Goal: Information Seeking & Learning: Check status

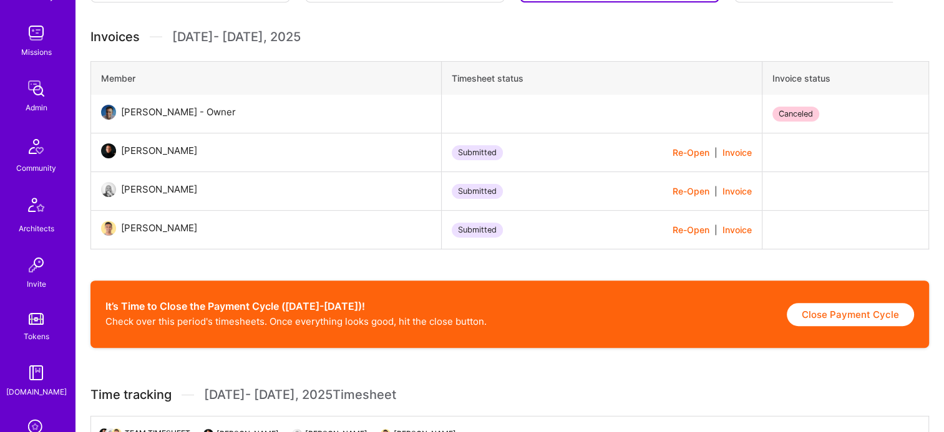
scroll to position [312, 0]
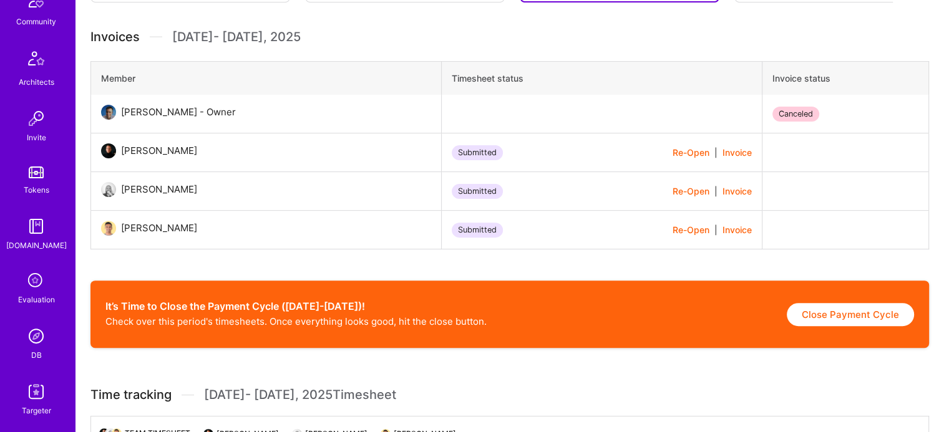
click at [42, 338] on img at bounding box center [36, 336] width 25 height 25
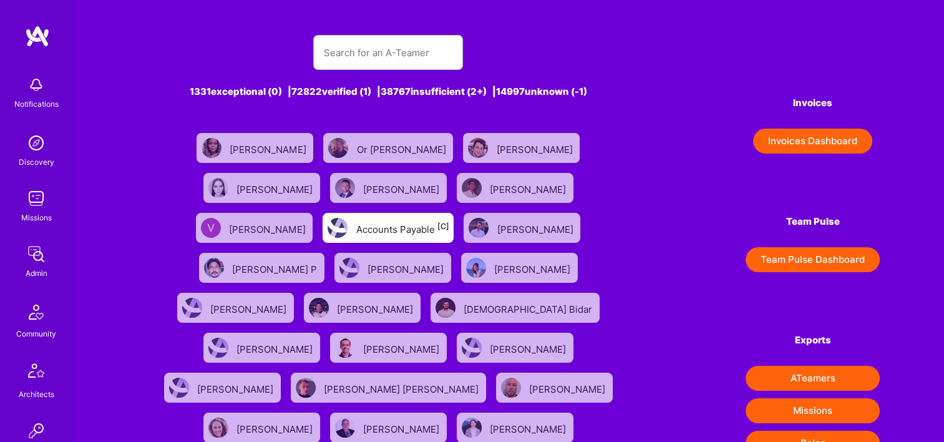
drag, startPoint x: 388, startPoint y: 30, endPoint x: 385, endPoint y: 55, distance: 25.1
click at [389, 30] on div "1331 exceptional (0) | 72822 verified (1) | 38767 insufficient (2+) | 14997 unk…" at bounding box center [388, 413] width 497 height 787
click at [384, 58] on input "text" at bounding box center [388, 53] width 130 height 32
paste input "[PERSON_NAME]"
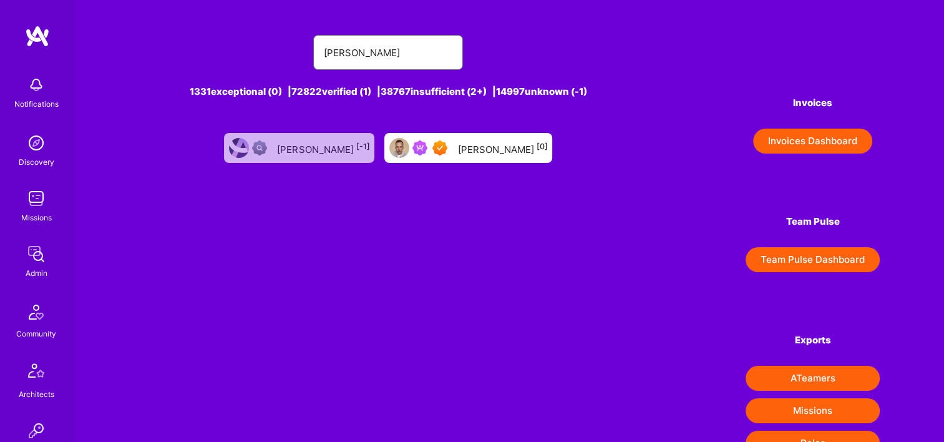
type input "[PERSON_NAME]"
click at [495, 162] on div "Darius Krisiunas [0]" at bounding box center [468, 148] width 168 height 30
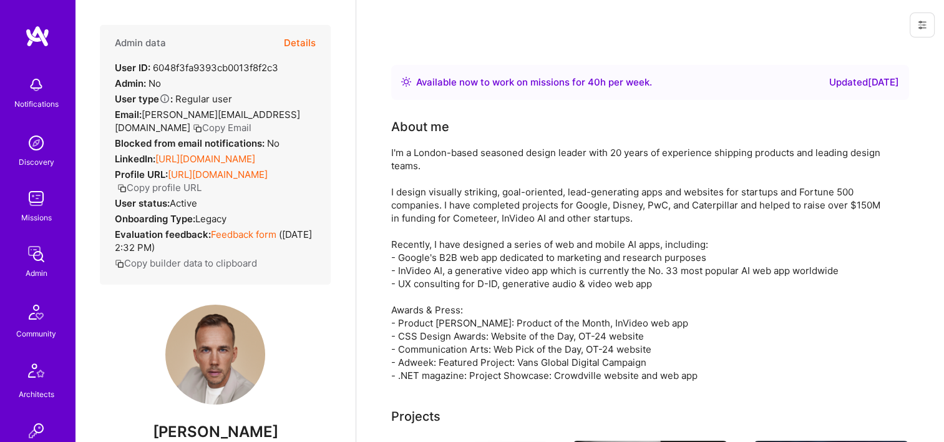
click at [293, 39] on button "Details" at bounding box center [300, 43] width 32 height 36
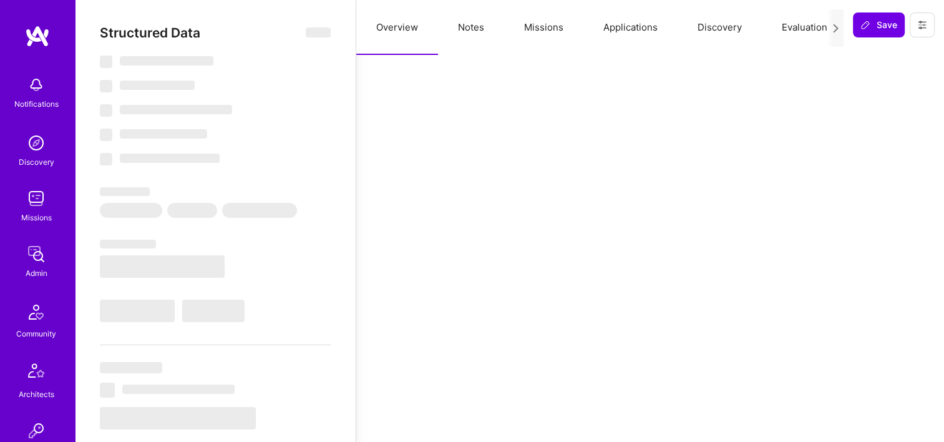
click at [543, 32] on button "Missions" at bounding box center [543, 27] width 79 height 55
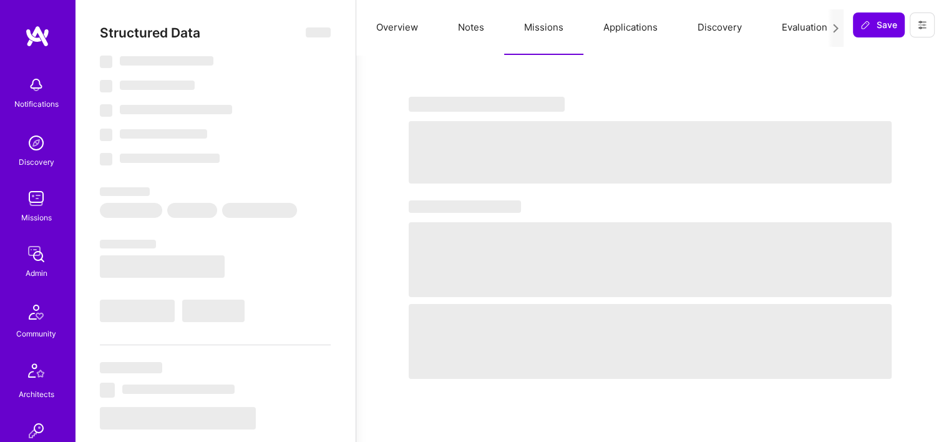
type textarea "x"
select select "Right Now"
select select "7"
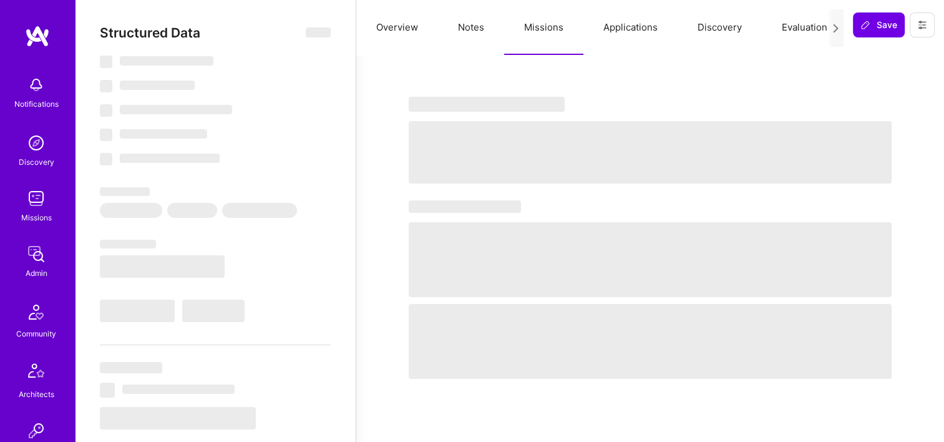
select select "7"
select select "GB"
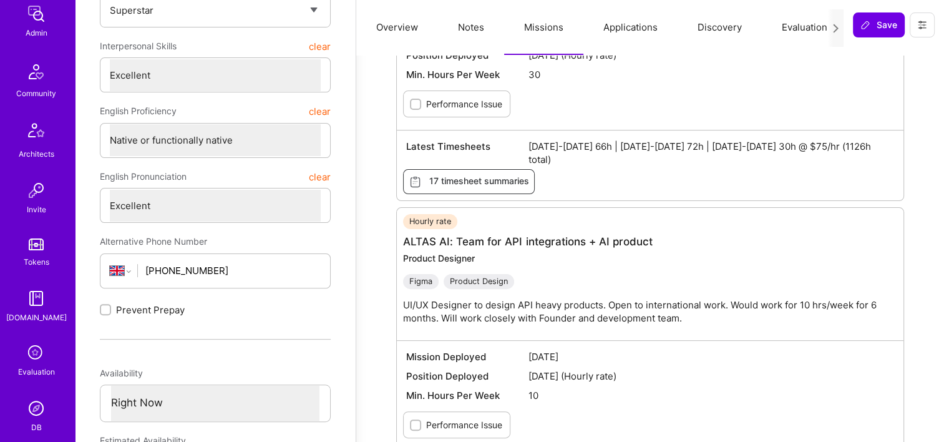
scroll to position [312, 0]
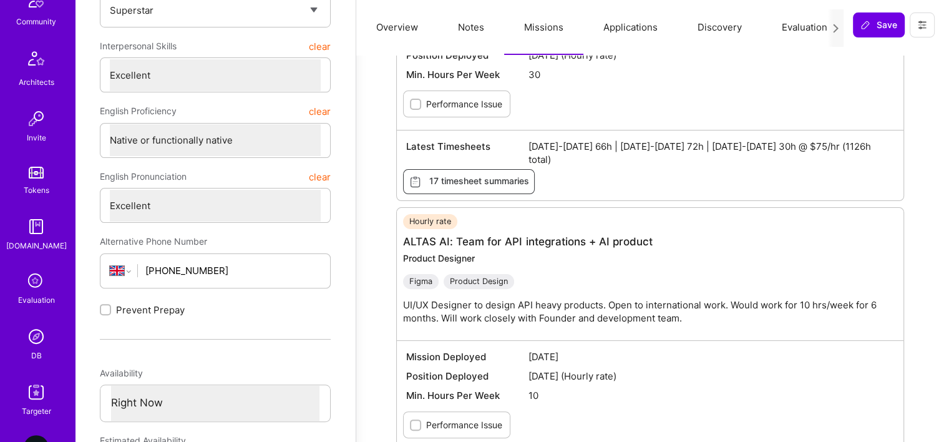
click at [37, 347] on img at bounding box center [36, 336] width 25 height 25
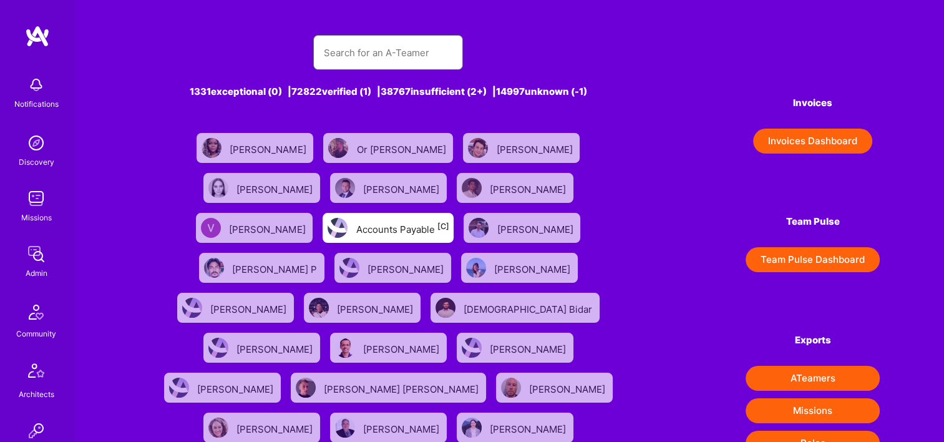
click at [422, 55] on input "text" at bounding box center [388, 53] width 130 height 32
paste input "Team for API integrations + AI product"
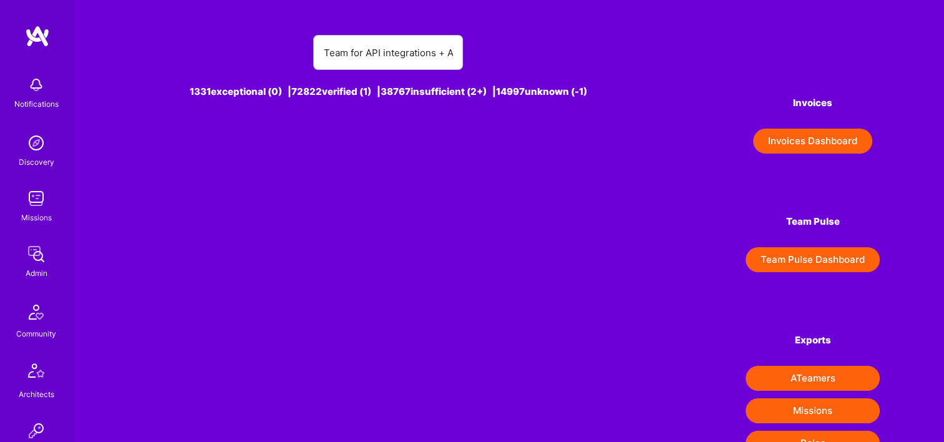
drag, startPoint x: 317, startPoint y: 53, endPoint x: 598, endPoint y: 44, distance: 280.8
click at [597, 45] on div "Team for API integrations + AI product" at bounding box center [388, 52] width 497 height 35
drag, startPoint x: 349, startPoint y: 52, endPoint x: 627, endPoint y: 52, distance: 277.6
click at [627, 52] on div "Team for API integrations + AI product" at bounding box center [388, 52] width 497 height 35
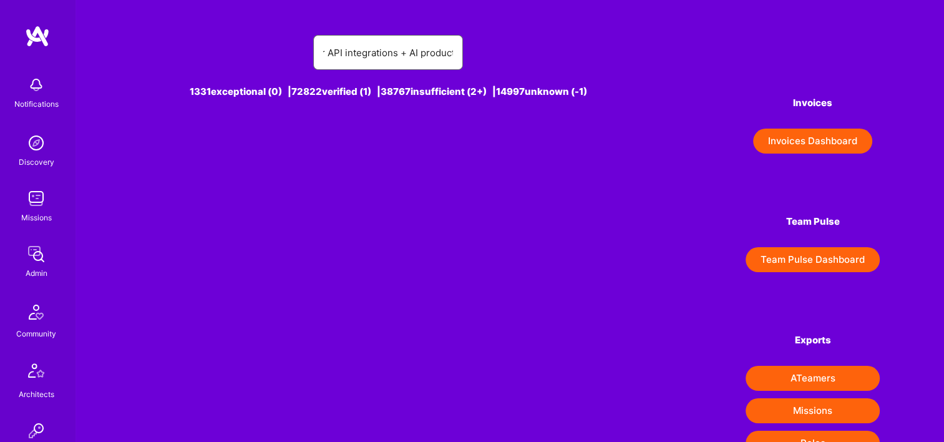
paste input "Asaf Zamir"
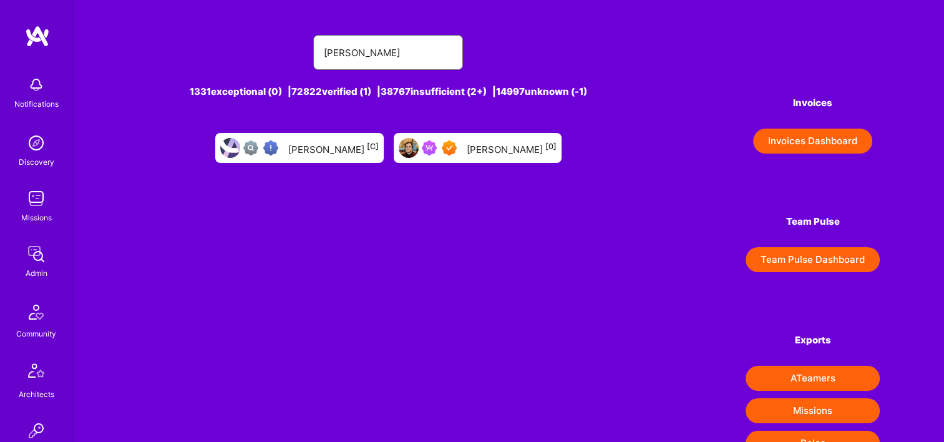
type input "Asaf Zamir"
click at [492, 147] on div "Asaf Zamir [0]" at bounding box center [512, 148] width 90 height 16
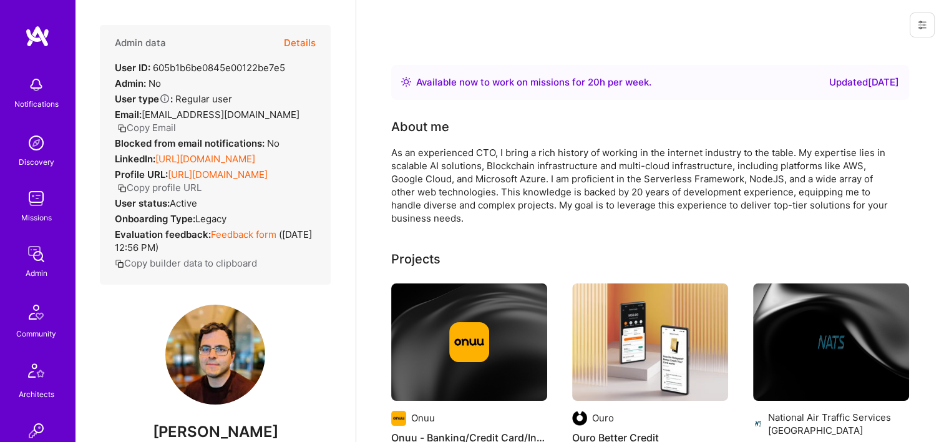
click at [306, 42] on button "Details" at bounding box center [300, 43] width 32 height 36
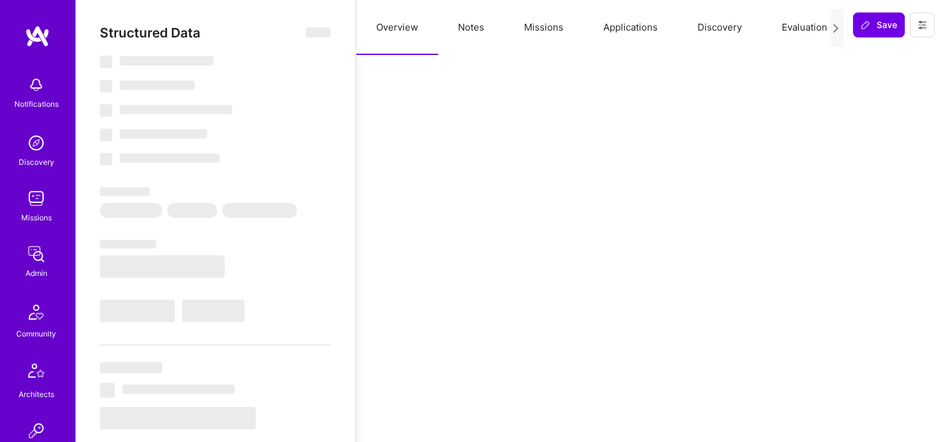
click at [553, 42] on button "Missions" at bounding box center [543, 27] width 79 height 55
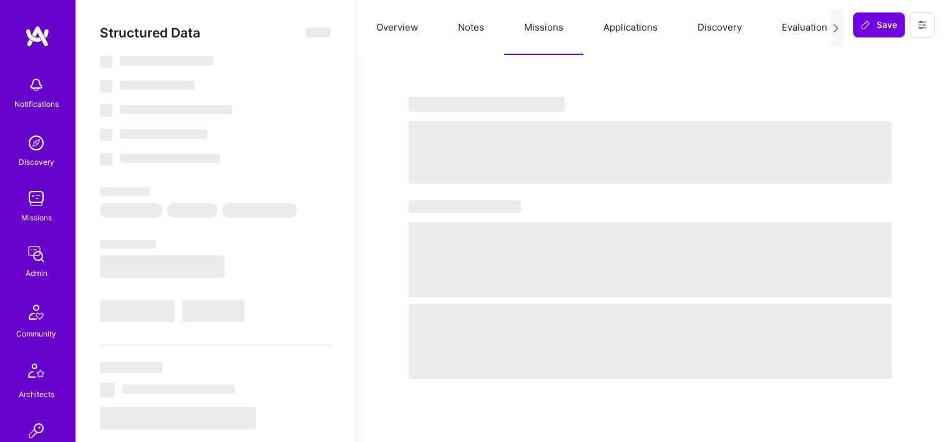
type textarea "x"
select select "Right Now"
select select "7"
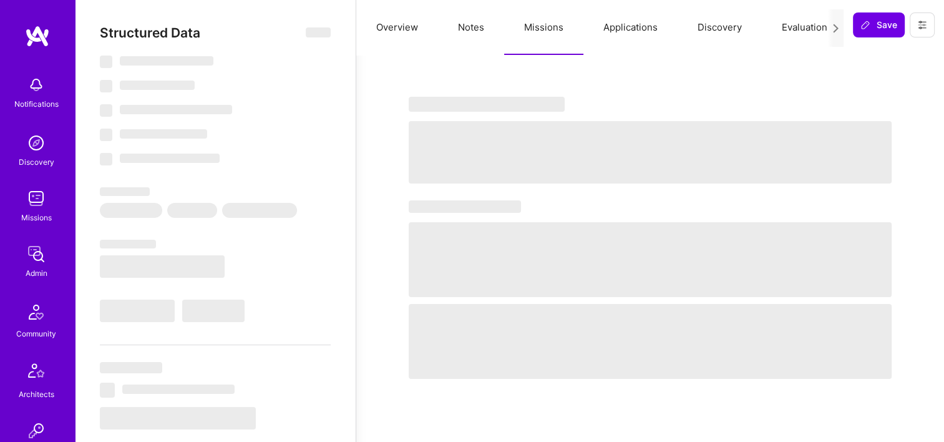
select select "7"
select select "US"
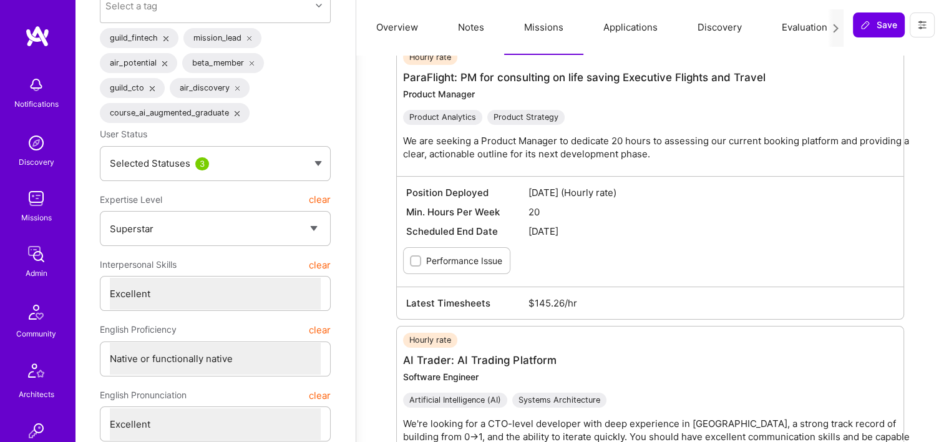
scroll to position [125, 0]
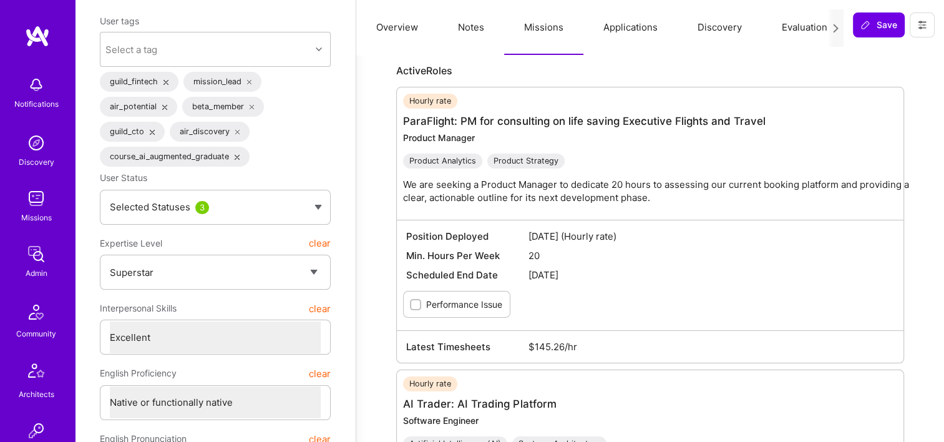
click at [37, 254] on img at bounding box center [36, 253] width 25 height 25
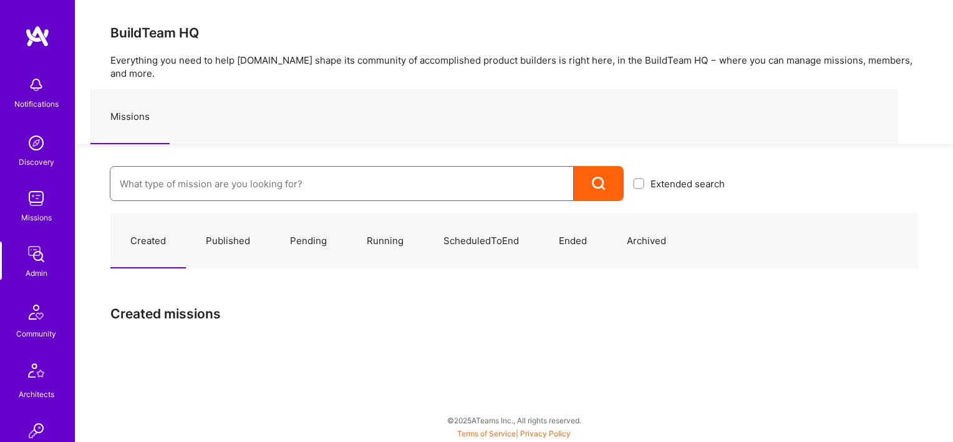
click at [301, 172] on input at bounding box center [342, 184] width 444 height 32
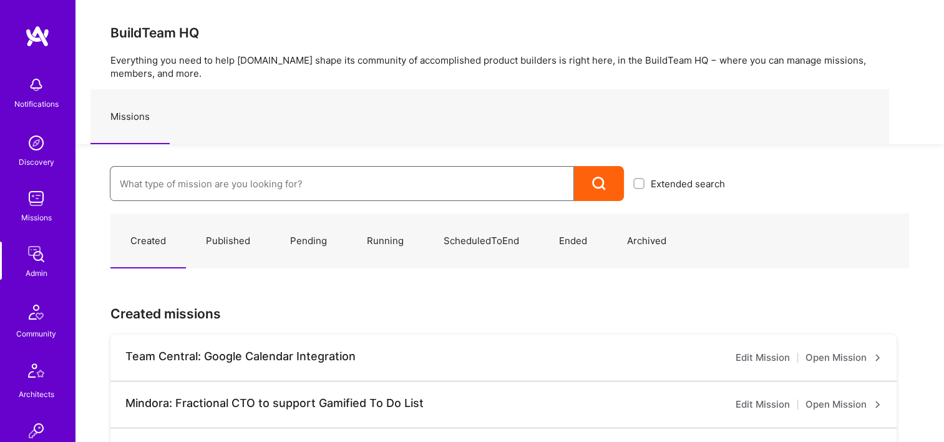
paste input "Team for API integrations + AI product"
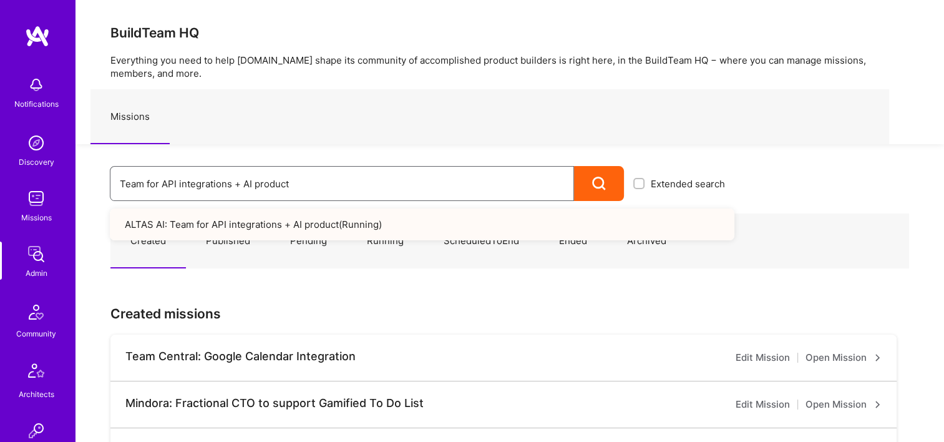
type input "Team for API integrations + AI product"
drag, startPoint x: 334, startPoint y: 180, endPoint x: 97, endPoint y: 185, distance: 237.1
click at [97, 185] on div "Team for API integrations + AI product Extended search ALTAS AI: Team for API i…" at bounding box center [404, 172] width 659 height 57
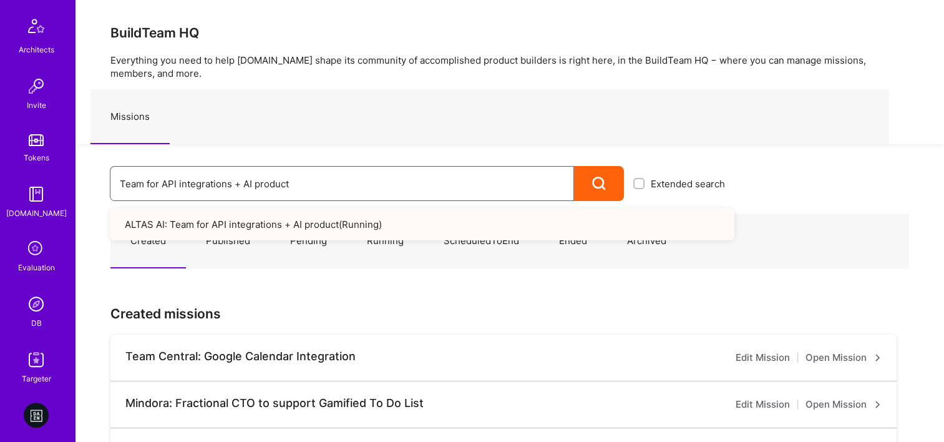
scroll to position [437, 0]
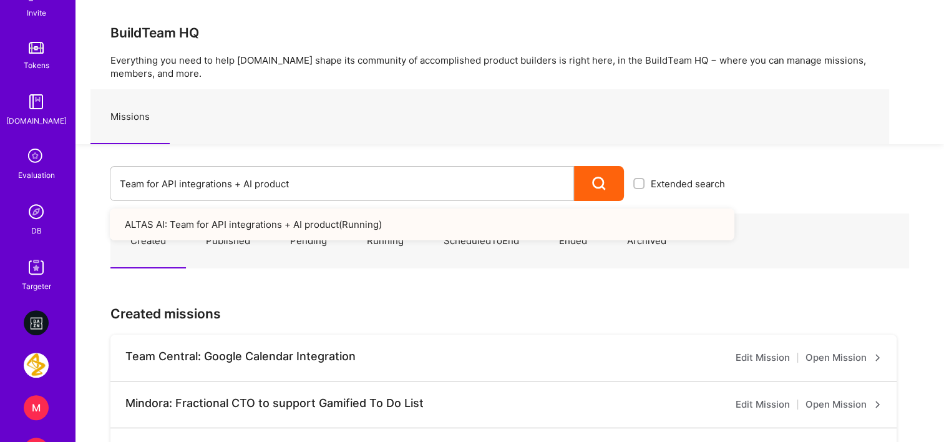
click at [50, 222] on link "DB" at bounding box center [36, 218] width 77 height 38
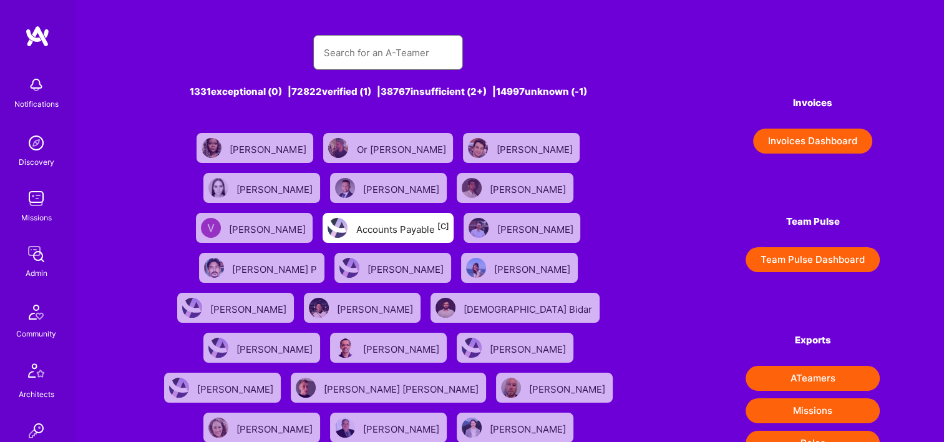
click at [359, 60] on input "text" at bounding box center [388, 53] width 130 height 32
paste input "Edwin O"
type input "Edwin O"
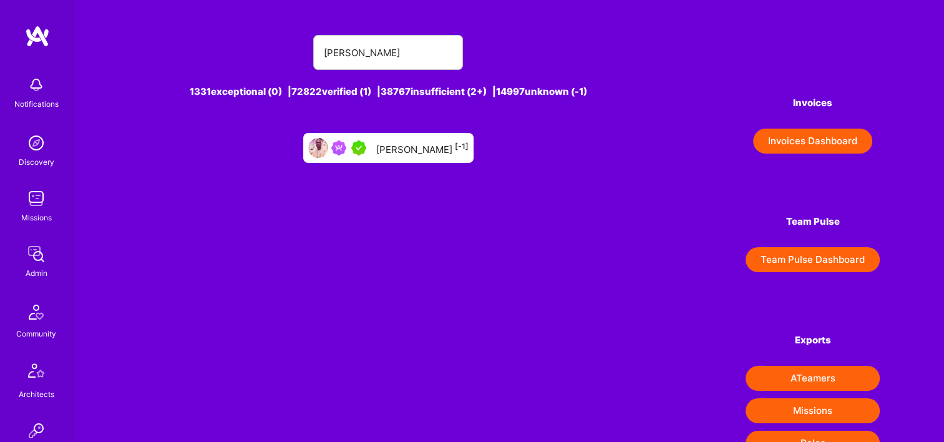
click at [404, 152] on div "Edwin O [-1]" at bounding box center [422, 148] width 92 height 16
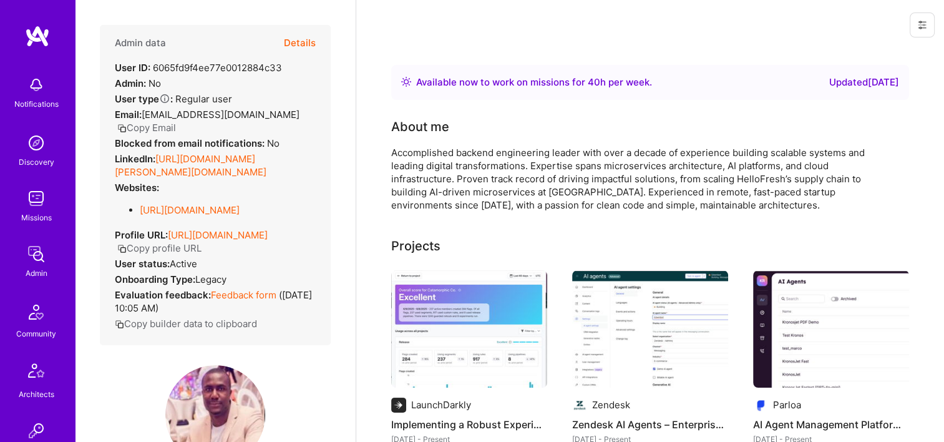
click at [302, 46] on button "Details" at bounding box center [300, 43] width 32 height 36
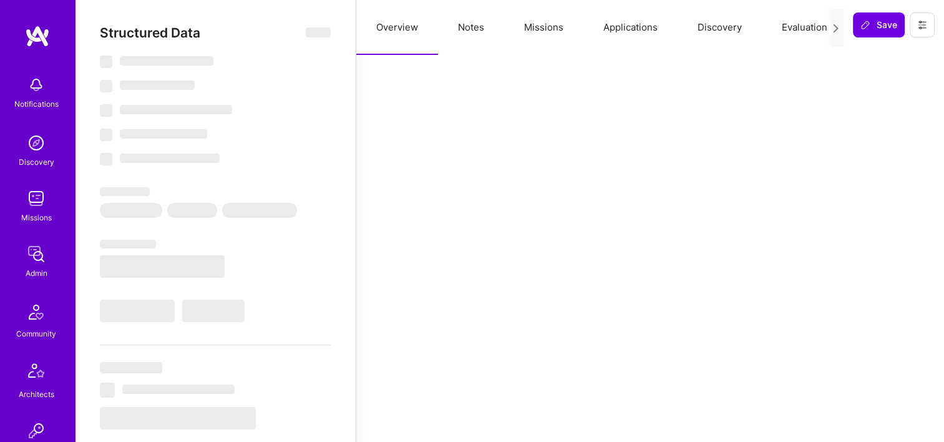
click at [516, 34] on button "Missions" at bounding box center [543, 27] width 79 height 55
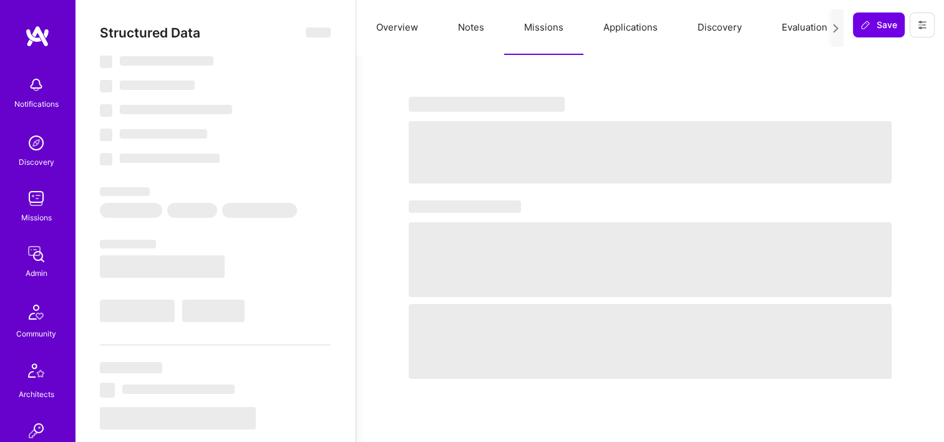
click at [540, 39] on button "Missions" at bounding box center [543, 27] width 79 height 55
type textarea "x"
select select "Right Now"
select select "5"
select select "7"
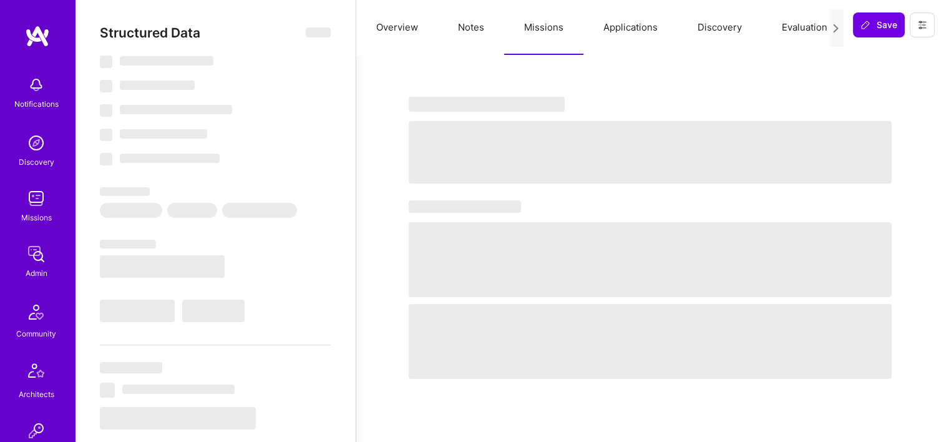
select select "7"
select select "DE"
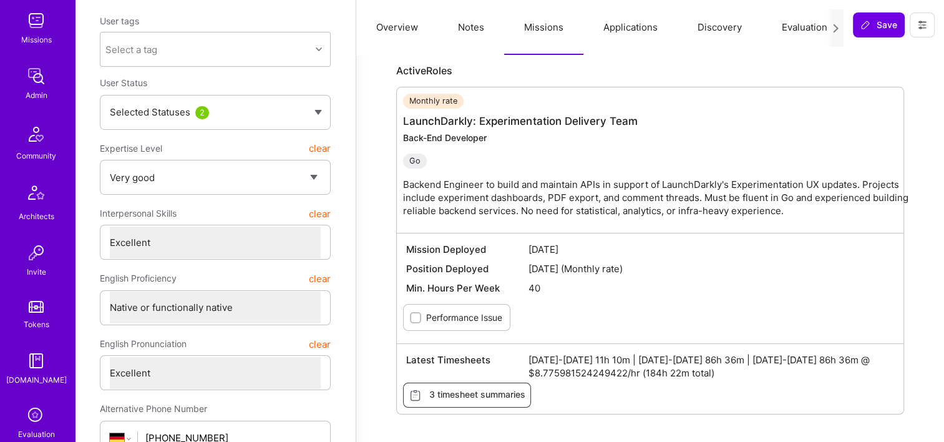
scroll to position [312, 0]
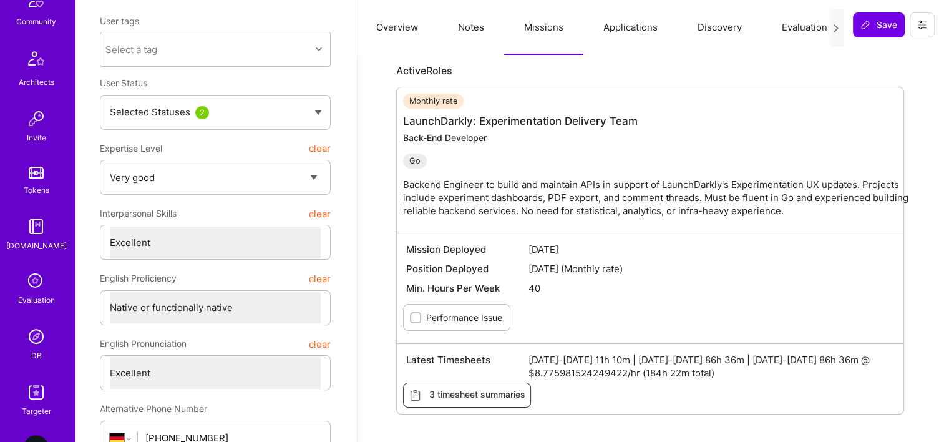
click at [42, 344] on img at bounding box center [36, 336] width 25 height 25
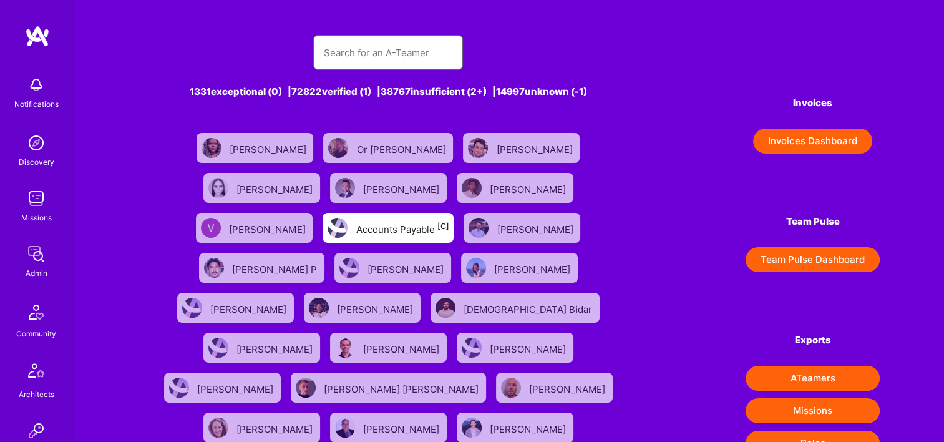
click at [403, 54] on input "text" at bounding box center [388, 53] width 130 height 32
paste input "[PERSON_NAME]"
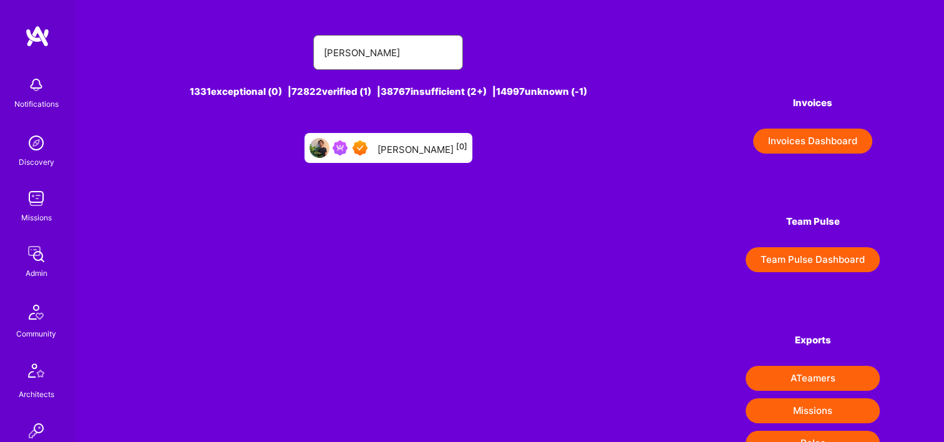
type input "[PERSON_NAME]"
click at [429, 150] on div "Nicholas Sedlazek [0]" at bounding box center [422, 148] width 90 height 16
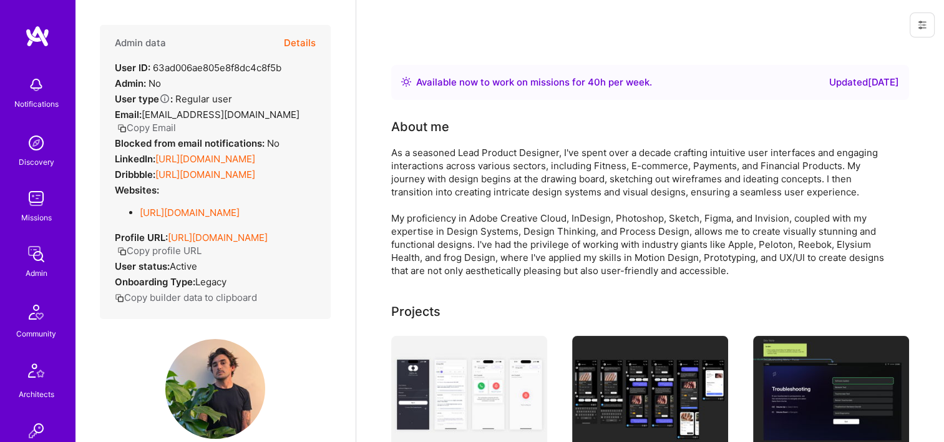
click at [299, 42] on button "Details" at bounding box center [300, 43] width 32 height 36
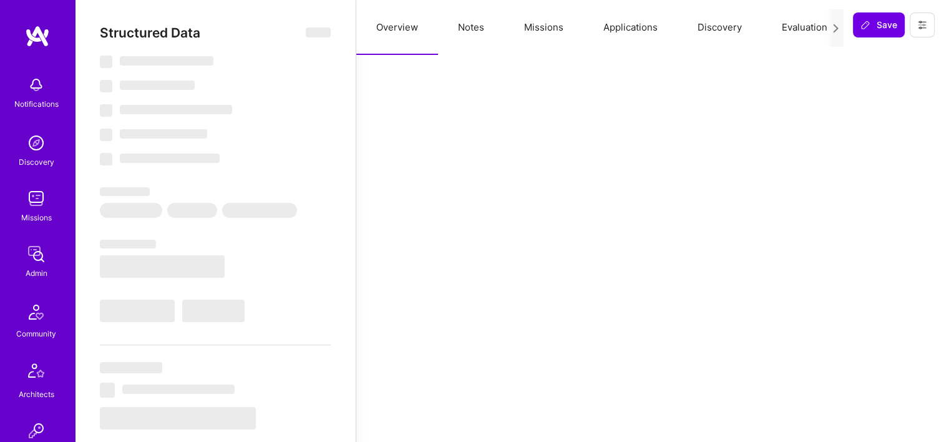
click at [559, 22] on button "Missions" at bounding box center [543, 27] width 79 height 55
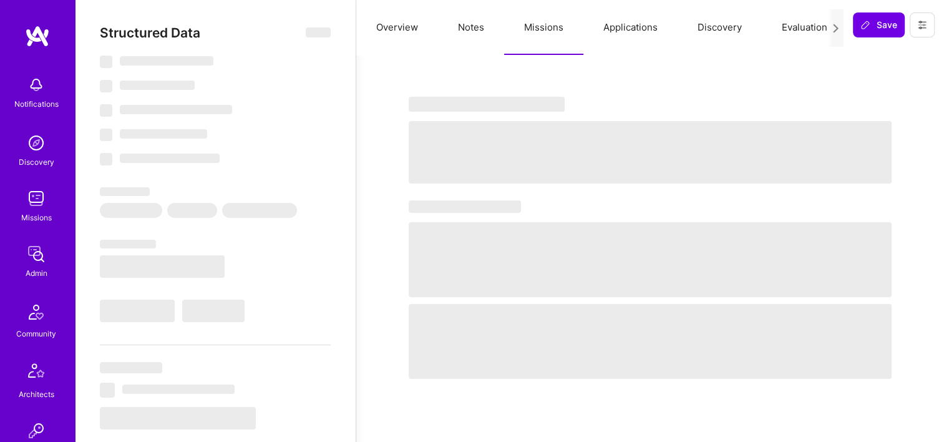
type textarea "x"
select select "Right Now"
select select "7"
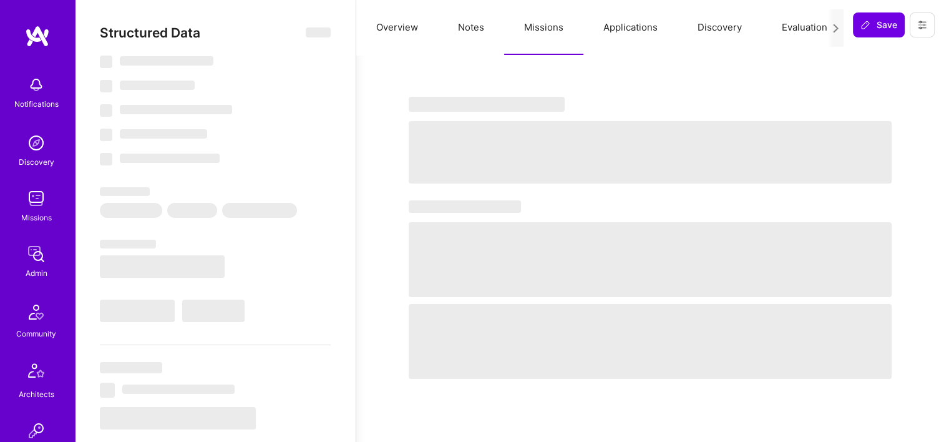
select select "7"
select select "US"
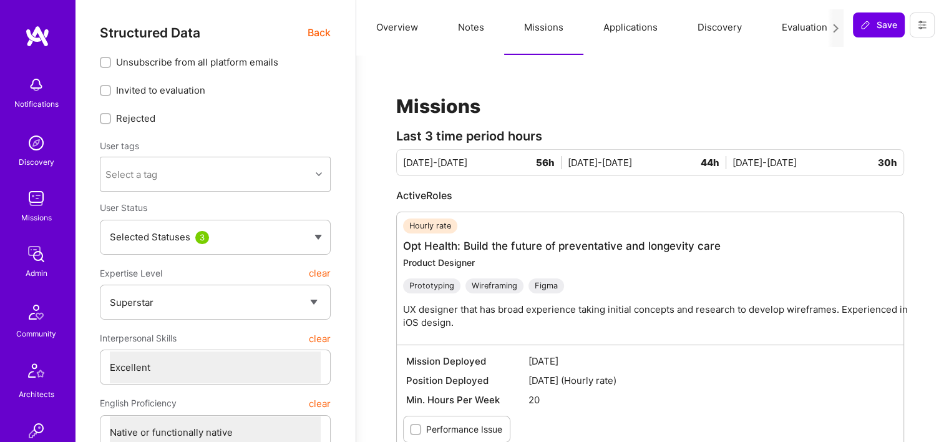
click at [328, 32] on span "Back" at bounding box center [319, 33] width 23 height 16
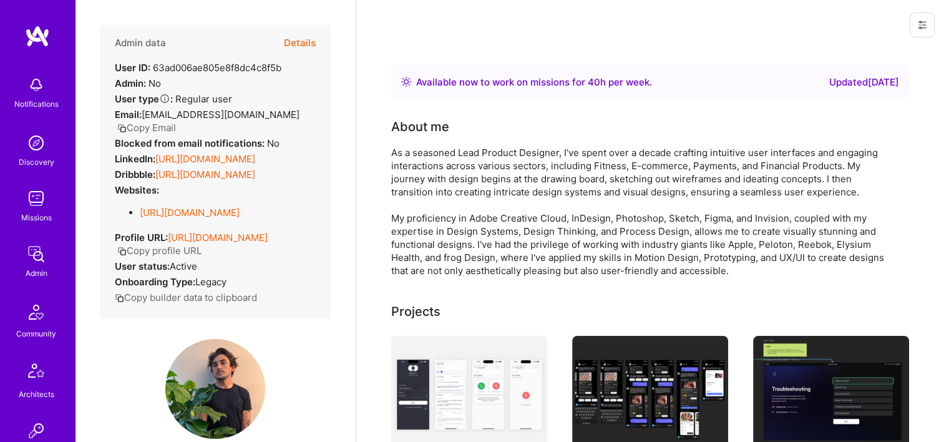
click at [296, 41] on button "Details" at bounding box center [300, 43] width 32 height 36
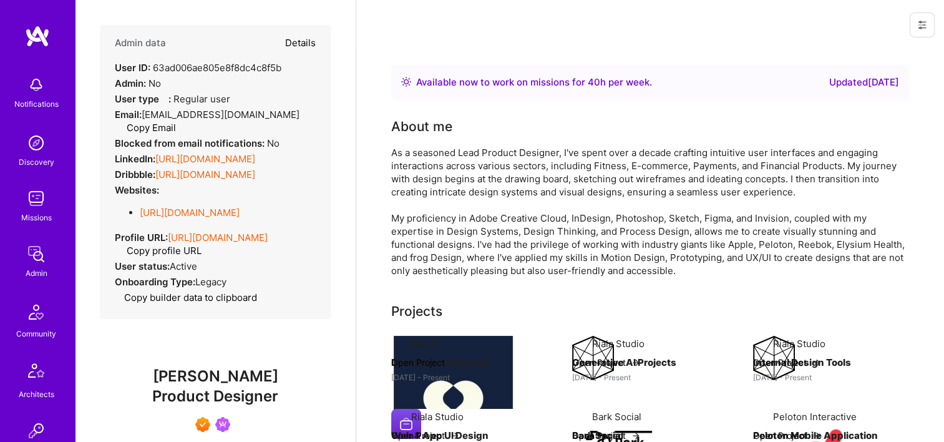
type textarea "x"
select select "7"
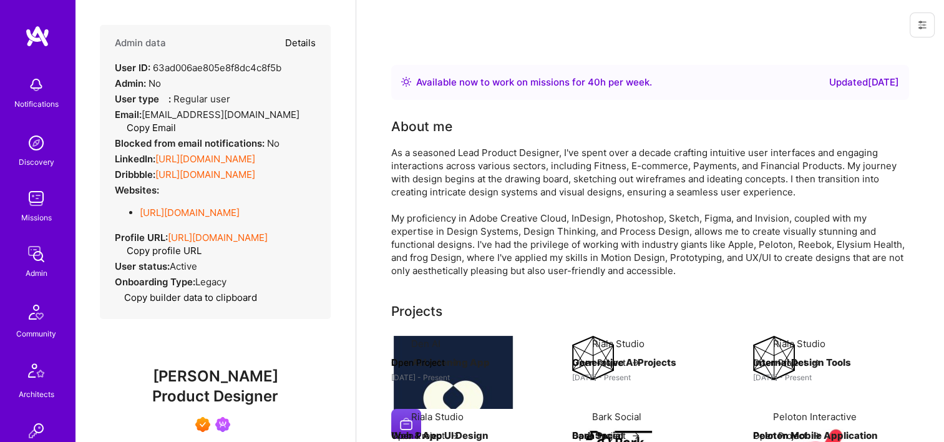
select select "US"
select select "Right Now"
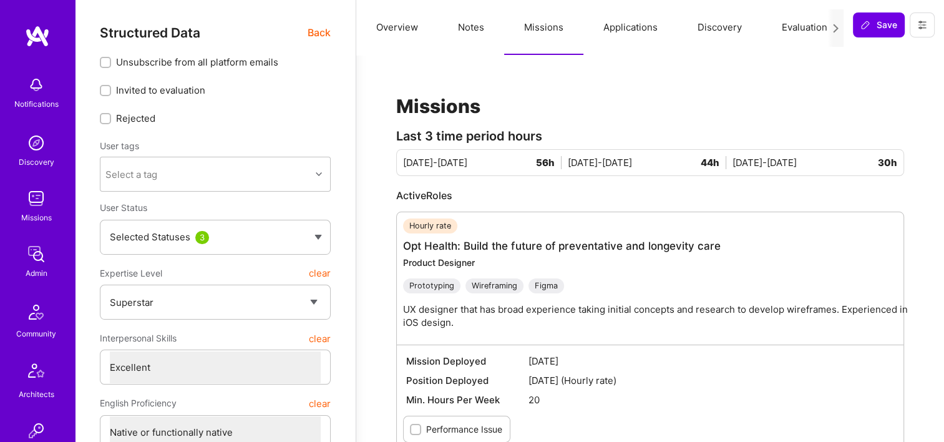
click at [546, 34] on button "Missions" at bounding box center [543, 27] width 79 height 55
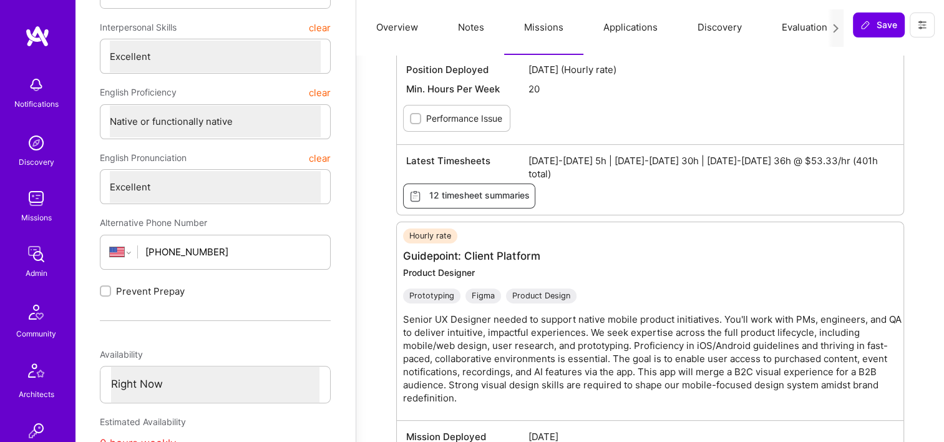
scroll to position [312, 0]
drag, startPoint x: 516, startPoint y: 250, endPoint x: 761, endPoint y: 160, distance: 260.5
click at [761, 160] on span "Jul 1-15 2025 5h | Jul 16-31 2025 30h | Aug 1-15 2025 36h @ $53.33/hr (401h tot…" at bounding box center [711, 166] width 366 height 26
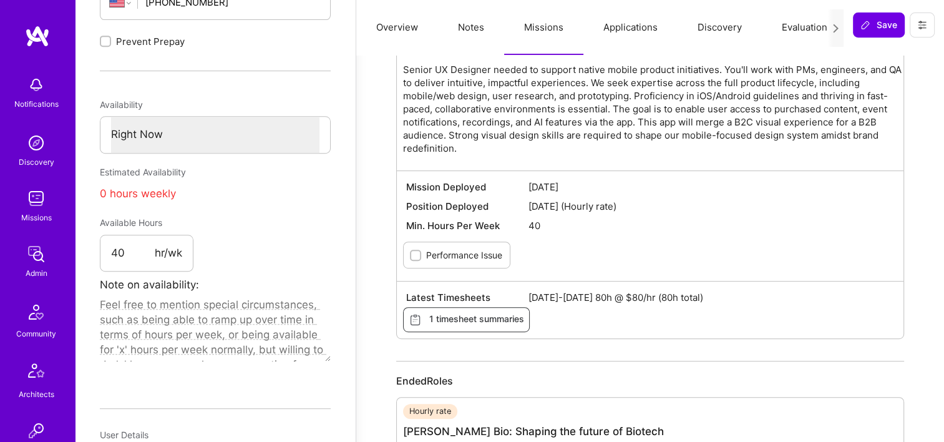
scroll to position [437, 0]
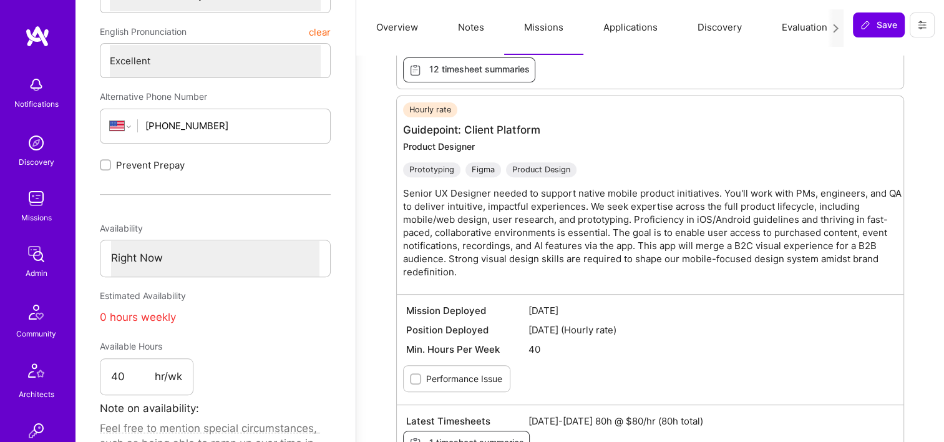
click at [27, 252] on img at bounding box center [36, 253] width 25 height 25
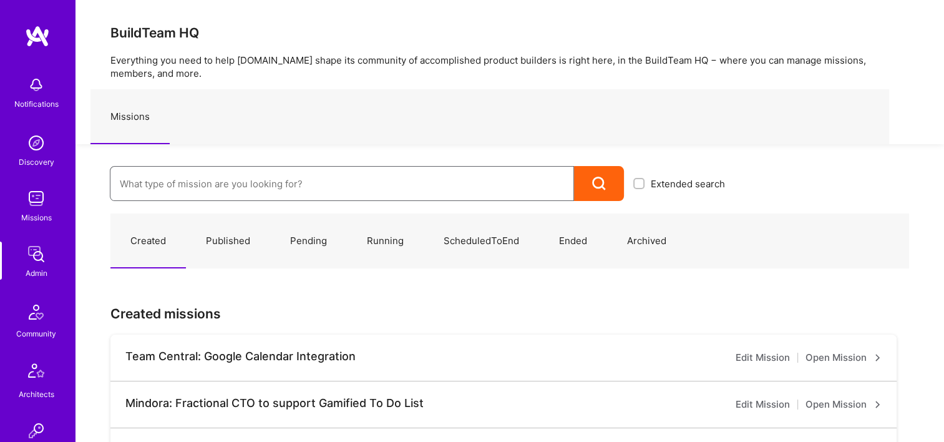
click at [327, 173] on input at bounding box center [342, 184] width 444 height 32
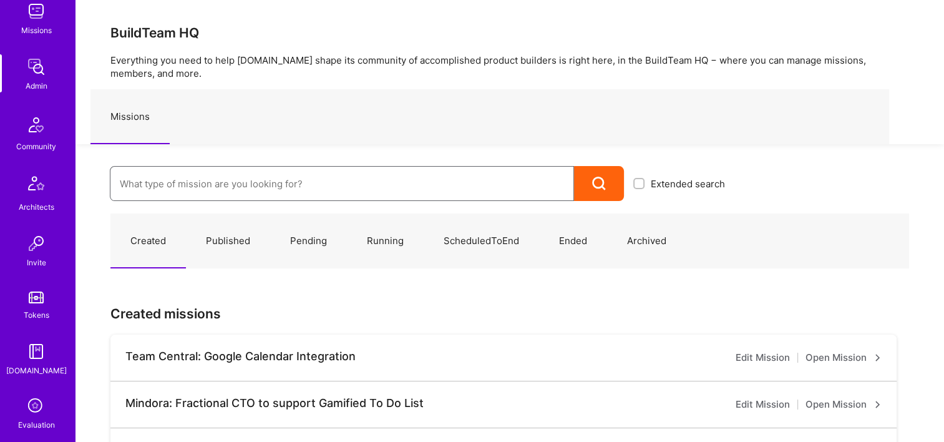
scroll to position [374, 0]
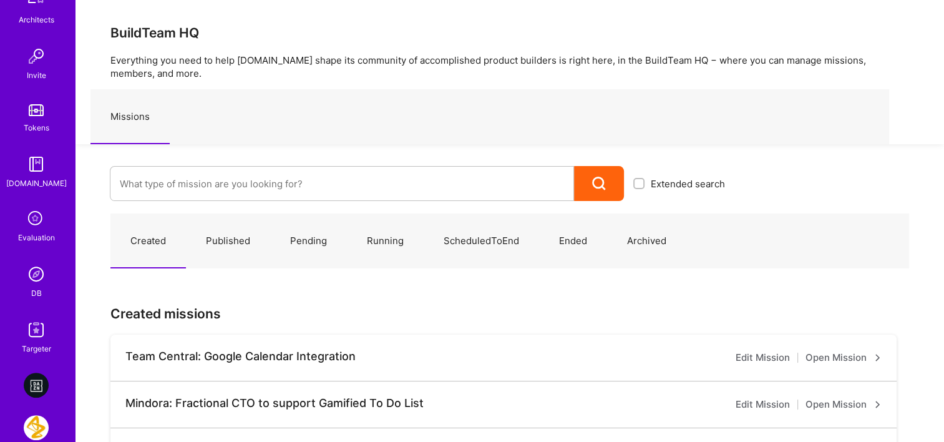
click at [36, 274] on img at bounding box center [36, 273] width 25 height 25
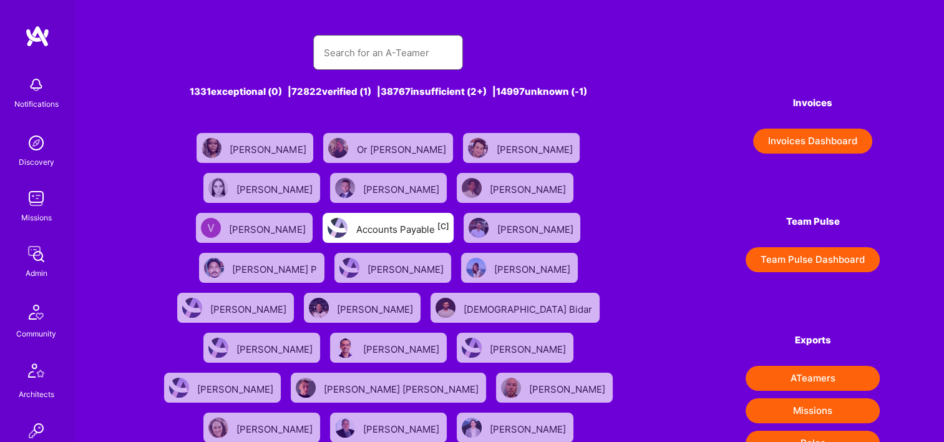
click at [392, 41] on input "text" at bounding box center [388, 53] width 130 height 32
paste input "Hassan Pasha"
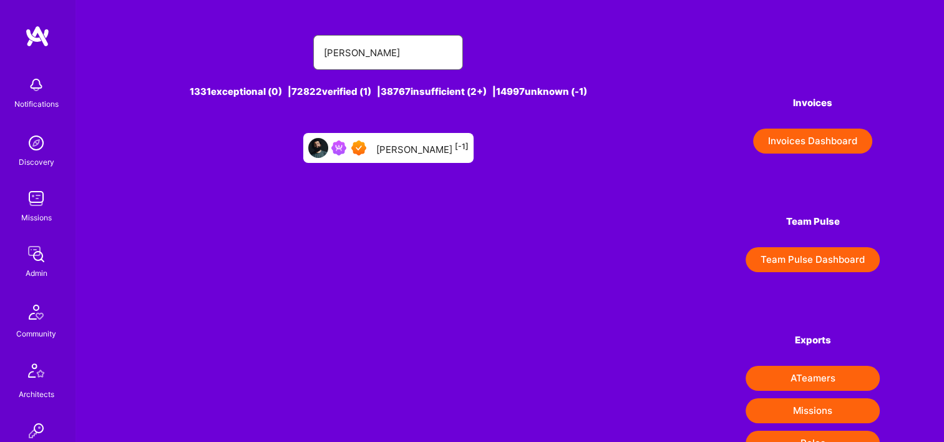
type input "Hassan Pasha"
click at [395, 147] on div "Hassan Pasha [-1]" at bounding box center [422, 148] width 92 height 16
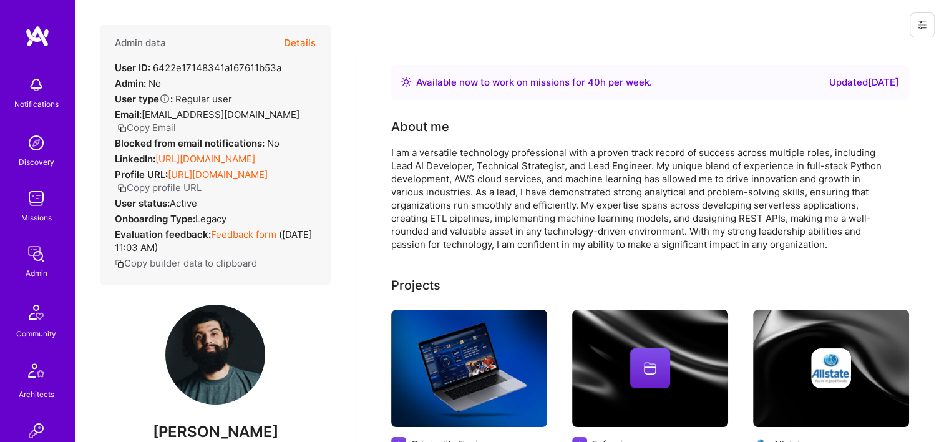
click at [288, 40] on button "Details" at bounding box center [300, 43] width 32 height 36
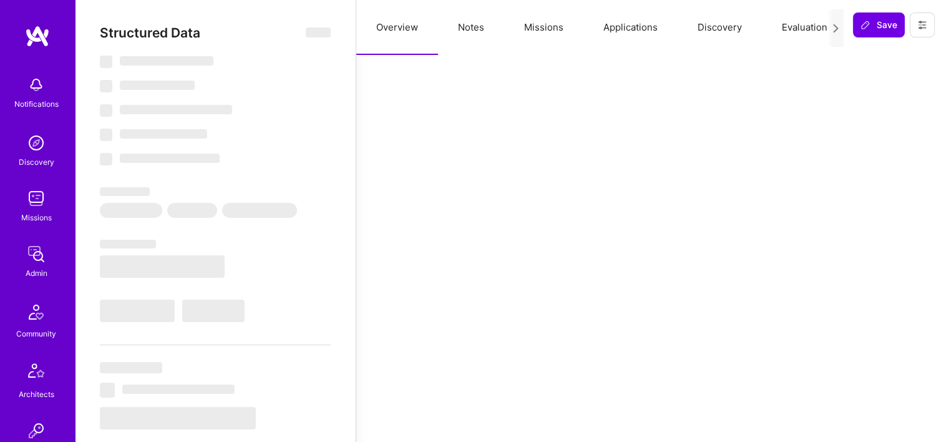
click at [549, 23] on button "Missions" at bounding box center [543, 27] width 79 height 55
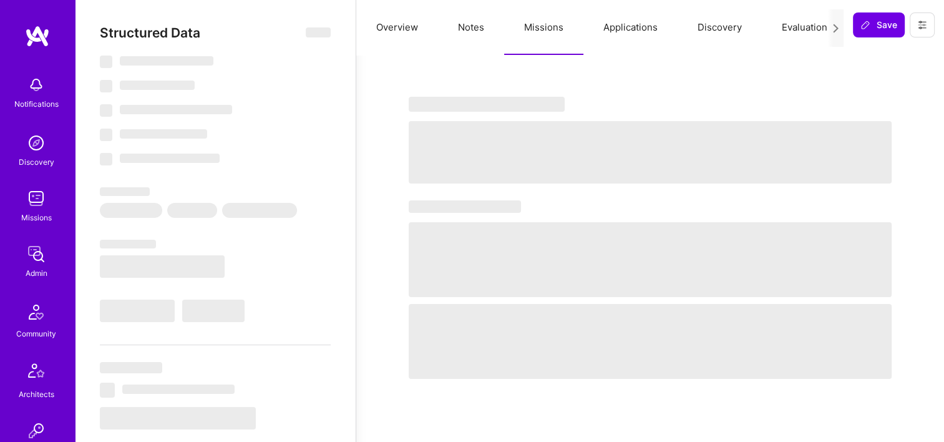
type textarea "x"
select select "Right Now"
select select "7"
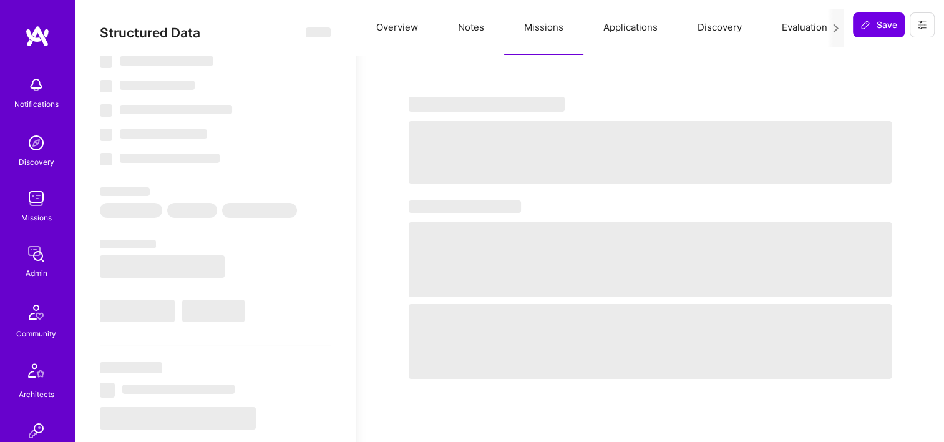
select select "7"
select select "US"
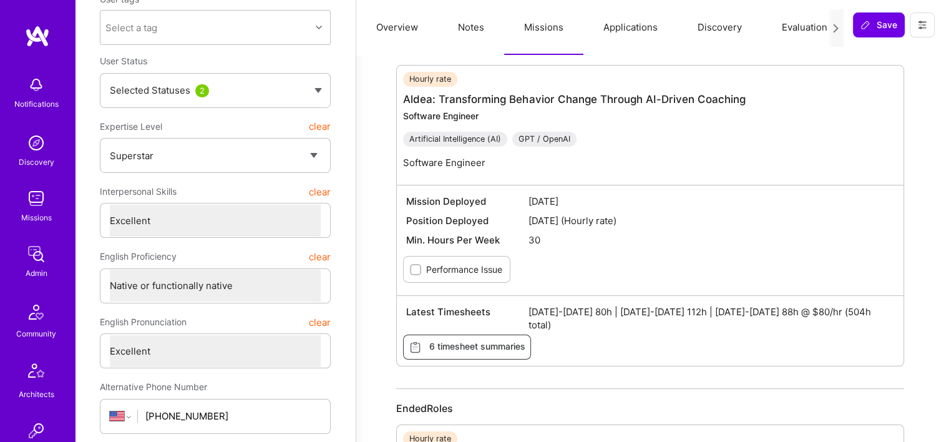
scroll to position [125, 0]
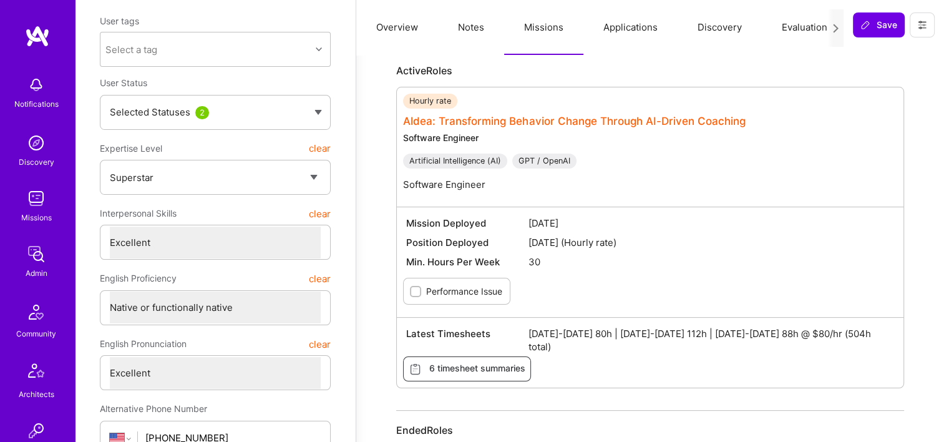
drag, startPoint x: 485, startPoint y: 109, endPoint x: 449, endPoint y: 122, distance: 37.9
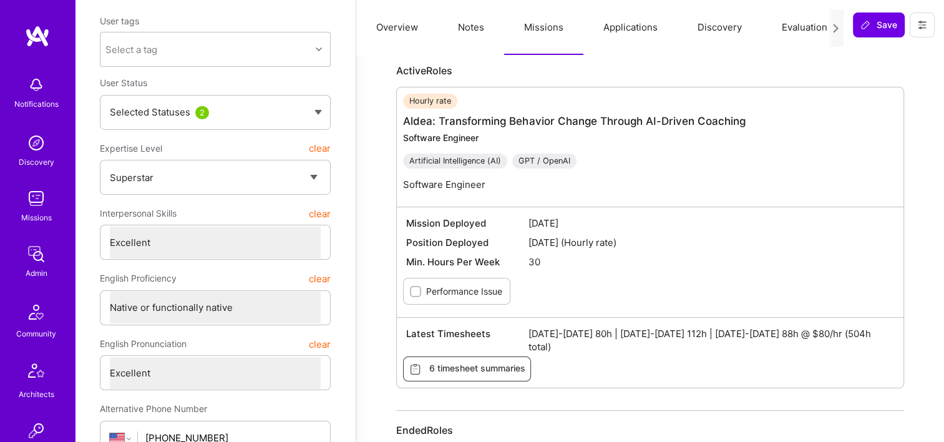
scroll to position [374, 0]
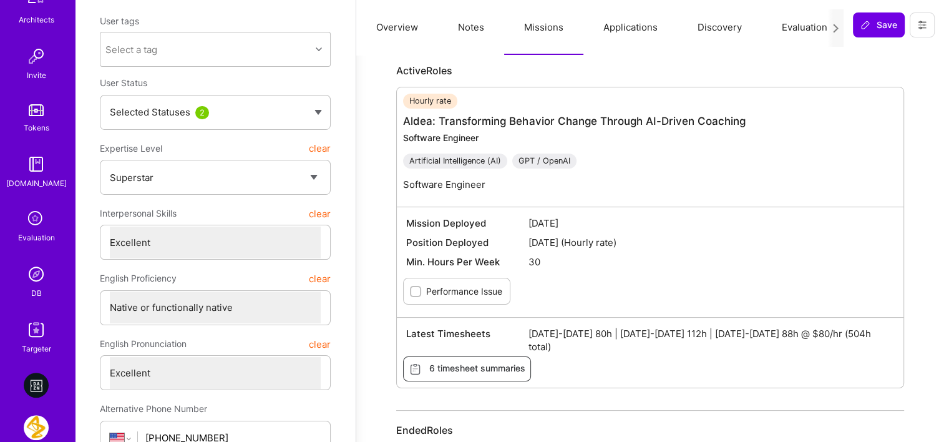
click at [37, 284] on img at bounding box center [36, 273] width 25 height 25
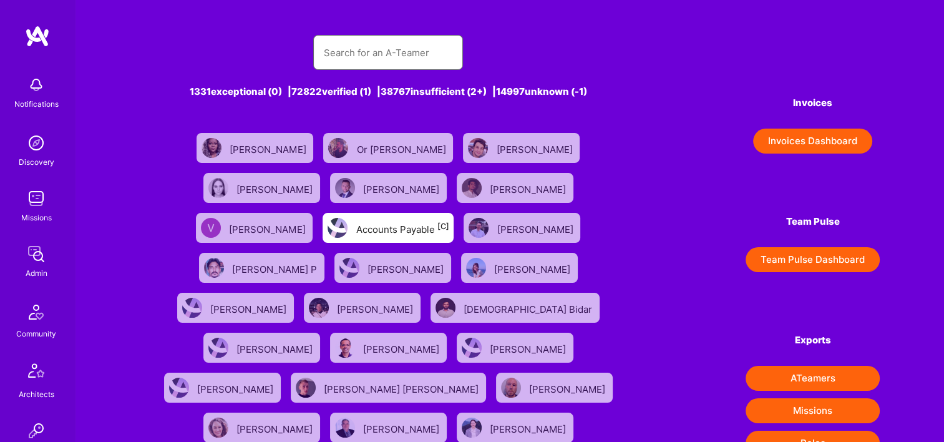
click at [370, 59] on input "text" at bounding box center [388, 53] width 130 height 32
paste input "Aleksandra Lapinski"
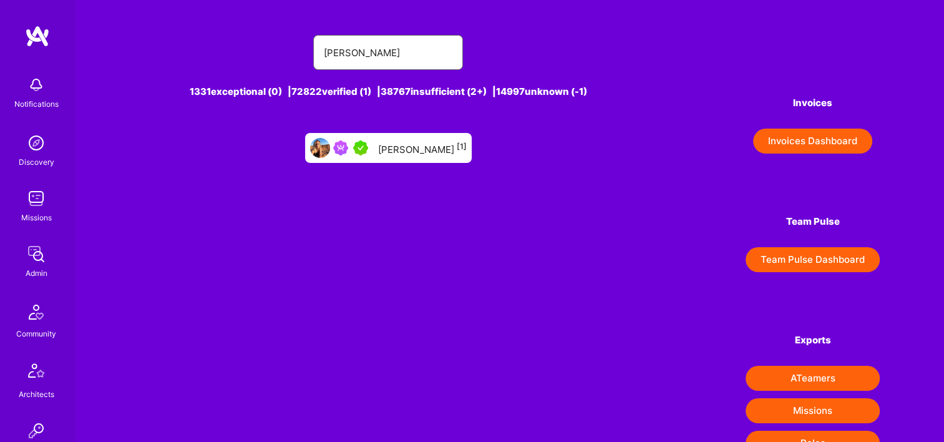
type input "Aleksandra Lapinski"
click at [414, 152] on div "Aleksandra Lapinski [1]" at bounding box center [422, 148] width 89 height 16
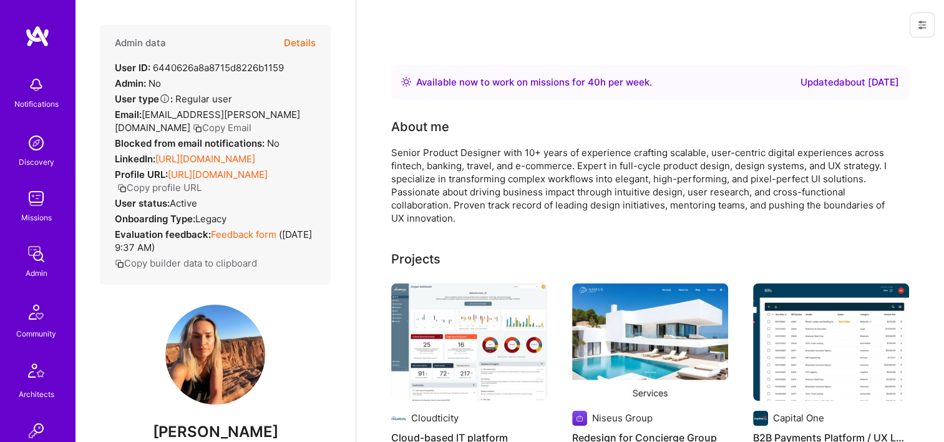
click at [284, 39] on button "Details" at bounding box center [300, 43] width 32 height 36
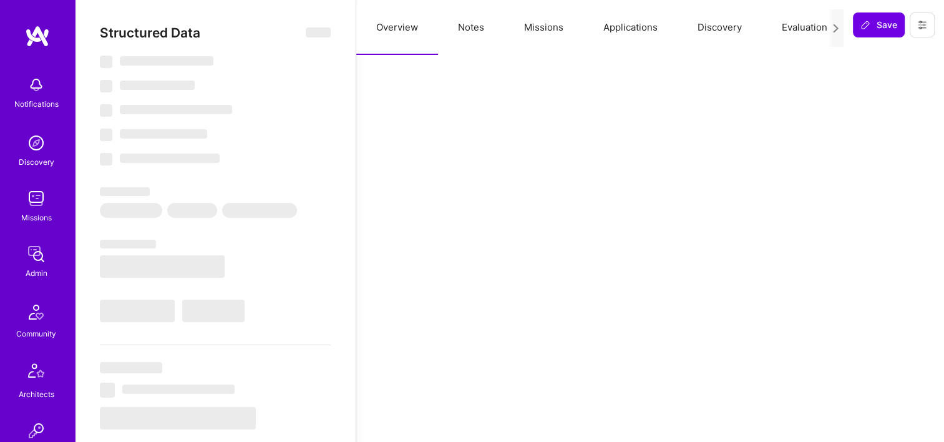
type textarea "x"
click at [577, 31] on button "Missions" at bounding box center [543, 27] width 79 height 55
select select "Right Now"
select select "5"
select select "7"
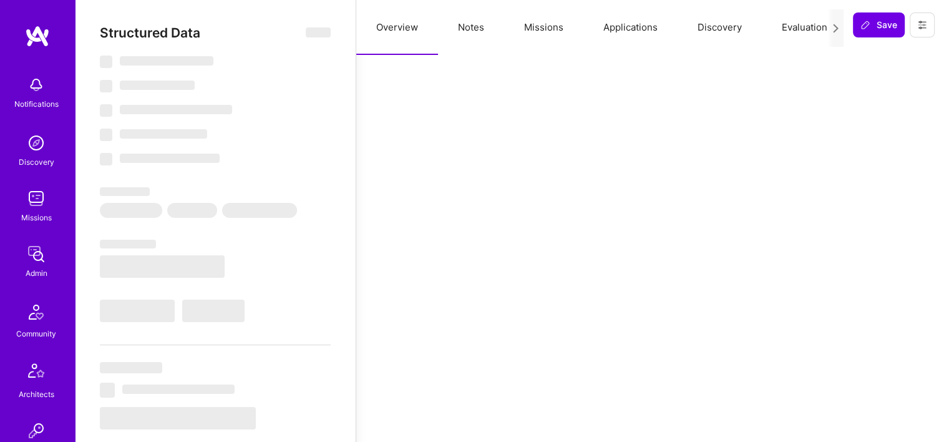
select select "7"
select select "US"
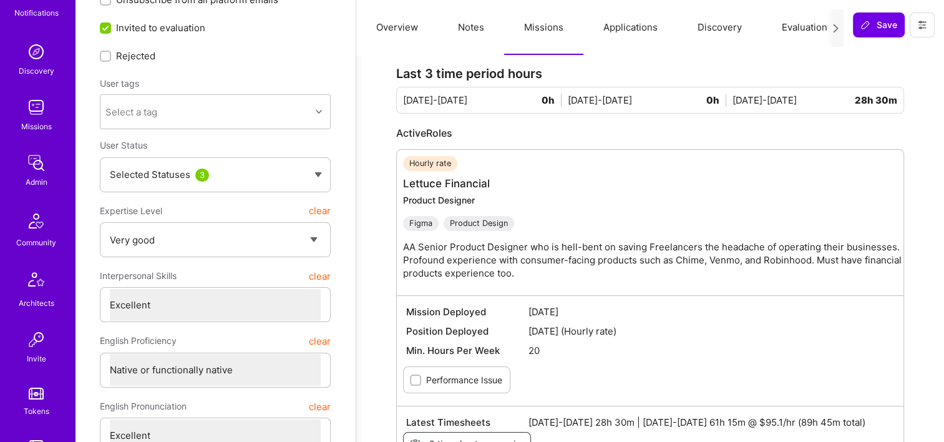
scroll to position [312, 0]
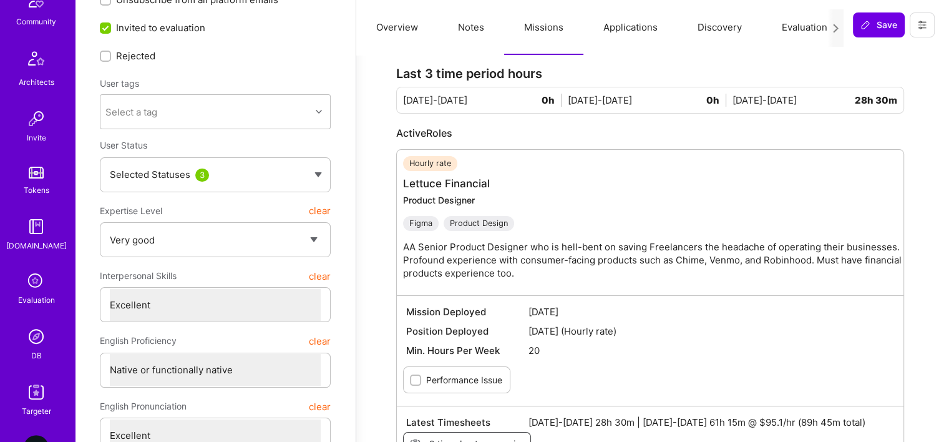
click at [35, 332] on img at bounding box center [36, 336] width 25 height 25
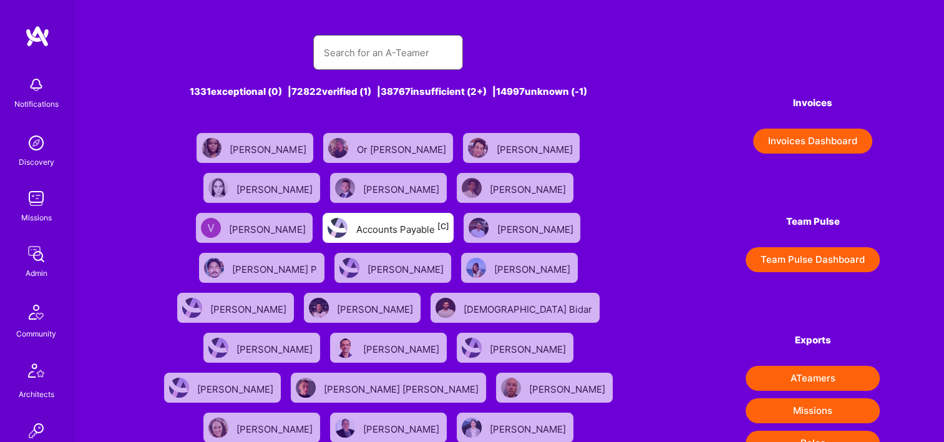
click at [364, 45] on input "text" at bounding box center [388, 53] width 130 height 32
paste input "Paweł Borkowski"
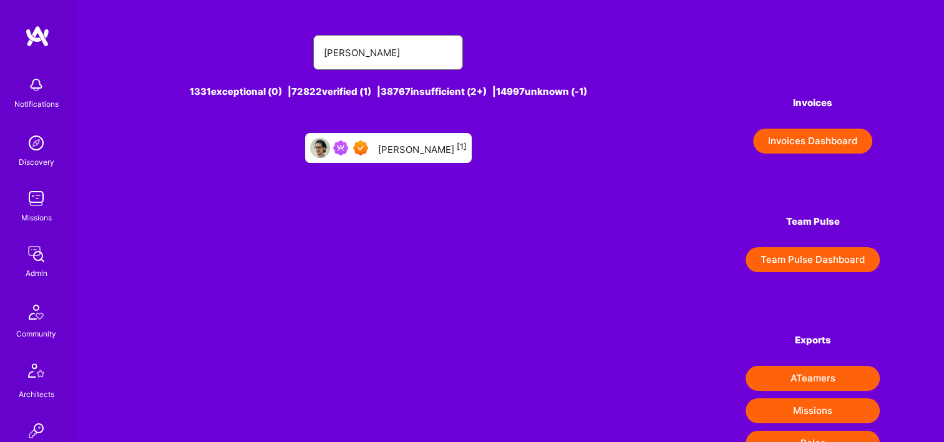
type input "Paweł Borkowski"
click at [443, 156] on div "Paweł Borkowski [1]" at bounding box center [388, 148] width 167 height 30
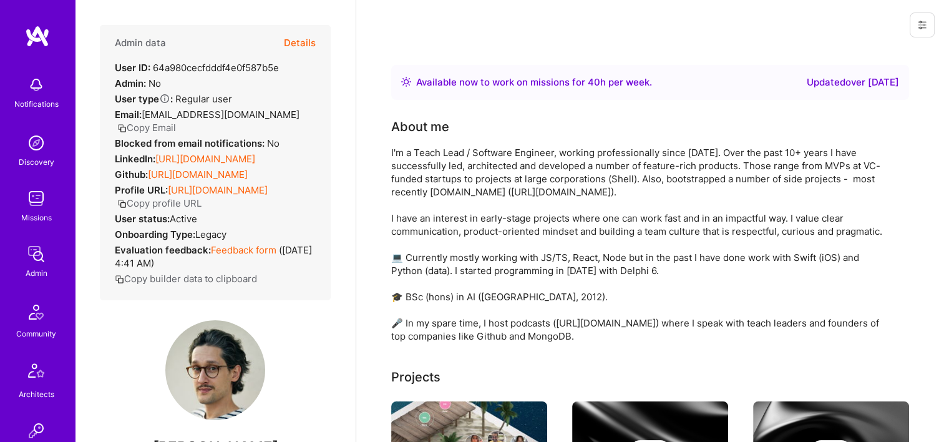
click at [284, 44] on button "Details" at bounding box center [300, 43] width 32 height 36
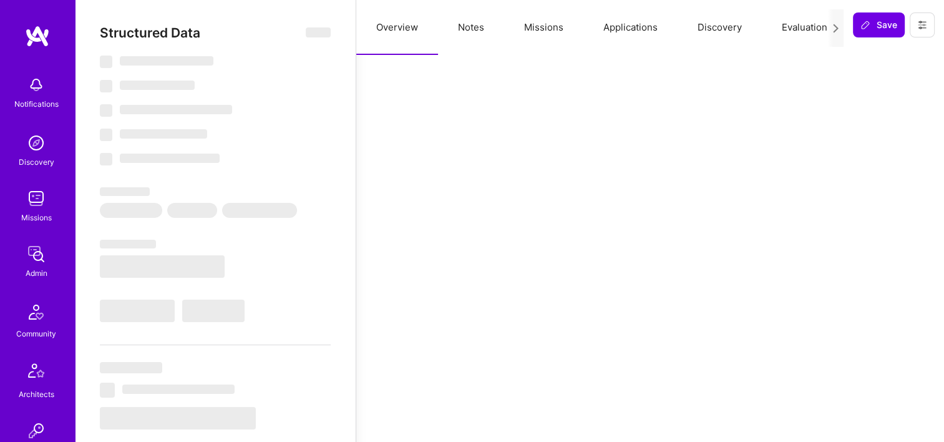
type textarea "x"
select select "Right Now"
select select "7"
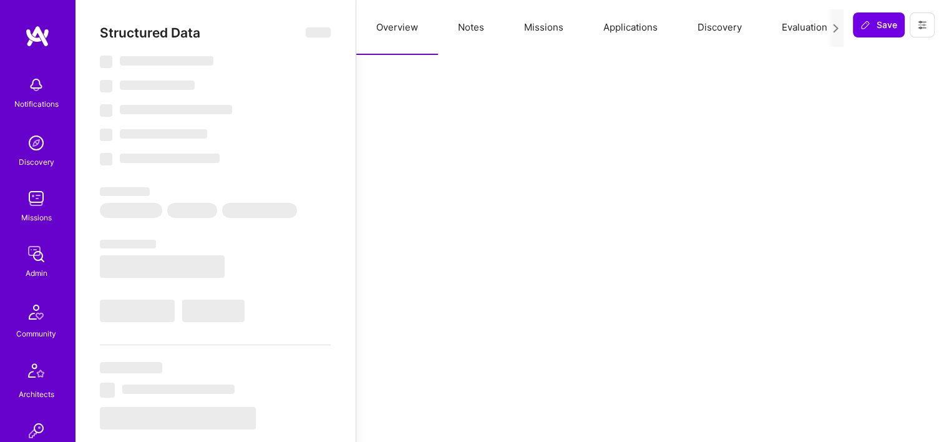
select select "7"
select select "US"
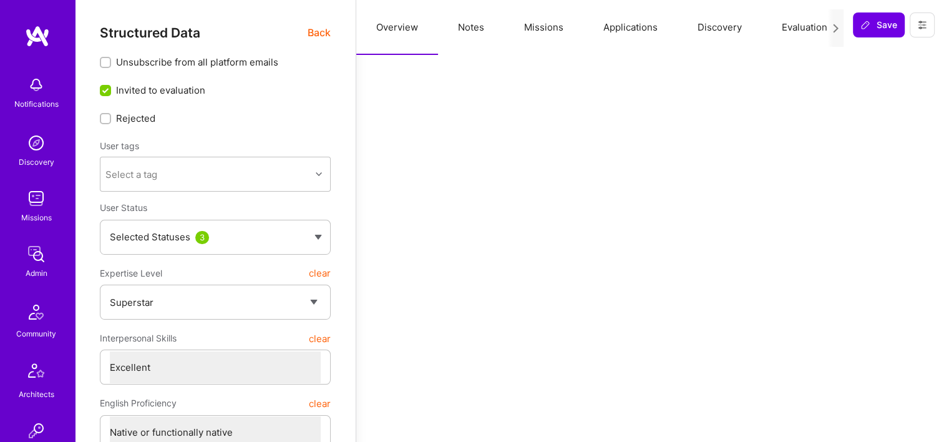
click at [546, 28] on button "Missions" at bounding box center [543, 27] width 79 height 55
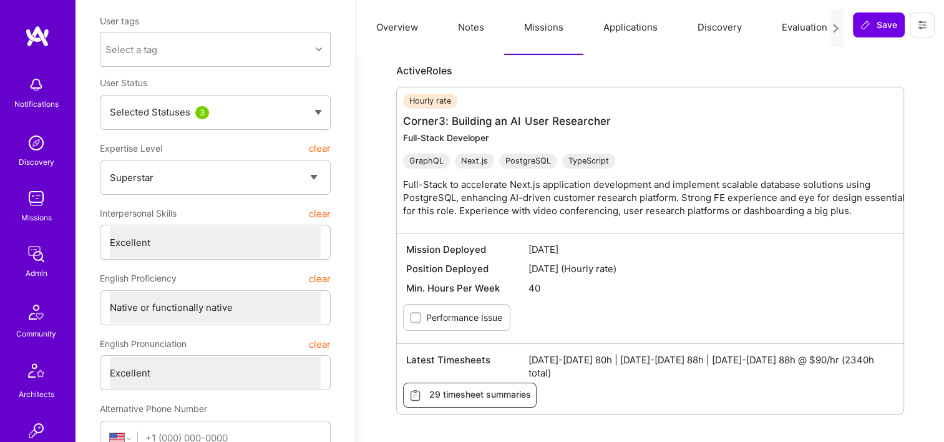
scroll to position [374, 0]
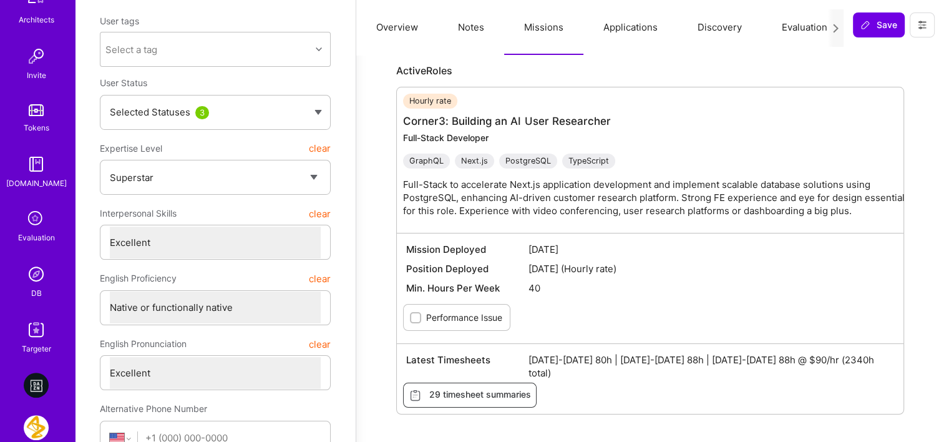
click at [39, 282] on img at bounding box center [36, 273] width 25 height 25
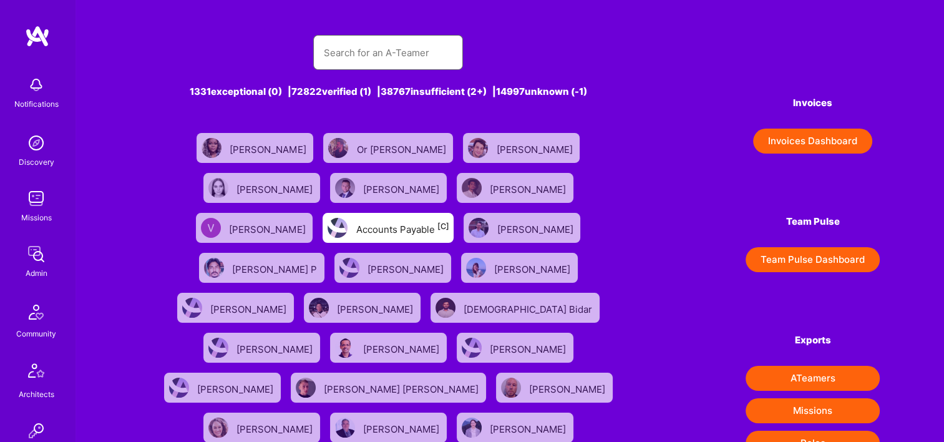
click at [414, 59] on input "text" at bounding box center [388, 53] width 130 height 32
paste input "[PERSON_NAME]"
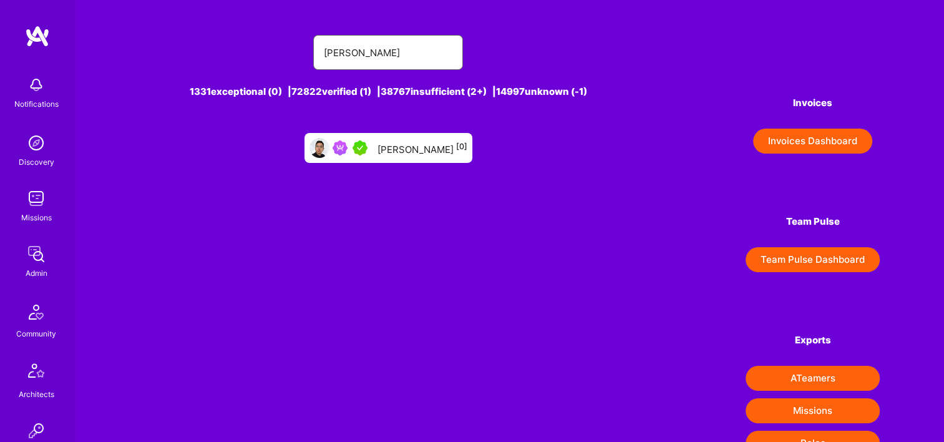
type input "[PERSON_NAME]"
click at [422, 157] on div "Trung Huynh [0]" at bounding box center [388, 148] width 168 height 30
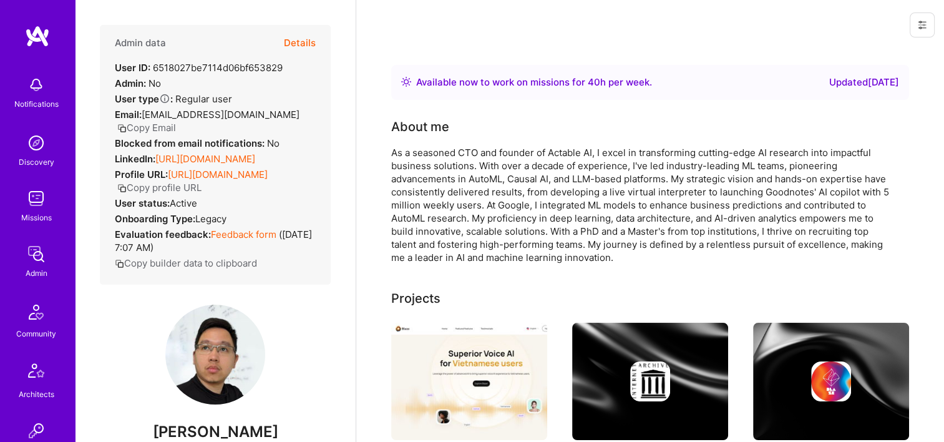
click at [287, 38] on button "Details" at bounding box center [300, 43] width 32 height 36
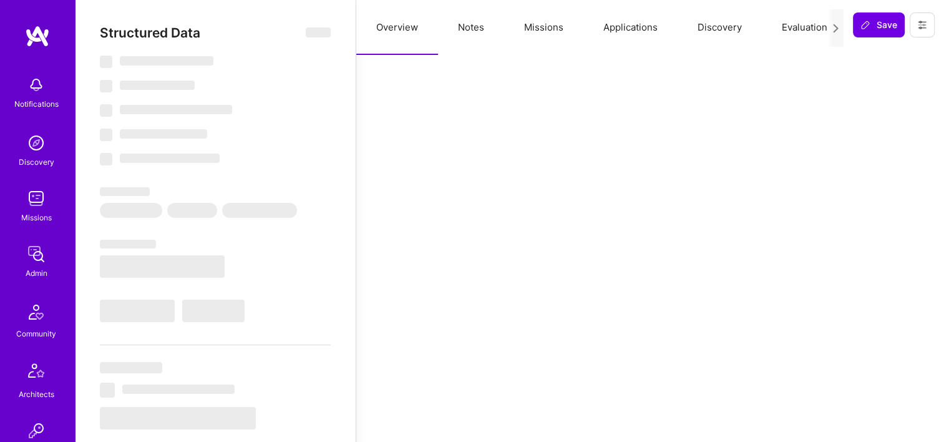
click at [546, 32] on button "Missions" at bounding box center [543, 27] width 79 height 55
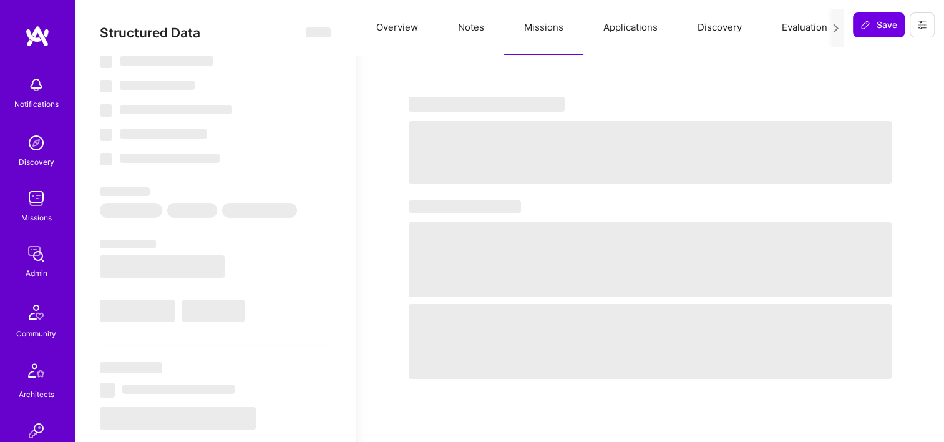
type textarea "x"
select select "Right Now"
select select "7"
select select "4"
select select "7"
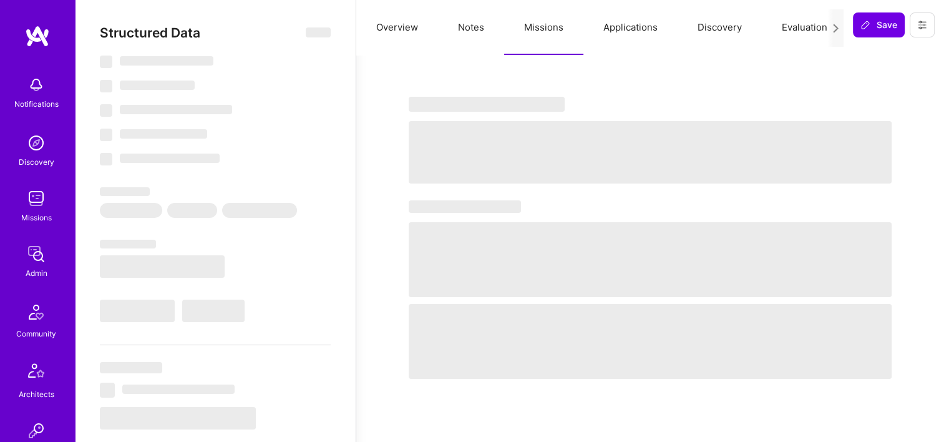
select select "6"
select select "GB"
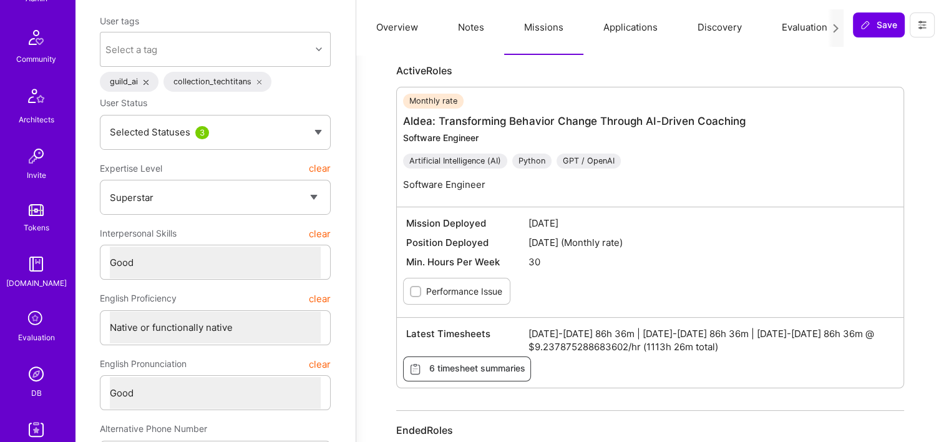
scroll to position [374, 0]
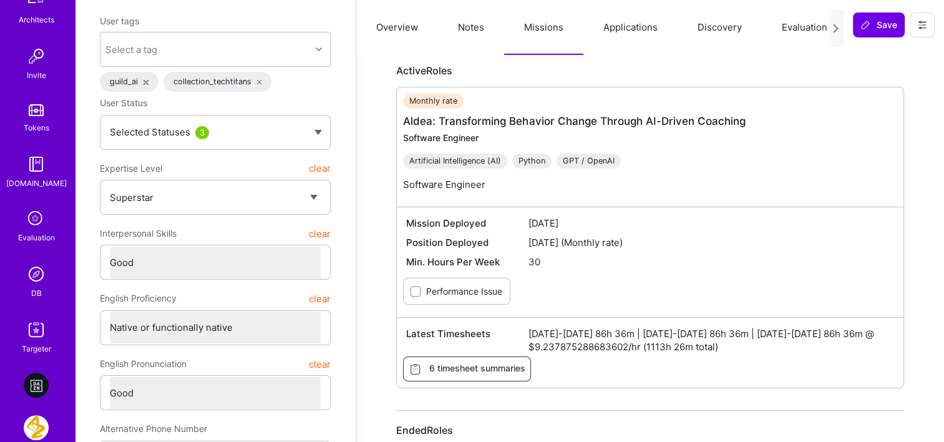
click at [35, 282] on img at bounding box center [36, 273] width 25 height 25
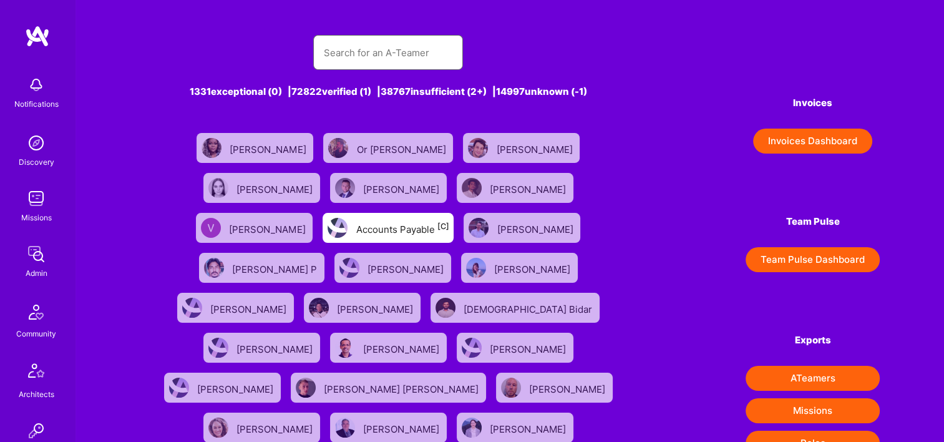
click at [385, 45] on input "text" at bounding box center [388, 53] width 130 height 32
paste input "Emiliano Gonzalez"
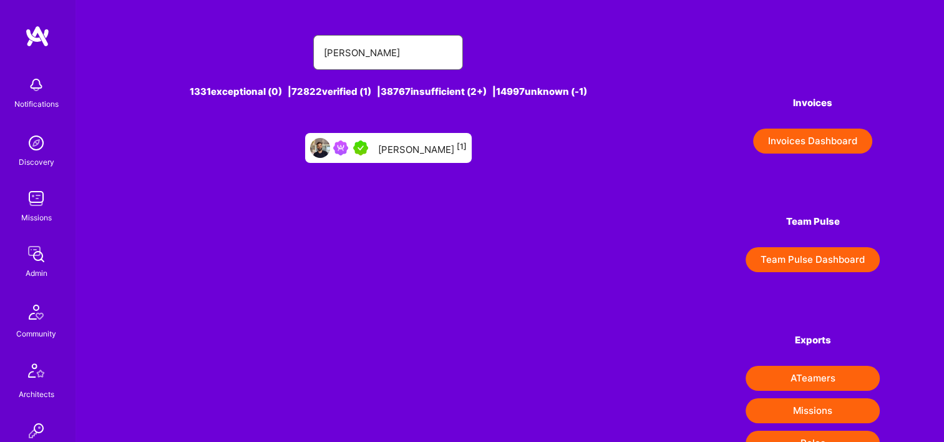
type input "Emiliano Gonzalez"
click at [437, 152] on div "Emiliano Gonzalez [1]" at bounding box center [422, 148] width 89 height 16
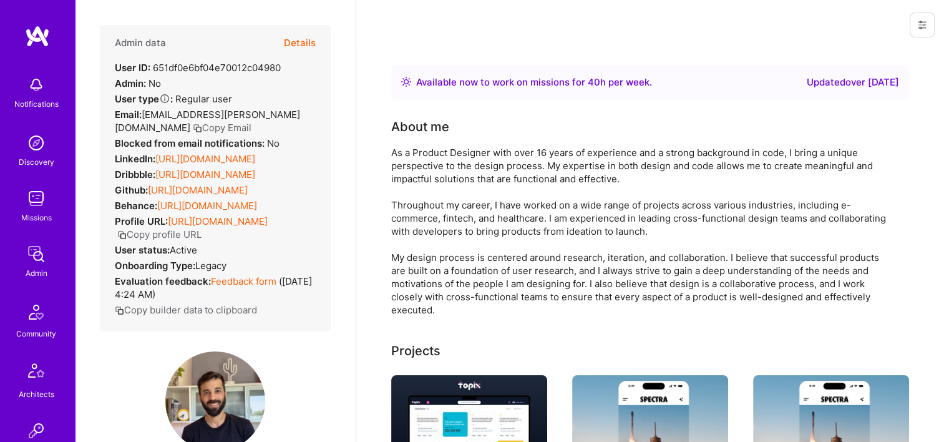
click at [294, 43] on button "Details" at bounding box center [300, 43] width 32 height 36
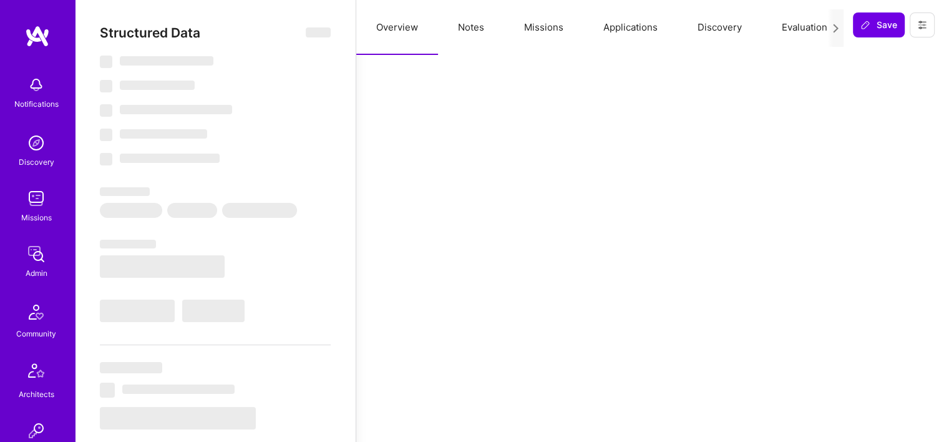
click at [551, 28] on button "Missions" at bounding box center [543, 27] width 79 height 55
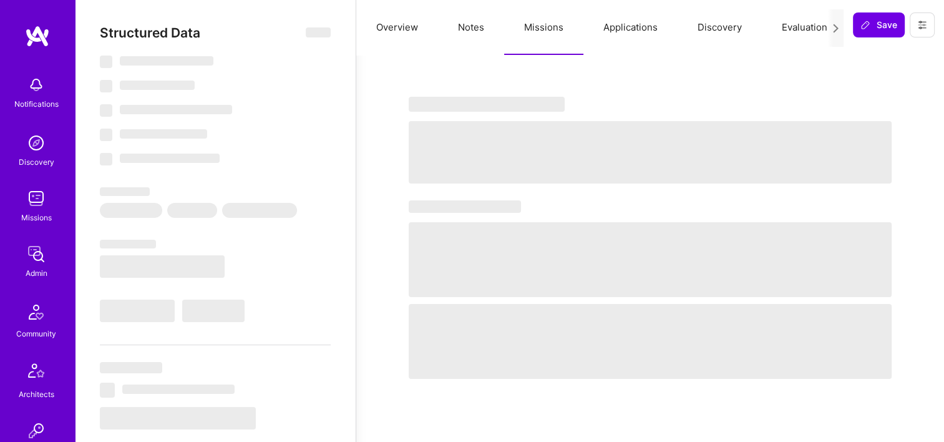
type textarea "x"
select select "Right Now"
select select "5"
select select "7"
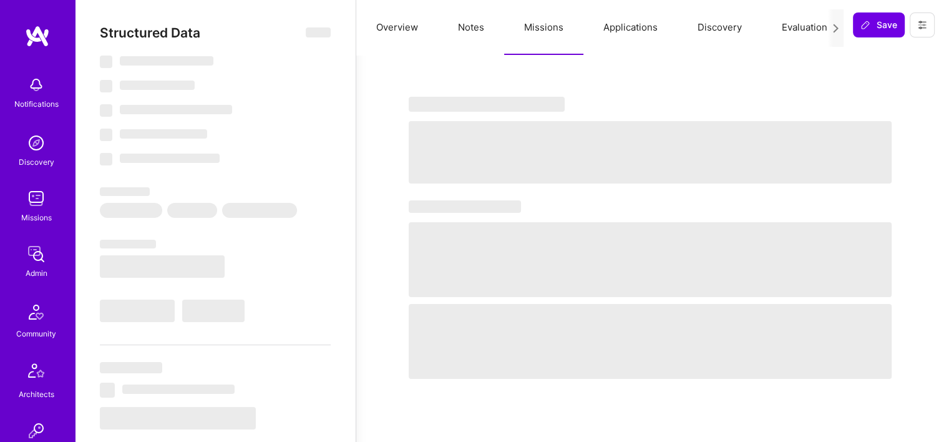
select select "6"
select select "UY"
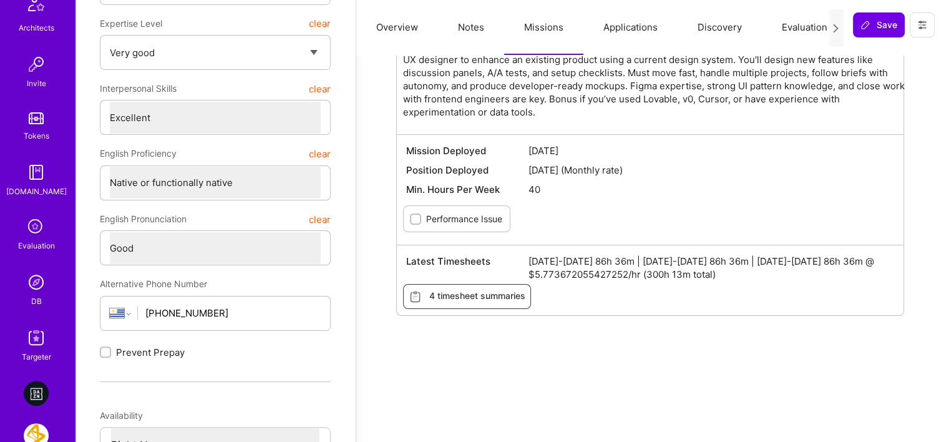
scroll to position [499, 0]
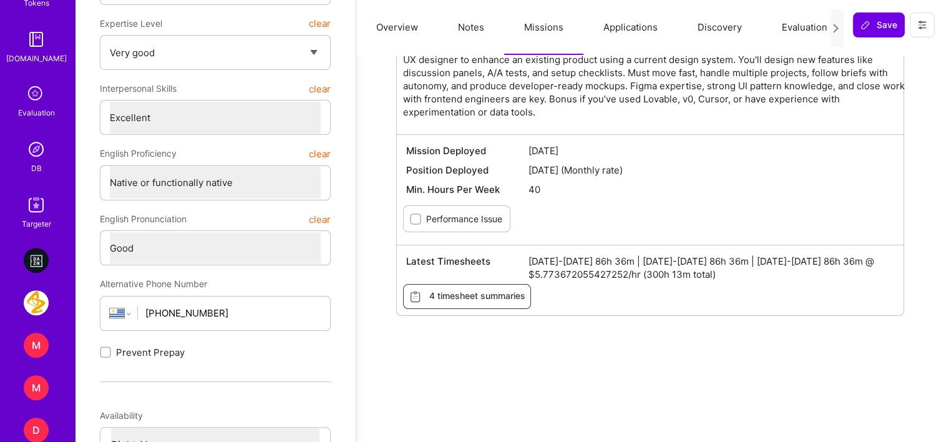
click at [37, 140] on img at bounding box center [36, 149] width 25 height 25
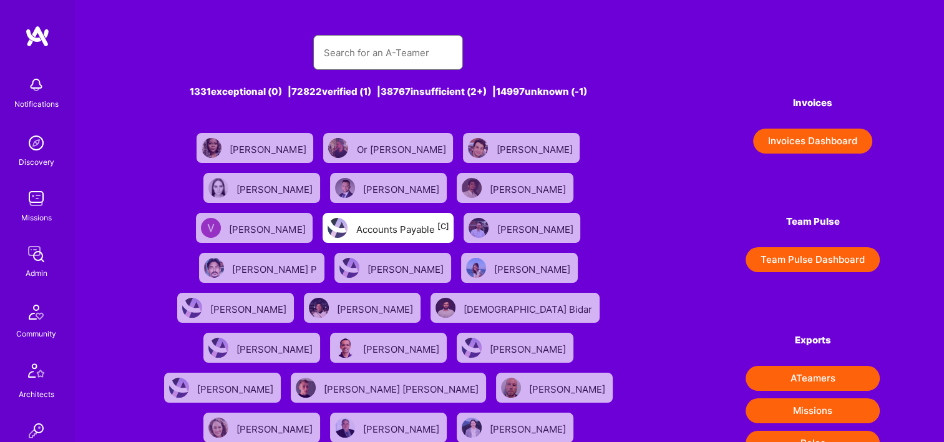
click at [396, 47] on input "text" at bounding box center [388, 53] width 130 height 32
paste input "Bruno Motta"
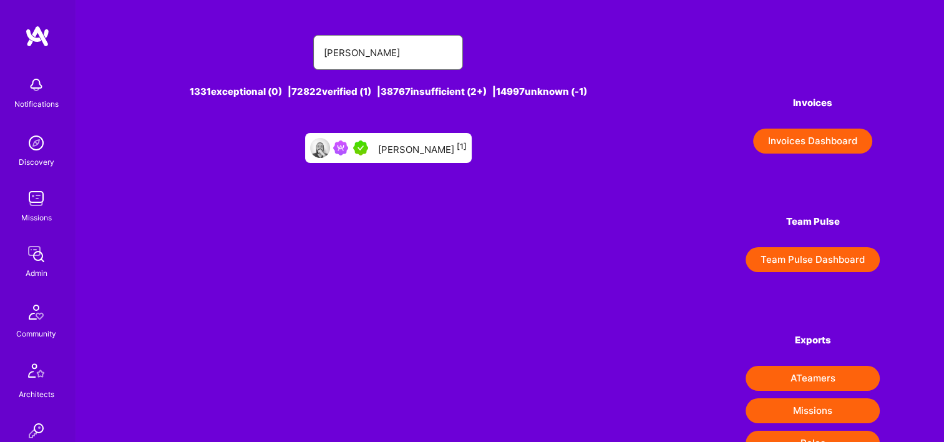
type input "Bruno Motta"
click at [405, 149] on div "Bruno Motta [1]" at bounding box center [422, 148] width 89 height 16
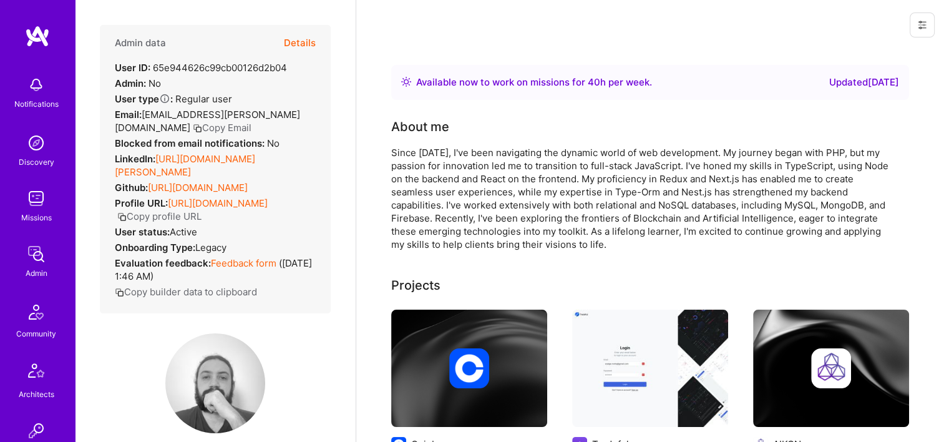
click at [299, 45] on button "Details" at bounding box center [300, 43] width 32 height 36
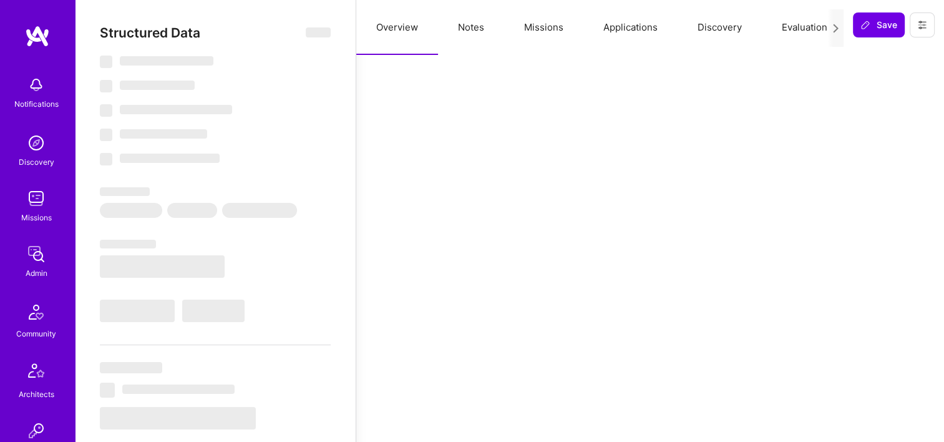
type textarea "x"
select select "Right Now"
select select "7"
select select "6"
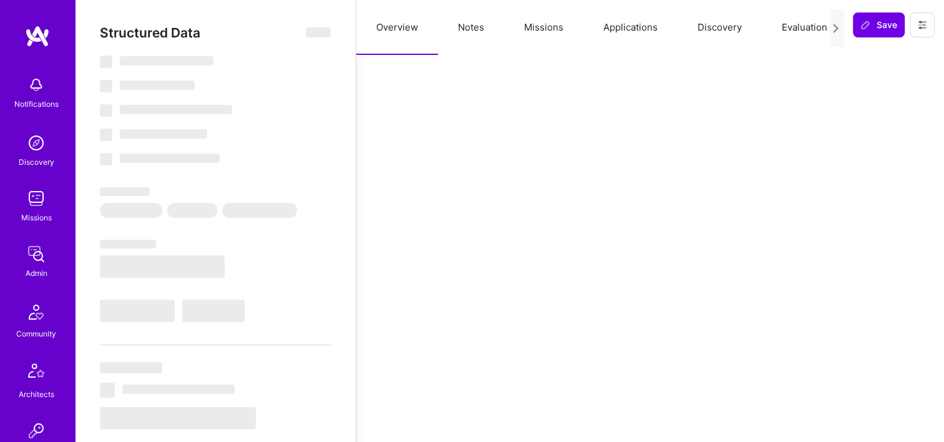
select select "6"
select select "BR"
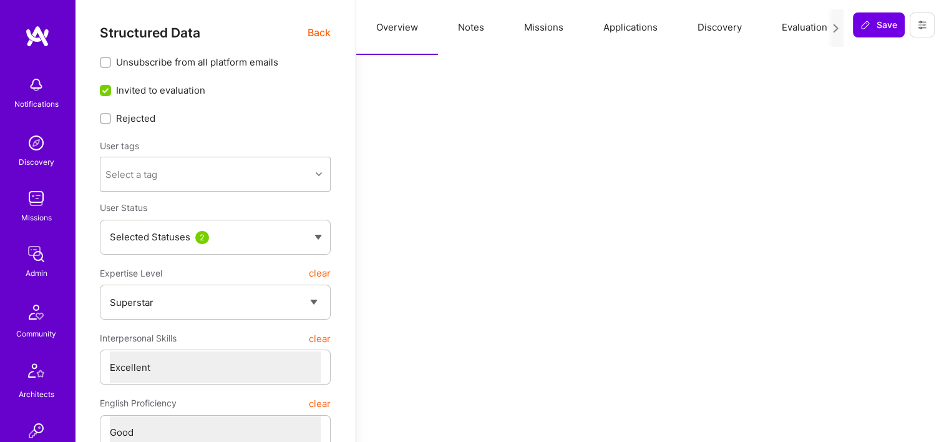
click at [534, 30] on button "Missions" at bounding box center [543, 27] width 79 height 55
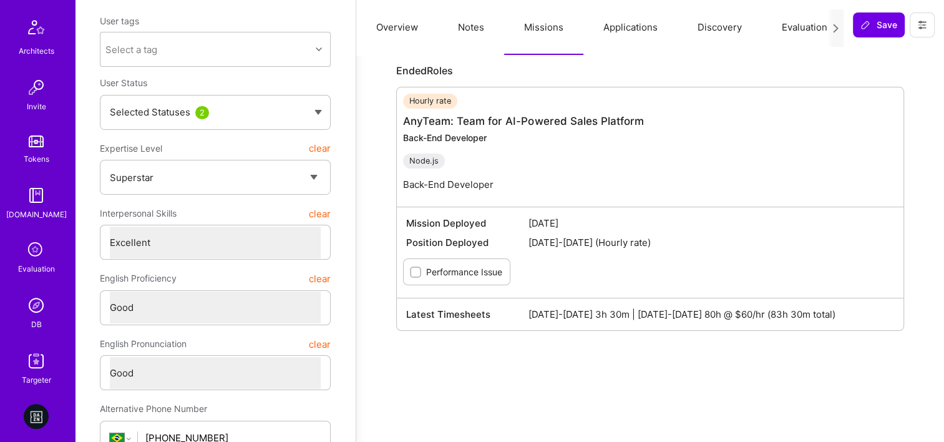
scroll to position [437, 0]
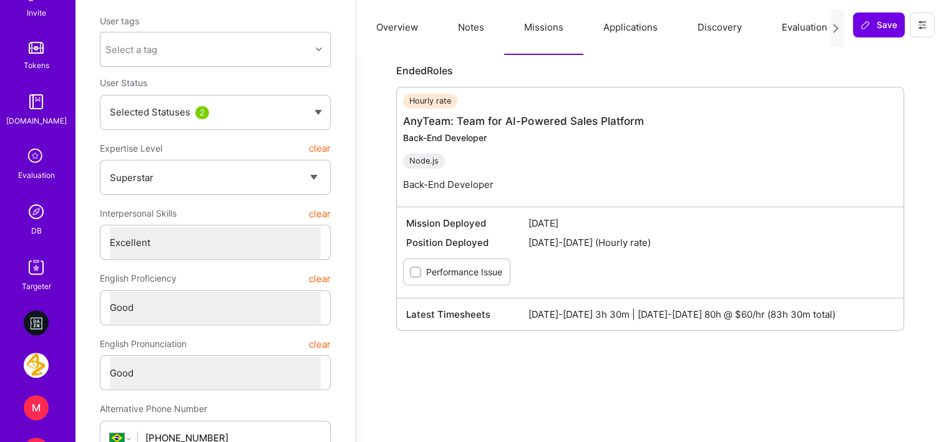
click at [46, 219] on link "DB" at bounding box center [36, 218] width 77 height 38
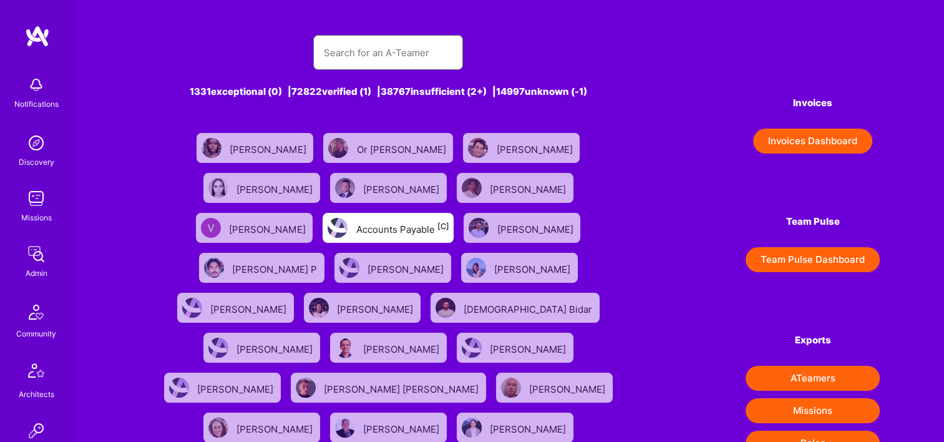
click at [407, 37] on input "text" at bounding box center [388, 53] width 130 height 32
paste input "James Touhey"
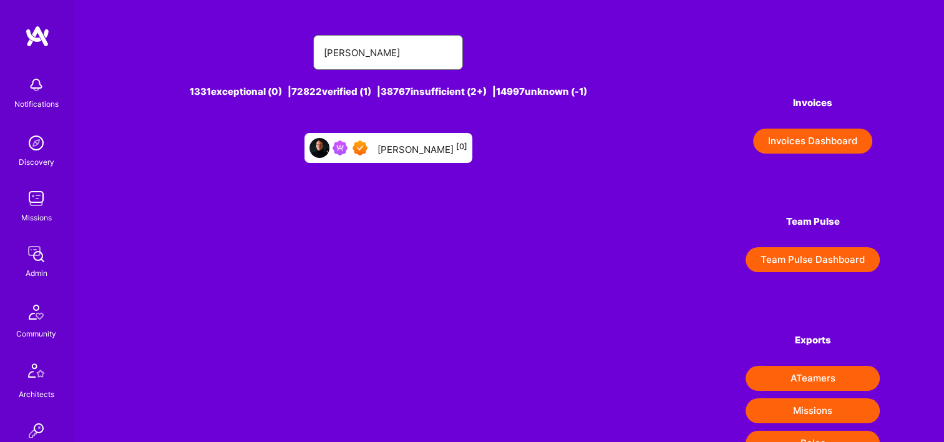
type input "James Touhey"
click at [414, 150] on div "James Touhey [0]" at bounding box center [422, 148] width 90 height 16
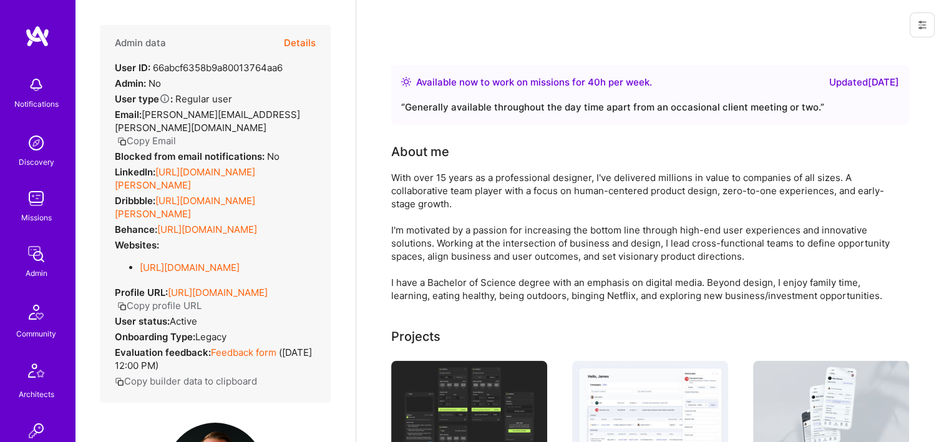
click at [269, 42] on div "Admin data Details" at bounding box center [215, 43] width 201 height 36
click at [284, 42] on button "Details" at bounding box center [300, 43] width 32 height 36
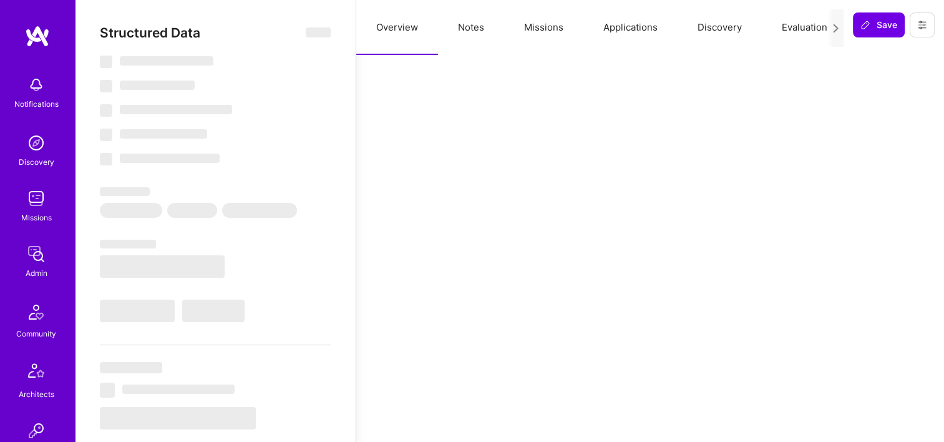
click at [543, 37] on button "Missions" at bounding box center [543, 27] width 79 height 55
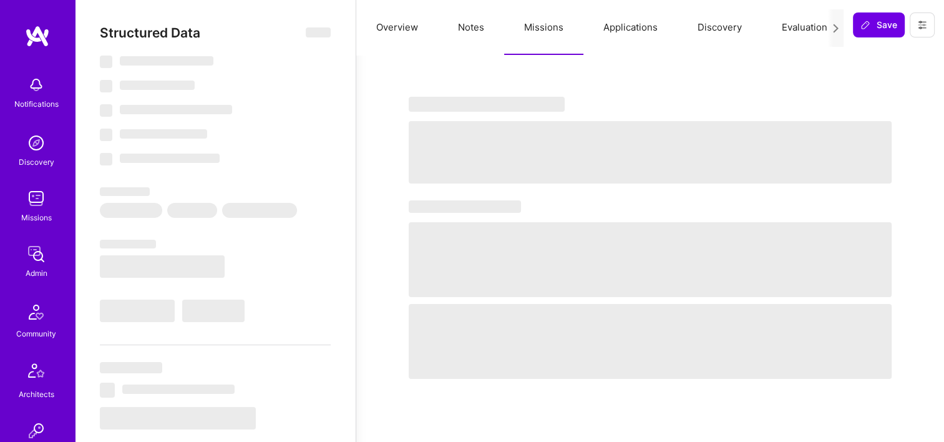
type textarea "x"
select select "Right Now"
select select "7"
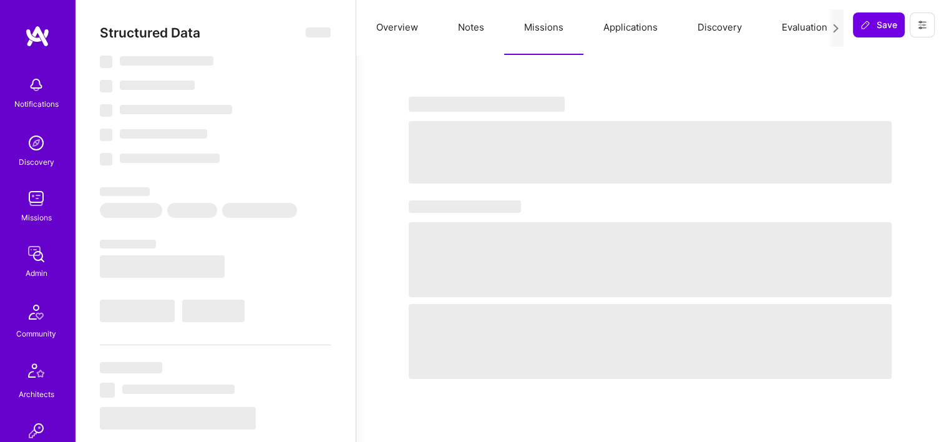
select select "7"
select select "US"
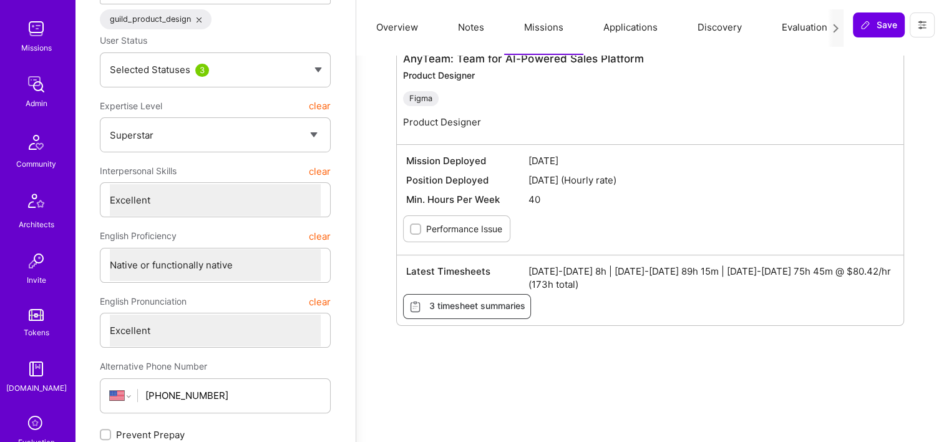
scroll to position [374, 0]
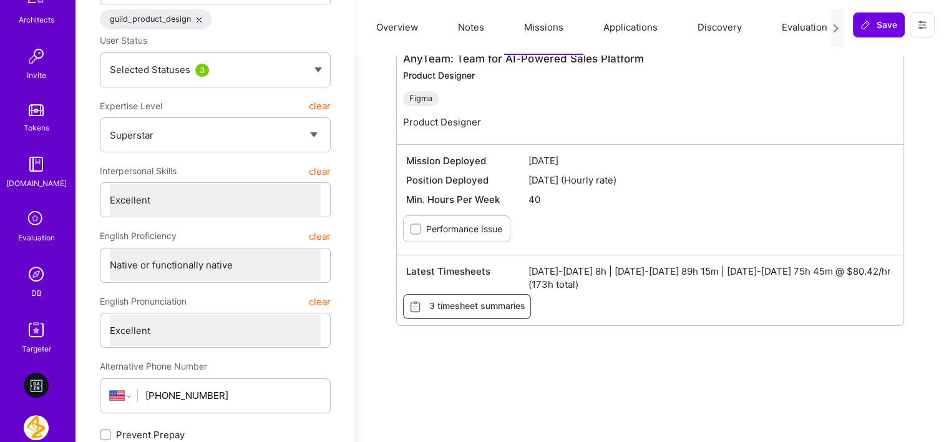
click at [50, 277] on link "DB" at bounding box center [36, 280] width 77 height 38
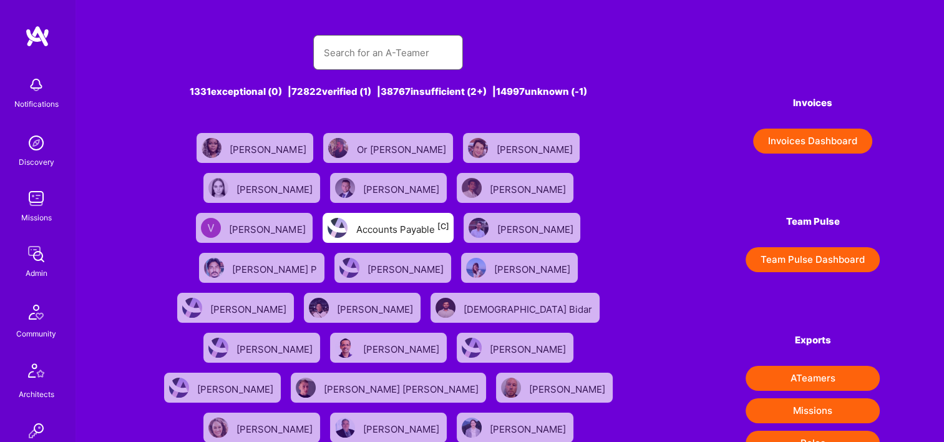
click at [374, 52] on input "text" at bounding box center [388, 53] width 130 height 32
paste input "Pratik Biswas"
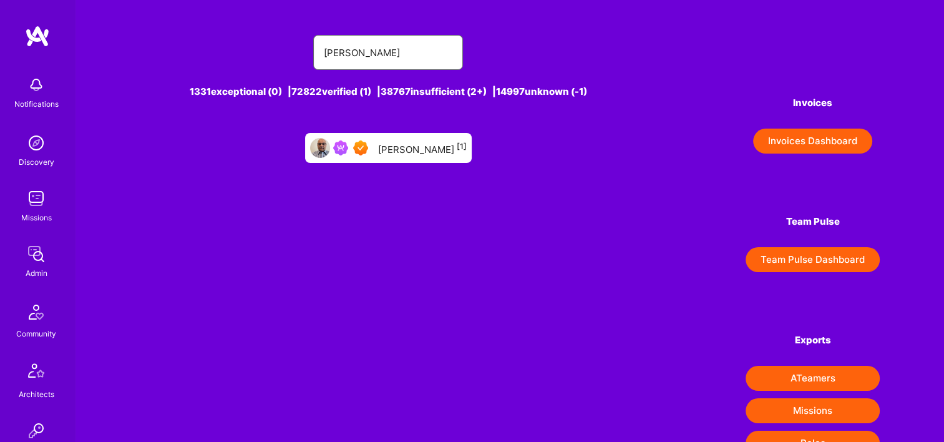
type input "Pratik Biswas"
click at [405, 157] on div "Pratik Biswas [1]" at bounding box center [388, 148] width 167 height 30
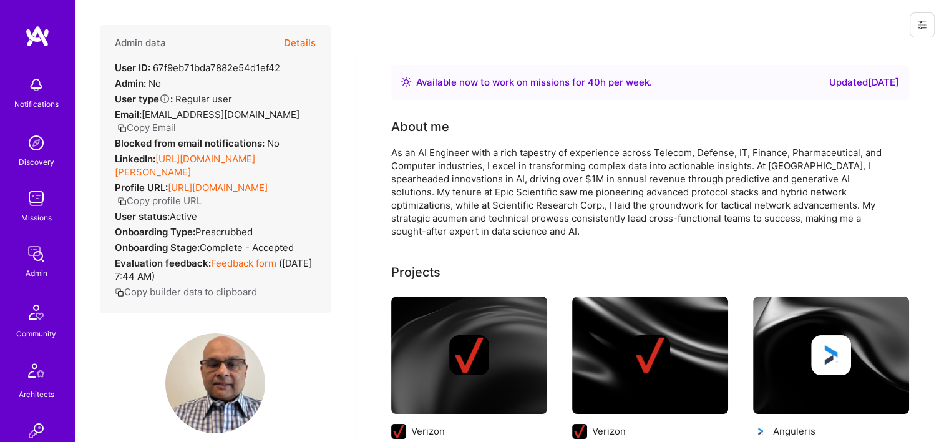
click at [298, 45] on button "Details" at bounding box center [300, 43] width 32 height 36
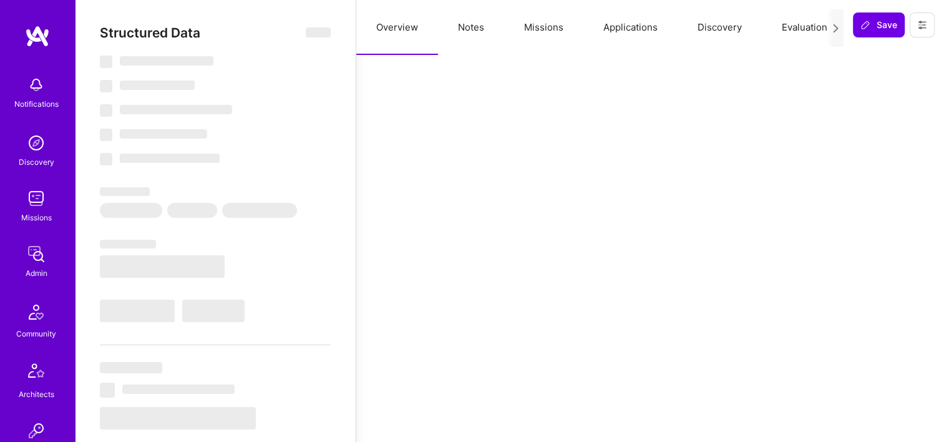
click at [536, 37] on button "Missions" at bounding box center [543, 27] width 79 height 55
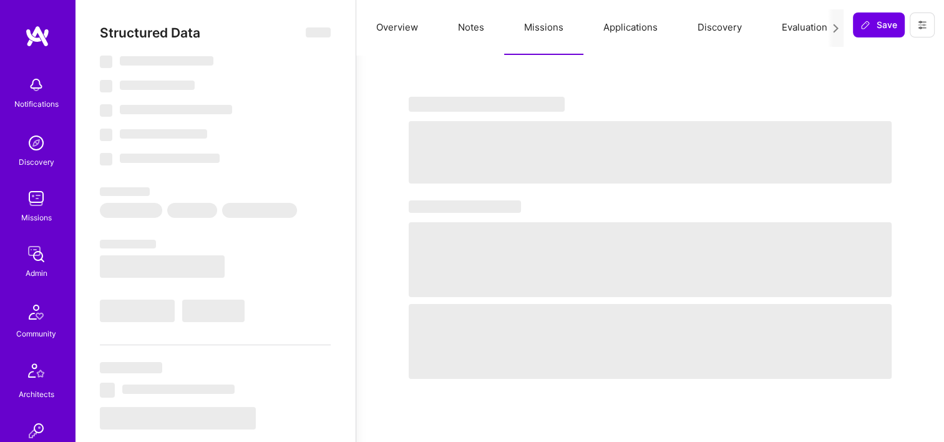
type textarea "x"
select select "Right Now"
select select "7"
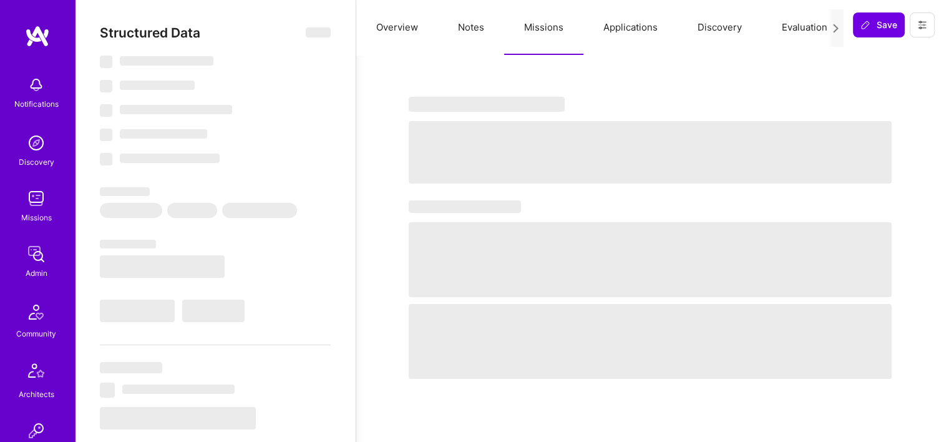
select select "7"
select select "US"
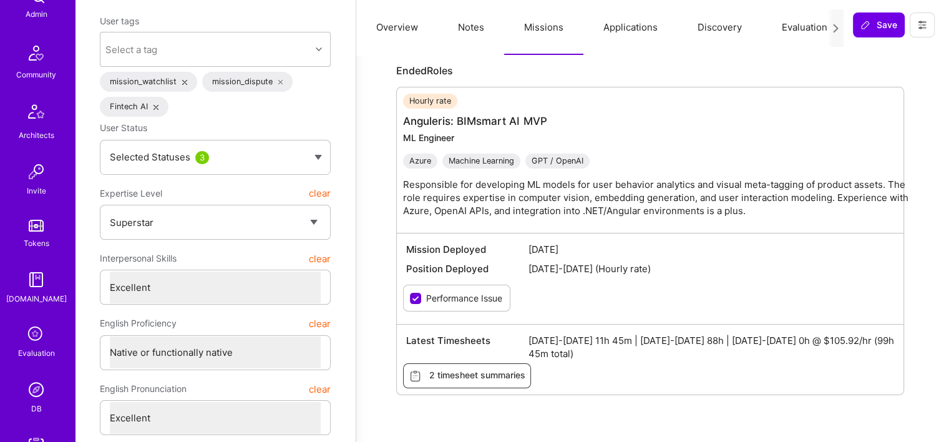
scroll to position [437, 0]
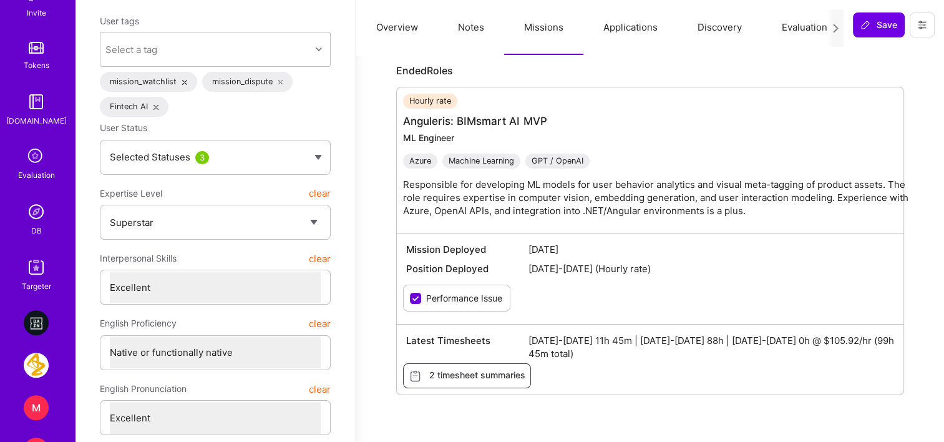
click at [28, 223] on img at bounding box center [36, 211] width 25 height 25
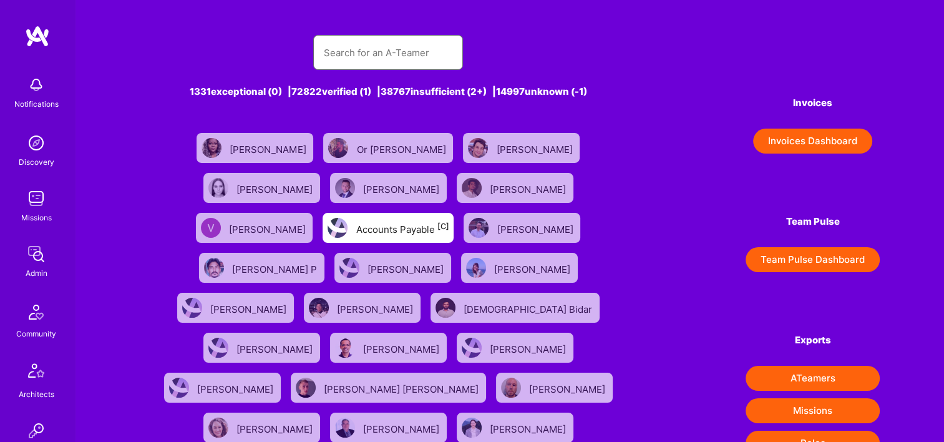
click at [432, 57] on input "text" at bounding box center [388, 53] width 130 height 32
paste input "[PERSON_NAME]"
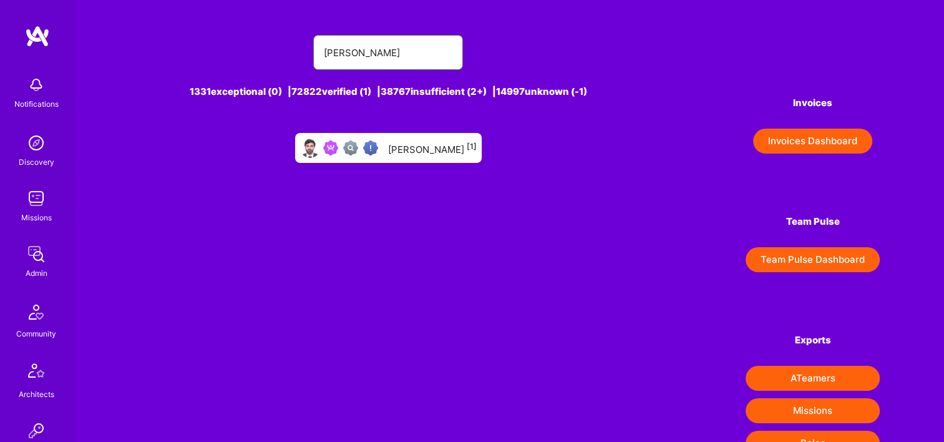
type input "[PERSON_NAME]"
click at [434, 154] on div "Syed Attiq [1]" at bounding box center [432, 148] width 89 height 16
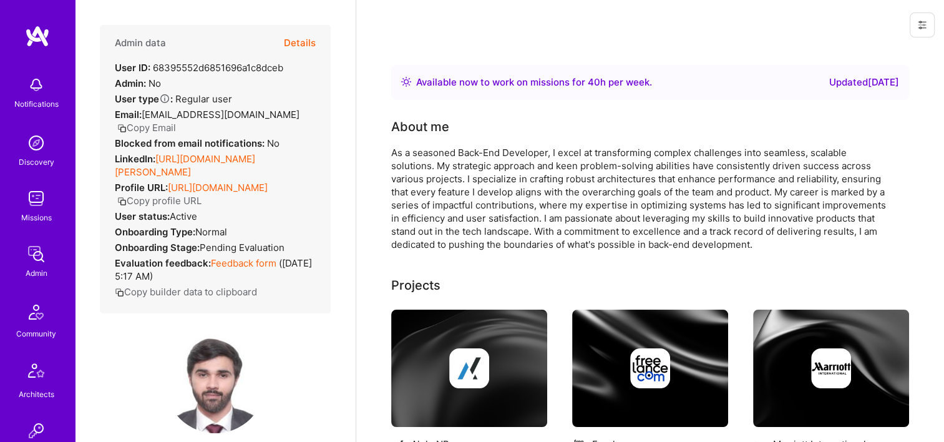
click at [288, 45] on button "Details" at bounding box center [300, 43] width 32 height 36
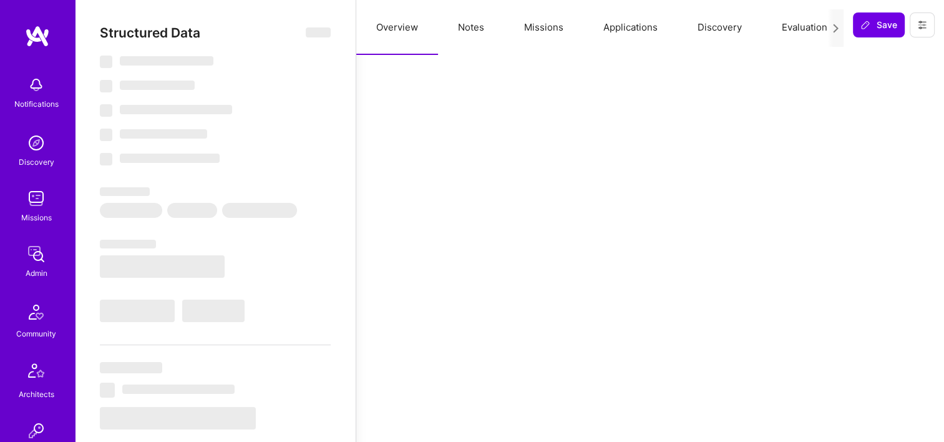
type textarea "x"
select select "Right Now"
select select "Verified"
select select "US"
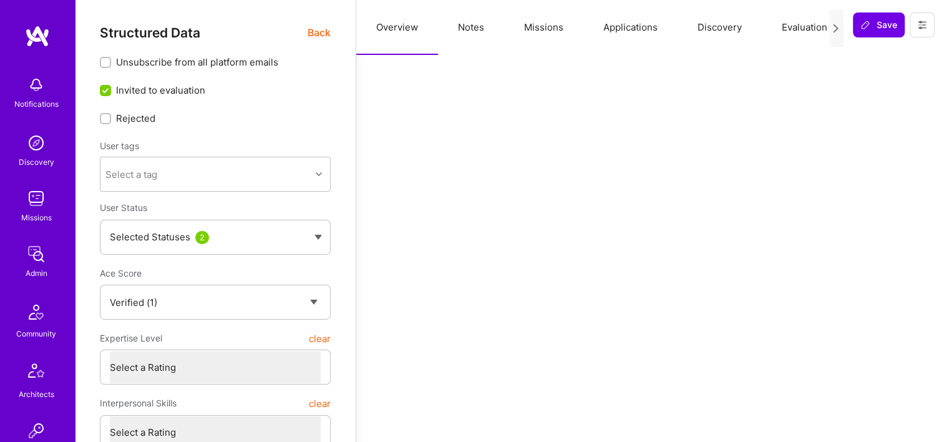
click at [555, 26] on button "Missions" at bounding box center [543, 27] width 79 height 55
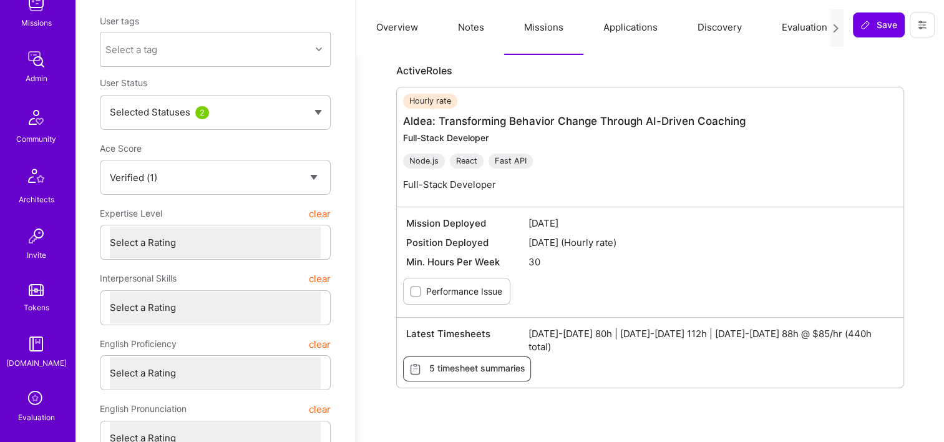
scroll to position [437, 0]
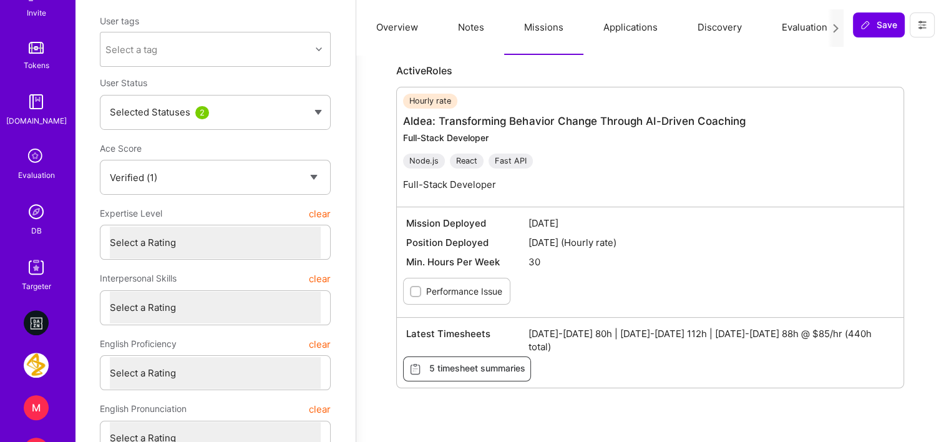
click at [33, 212] on img at bounding box center [36, 211] width 25 height 25
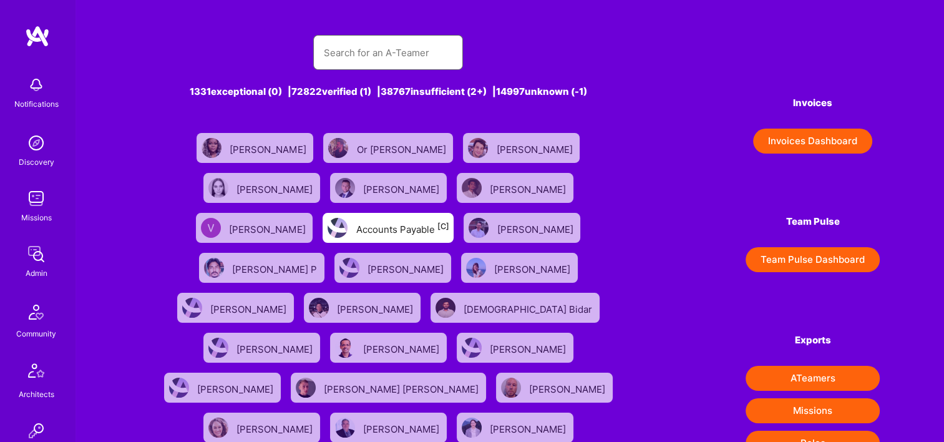
click at [427, 59] on input "text" at bounding box center [388, 53] width 130 height 32
paste input "[PERSON_NAME]"
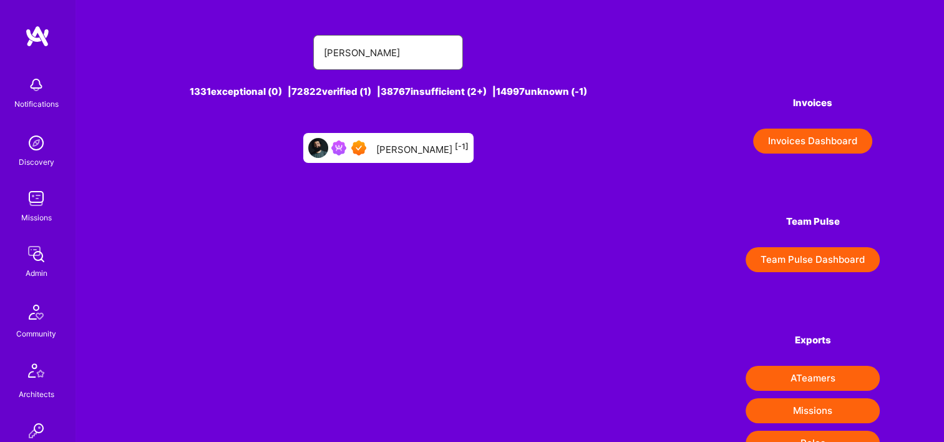
type input "[PERSON_NAME]"
click at [422, 141] on div "Hassan Pasha [-1]" at bounding box center [422, 148] width 92 height 16
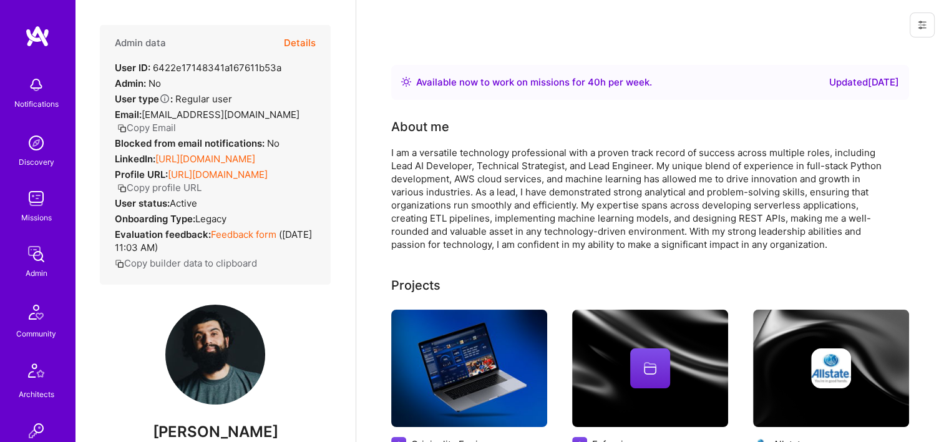
click at [290, 41] on button "Details" at bounding box center [300, 43] width 32 height 36
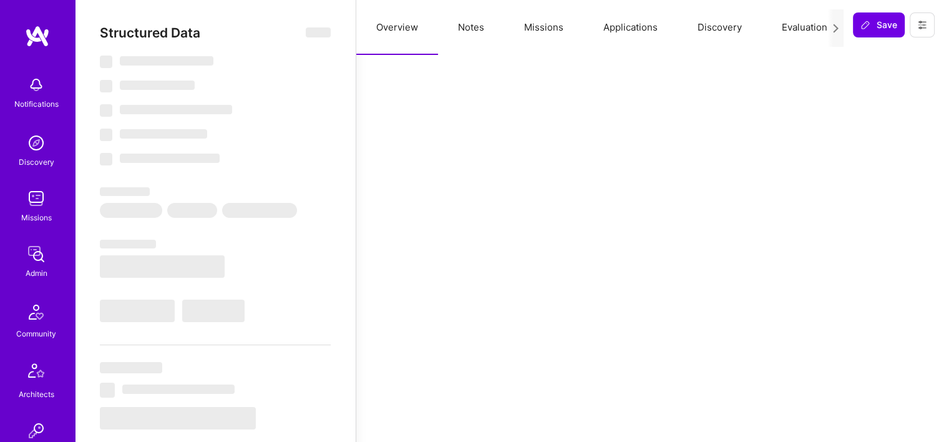
click at [543, 25] on button "Missions" at bounding box center [543, 27] width 79 height 55
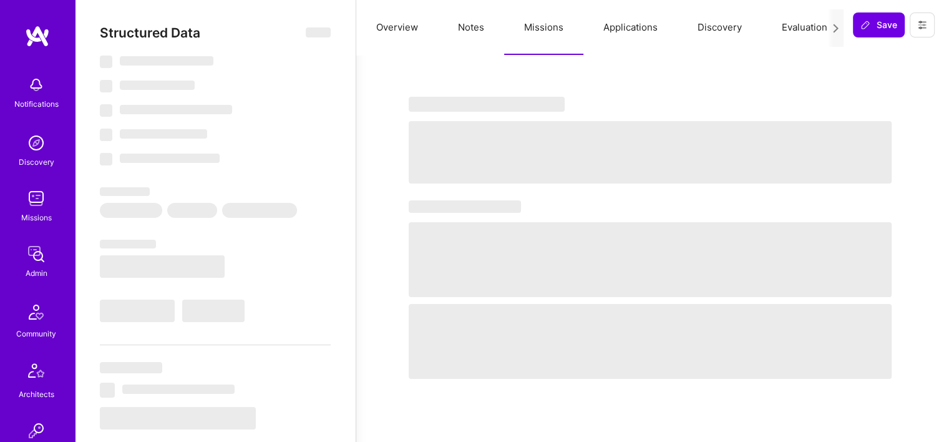
type textarea "x"
select select "Right Now"
select select "7"
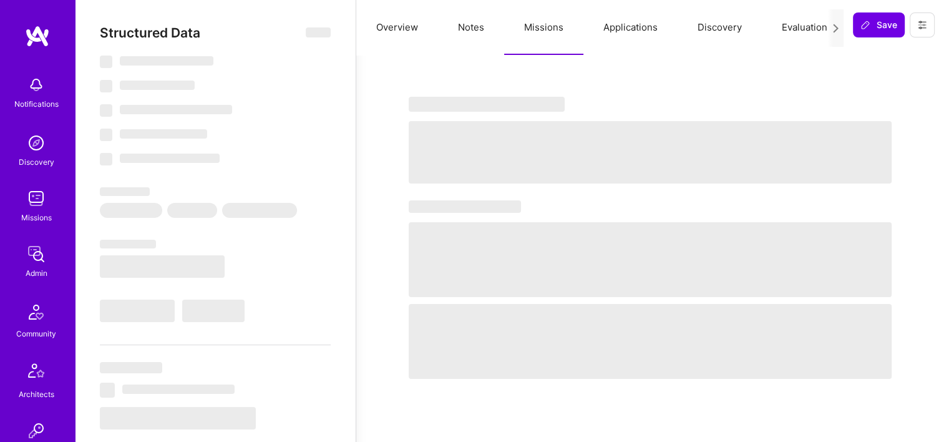
select select "7"
select select "US"
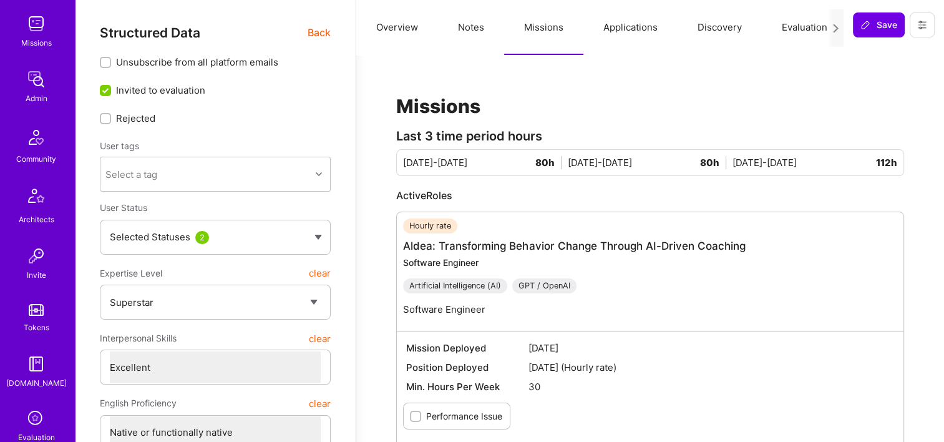
scroll to position [374, 0]
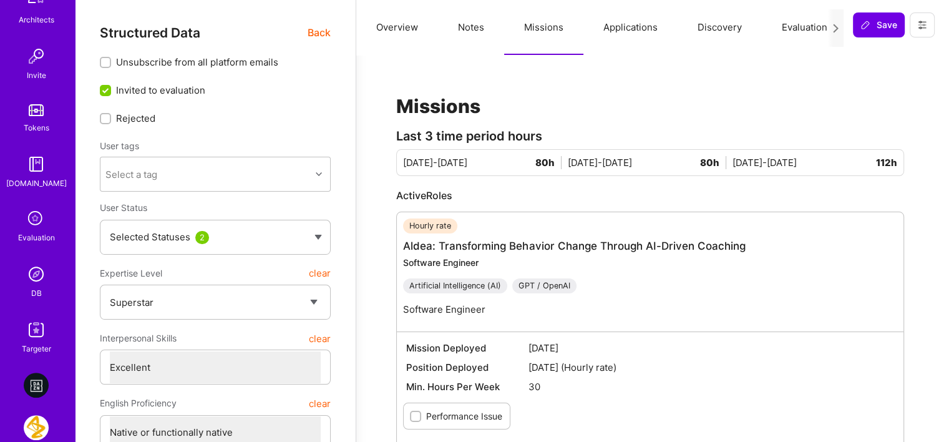
click at [34, 278] on img at bounding box center [36, 273] width 25 height 25
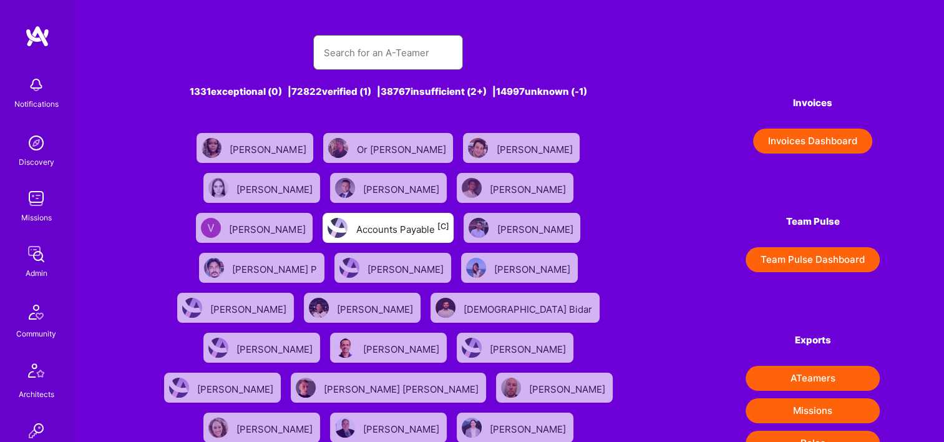
click at [344, 52] on input "text" at bounding box center [388, 53] width 130 height 32
paste input "Nicholas Sedlazek"
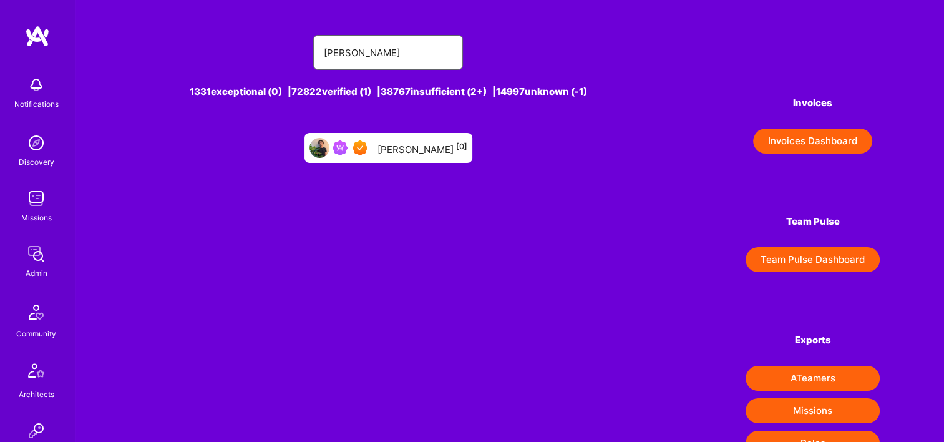
type input "Nicholas Sedlazek"
click at [425, 147] on div "Nicholas Sedlazek [0]" at bounding box center [422, 148] width 90 height 16
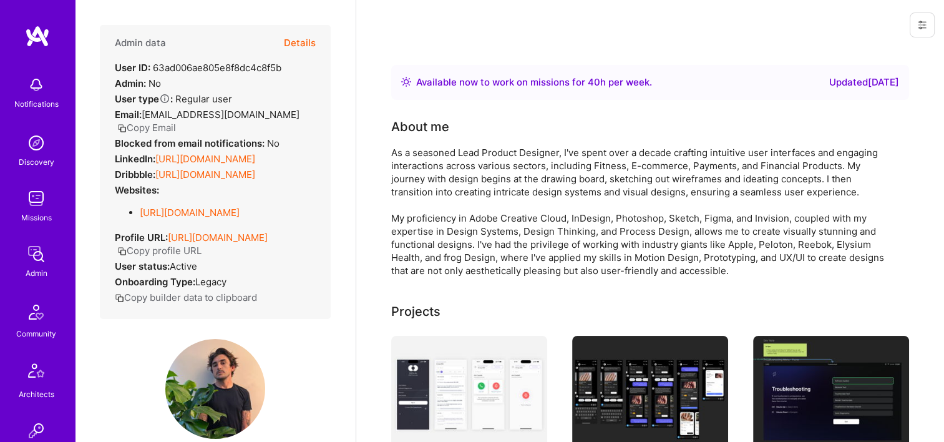
click at [298, 45] on button "Details" at bounding box center [300, 43] width 32 height 36
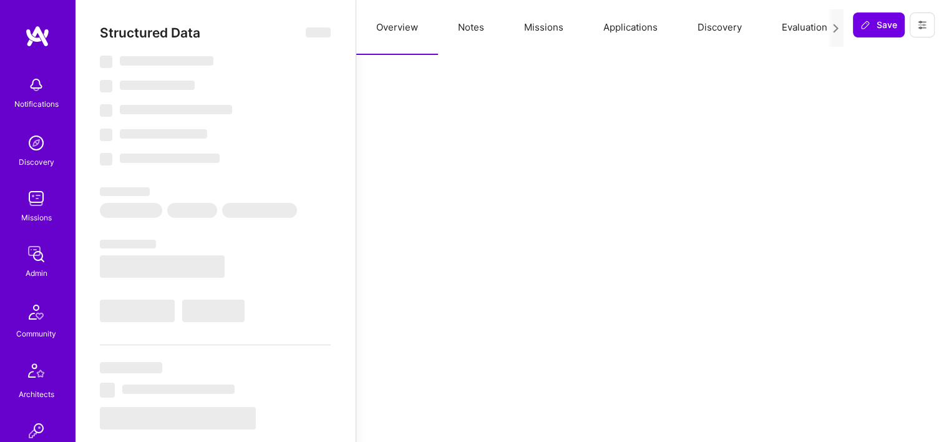
click at [558, 32] on button "Missions" at bounding box center [543, 27] width 79 height 55
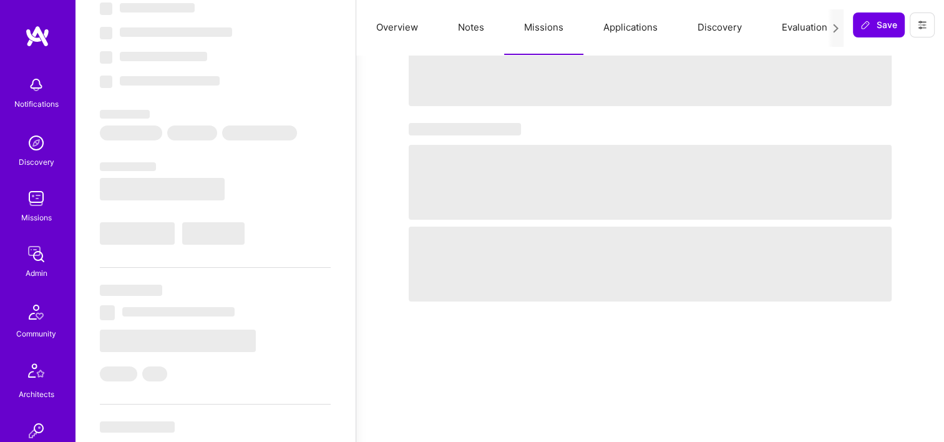
scroll to position [125, 0]
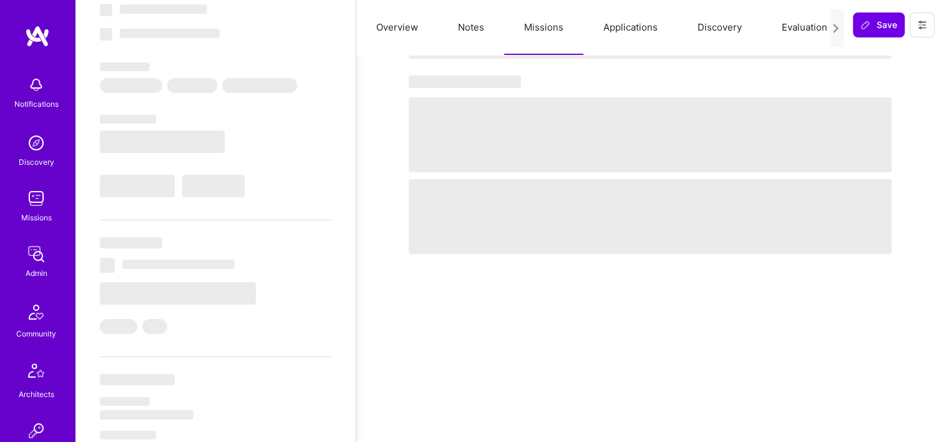
type textarea "x"
select select "Right Now"
select select "7"
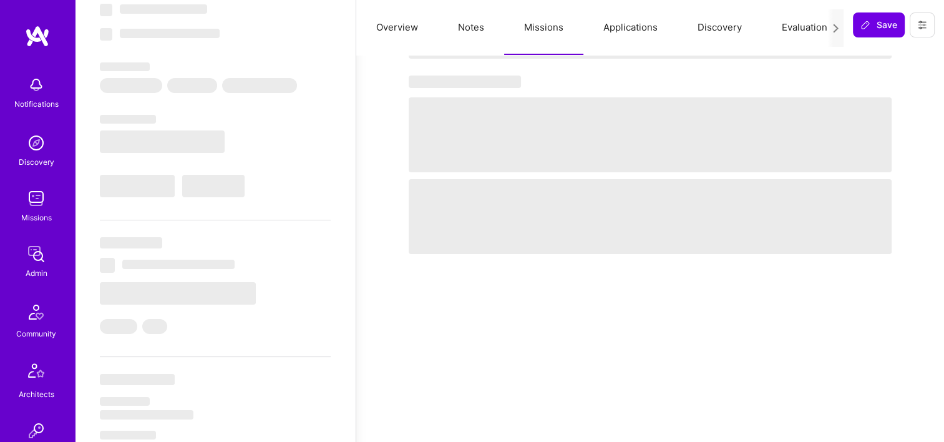
select select "7"
select select "US"
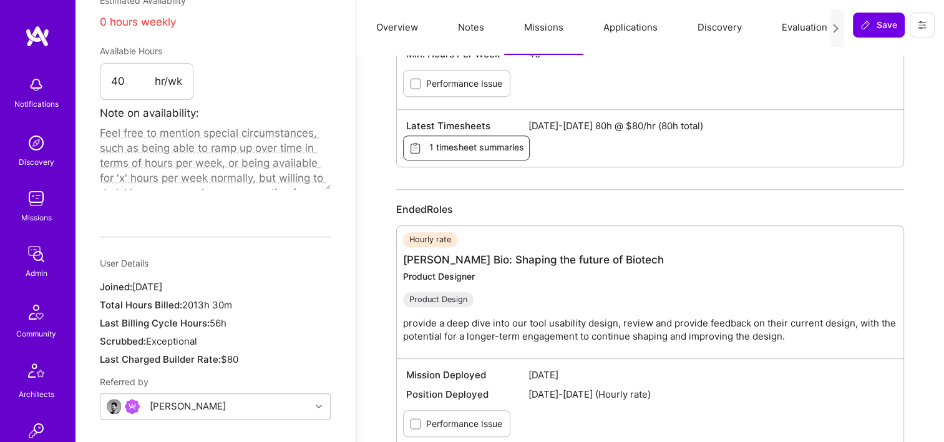
scroll to position [748, 0]
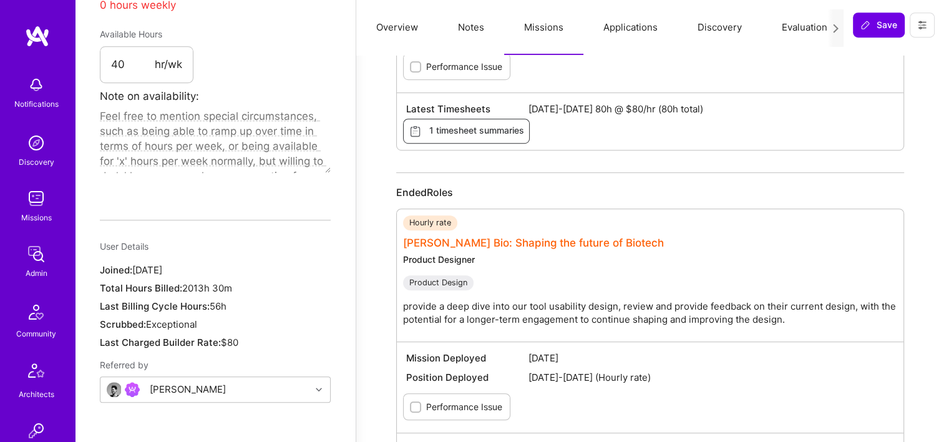
click at [473, 245] on link "Curie Bio: Shaping the future of Biotech" at bounding box center [533, 242] width 261 height 12
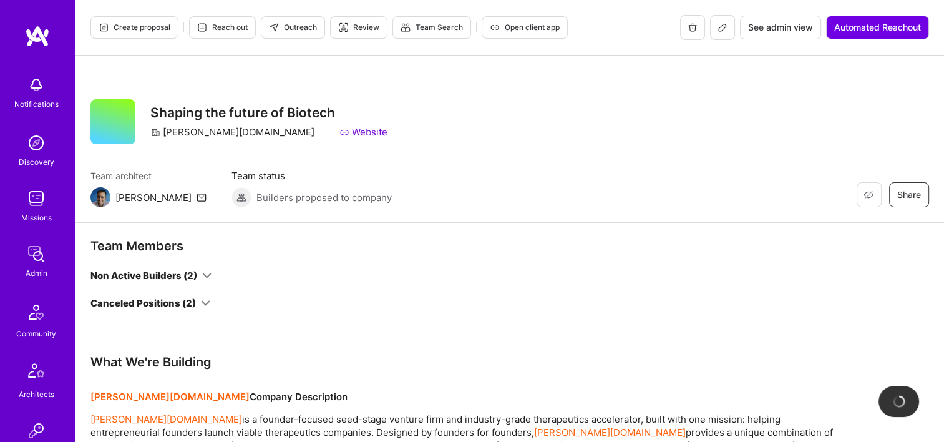
click at [778, 26] on span "See admin view" at bounding box center [780, 27] width 65 height 12
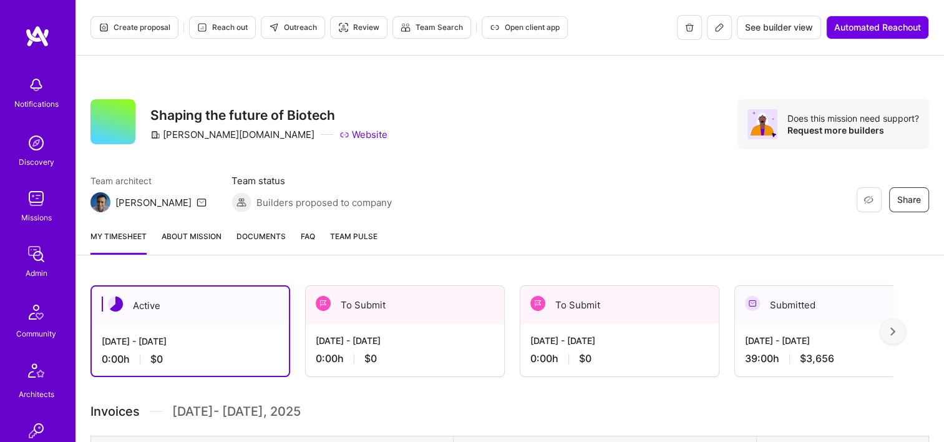
click at [863, 329] on div "Jul 1 - Jul 15, 2025 39:00 h $3,656" at bounding box center [834, 349] width 198 height 51
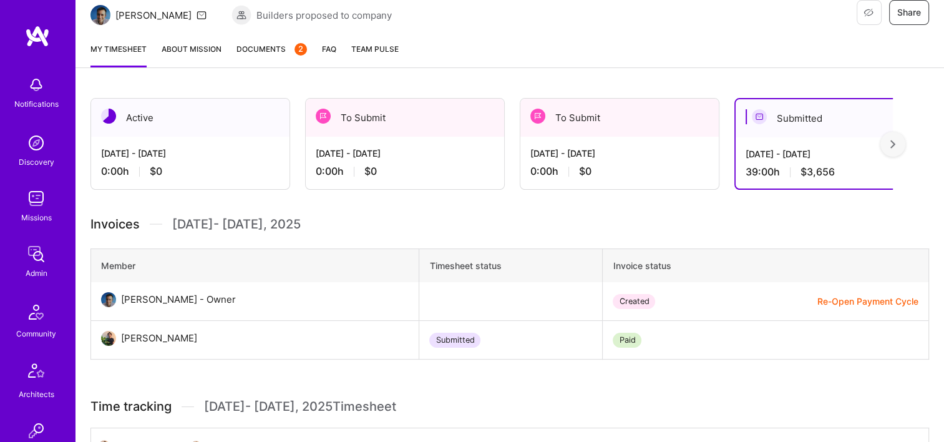
scroll to position [62, 0]
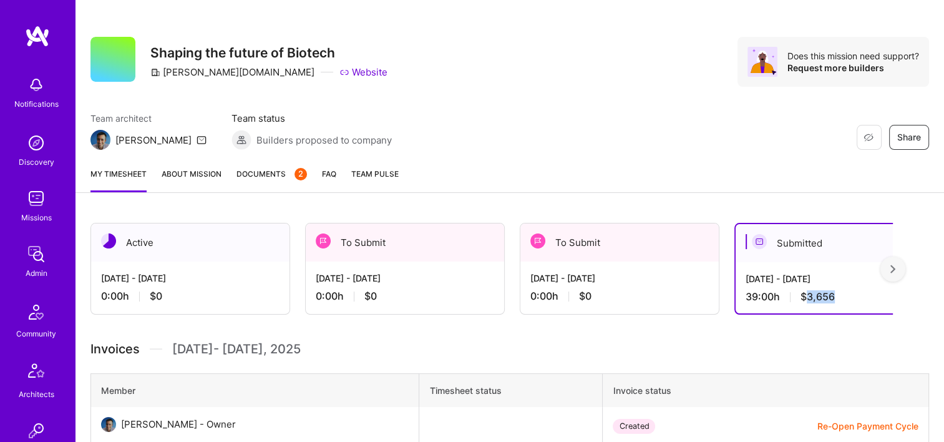
drag, startPoint x: 834, startPoint y: 300, endPoint x: 804, endPoint y: 298, distance: 30.0
click at [804, 298] on div "39:00 h $3,656" at bounding box center [833, 296] width 177 height 13
copy span "3,656"
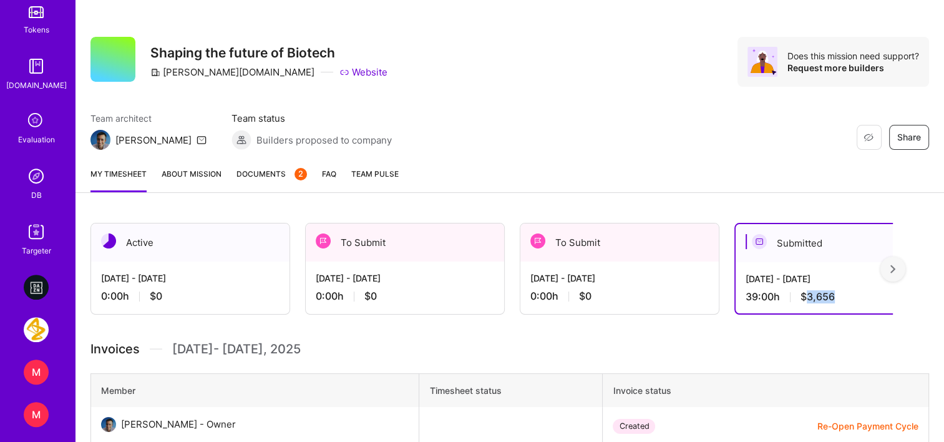
scroll to position [499, 0]
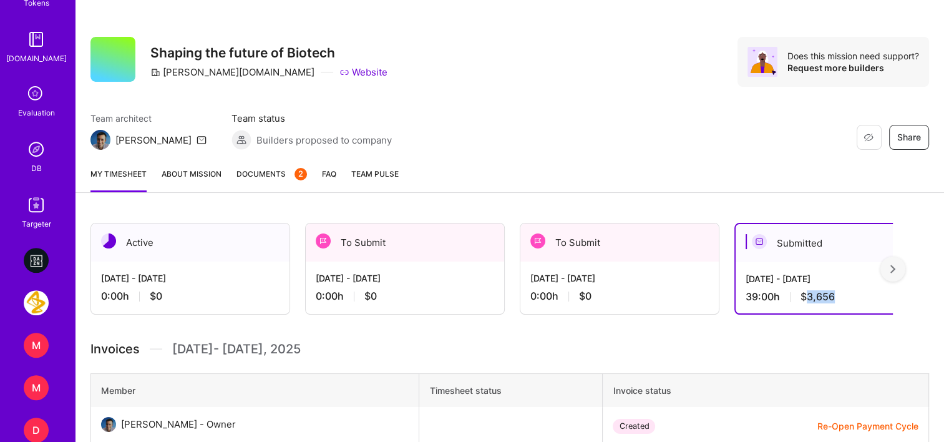
click at [41, 160] on img at bounding box center [36, 149] width 25 height 25
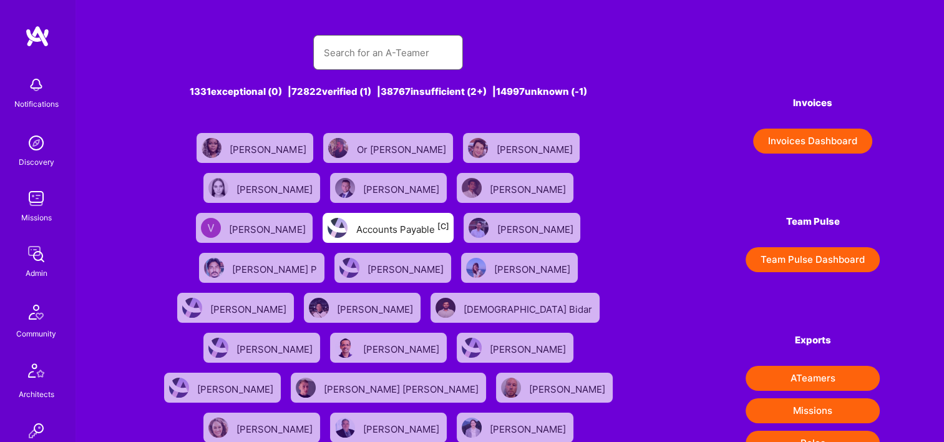
click at [392, 40] on input "text" at bounding box center [388, 53] width 130 height 32
paste input "3,656"
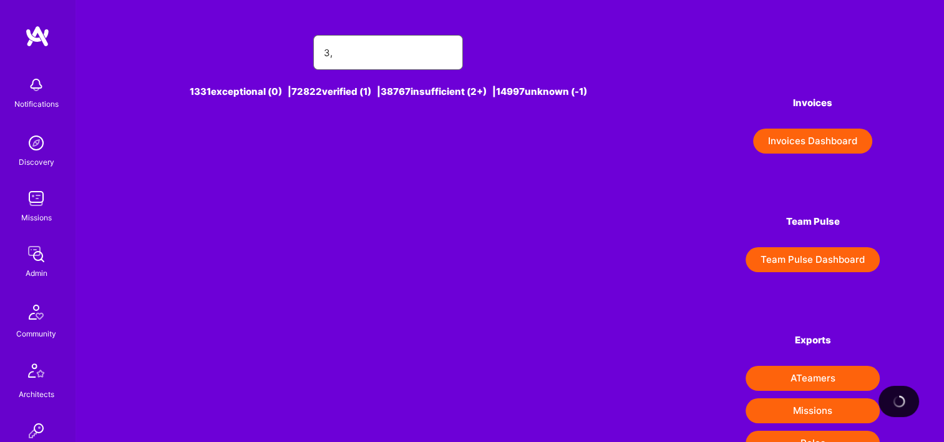
type input "3"
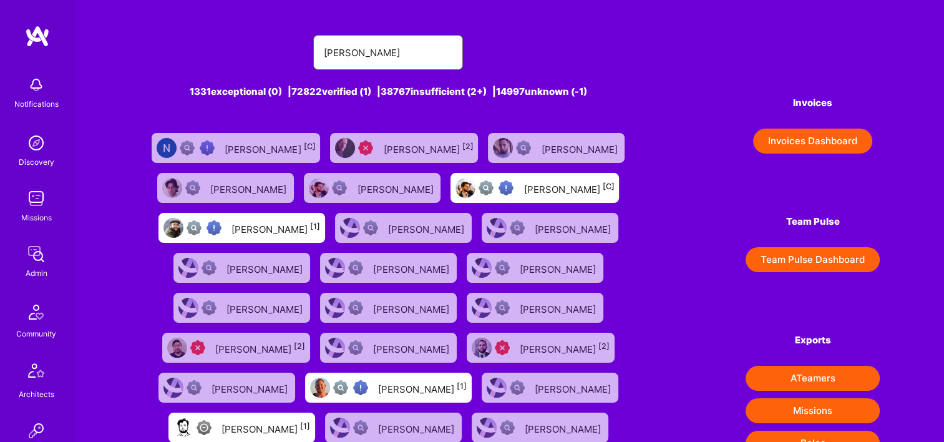
drag, startPoint x: 380, startPoint y: 52, endPoint x: 274, endPoint y: 51, distance: 106.0
click at [291, 51] on div "NICHOLAS" at bounding box center [388, 52] width 497 height 35
paste input "icholas Sedlazek"
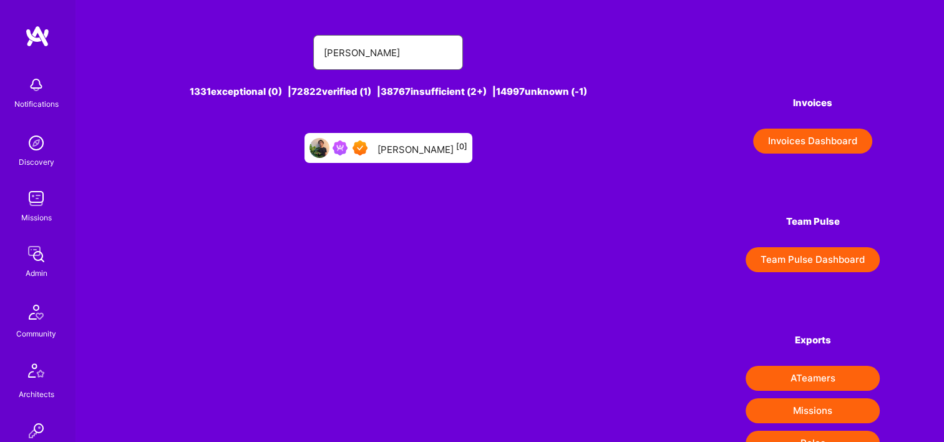
type input "Nicholas Sedlazek"
click at [31, 256] on img at bounding box center [36, 253] width 25 height 25
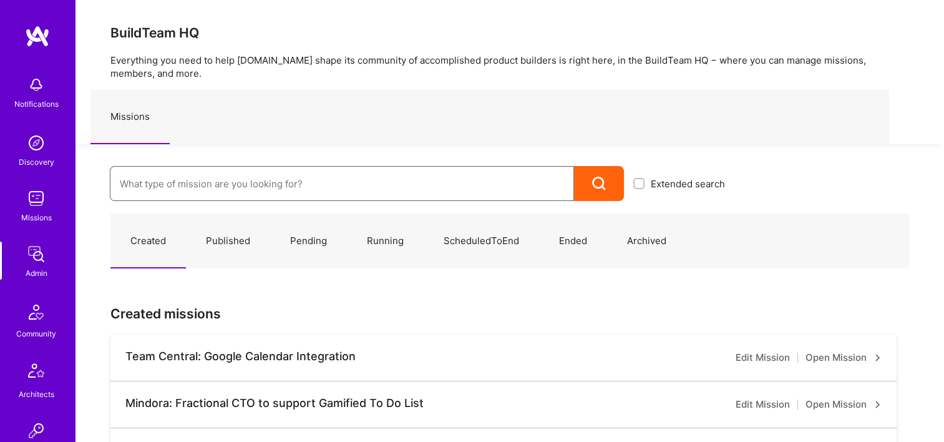
click at [293, 178] on input at bounding box center [342, 184] width 444 height 32
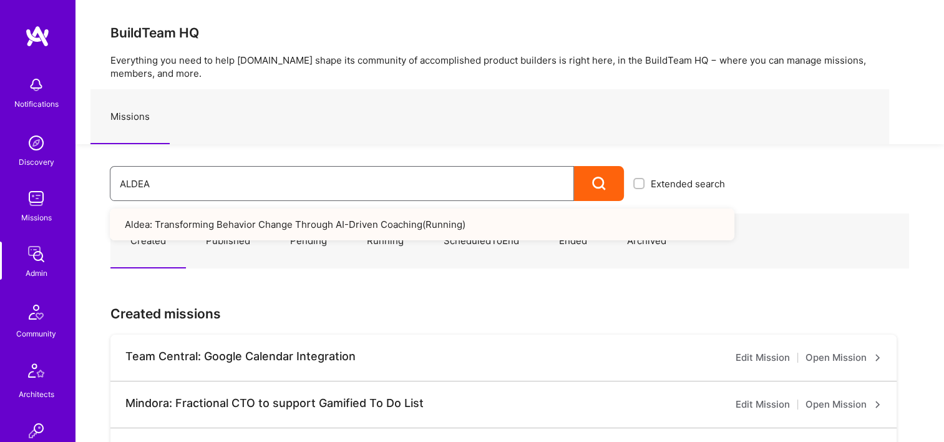
type input "ALDEA"
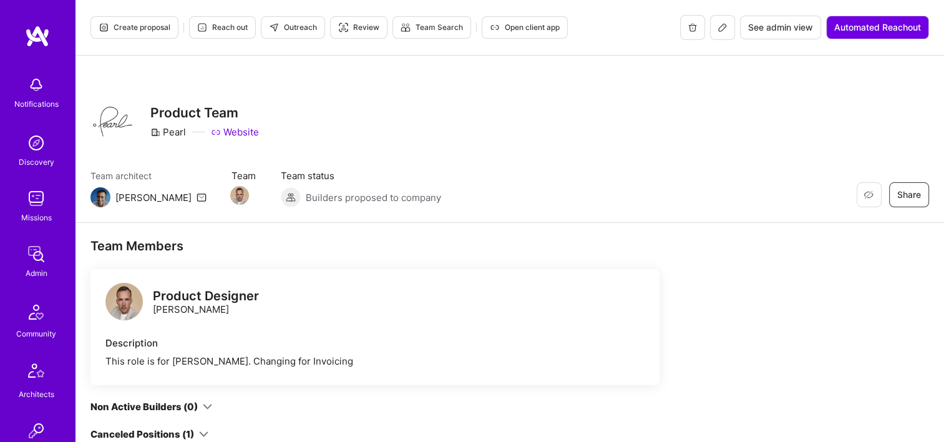
click at [771, 32] on span "See admin view" at bounding box center [780, 27] width 65 height 12
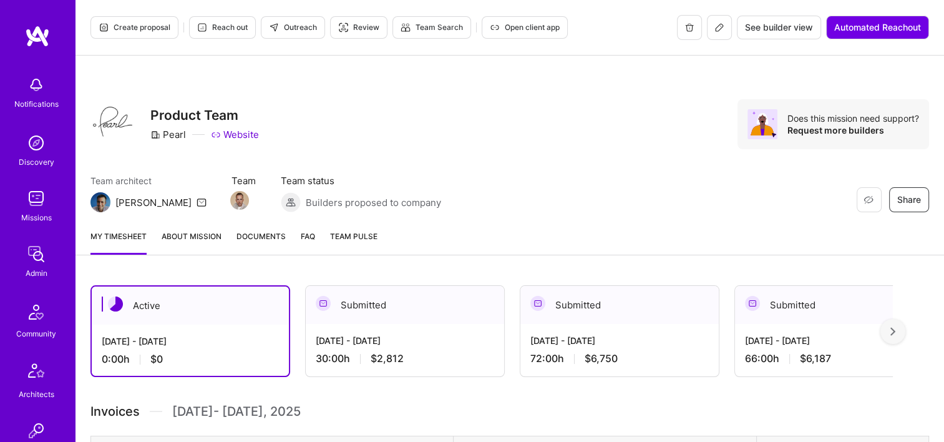
click at [276, 241] on span "Documents" at bounding box center [260, 236] width 49 height 13
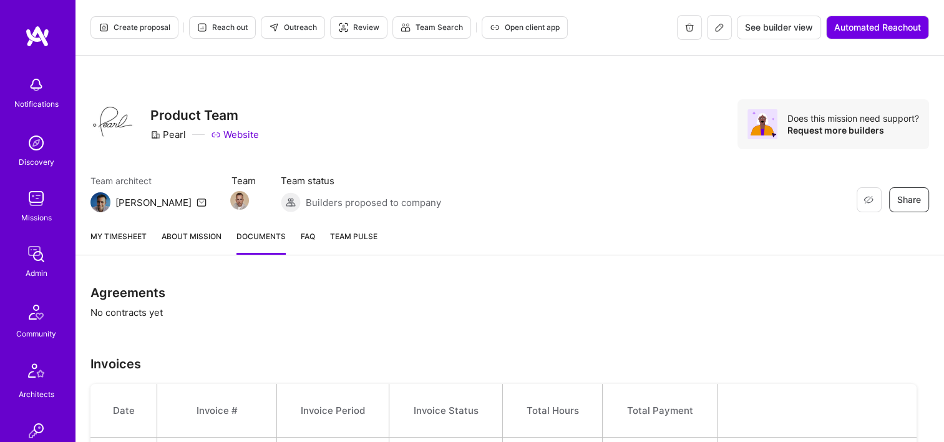
click at [144, 243] on link "My timesheet" at bounding box center [118, 242] width 56 height 25
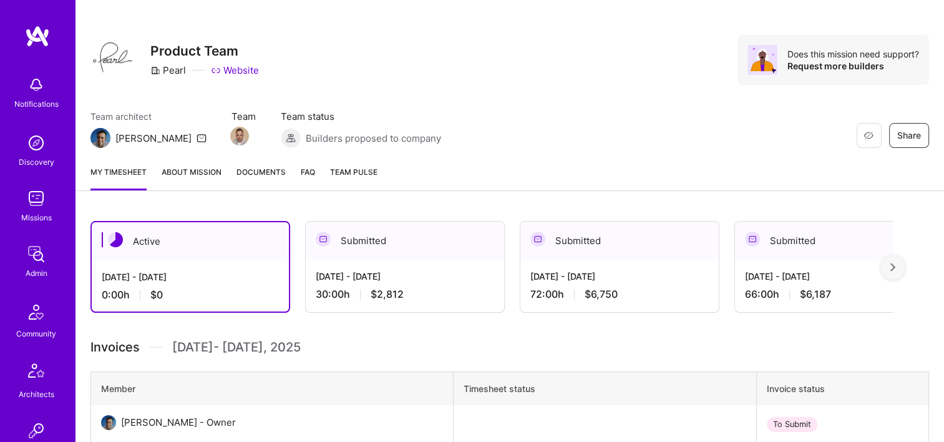
scroll to position [62, 0]
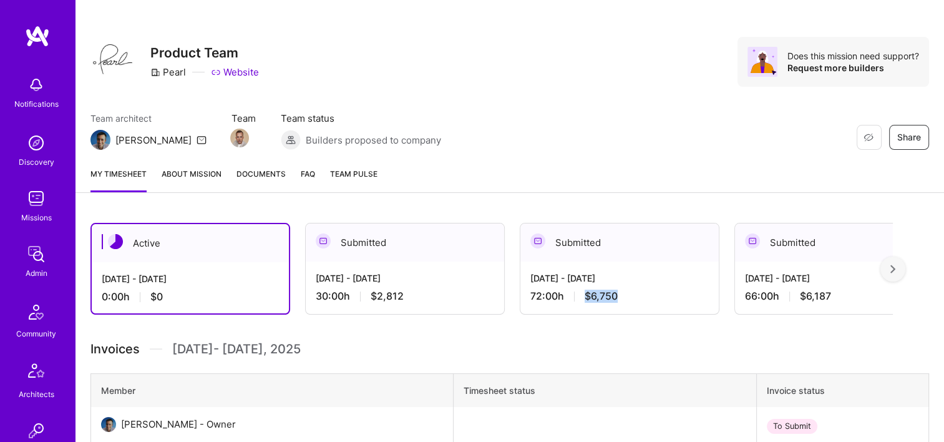
drag, startPoint x: 616, startPoint y: 296, endPoint x: 584, endPoint y: 296, distance: 31.8
click at [584, 296] on span "$6,750" at bounding box center [600, 295] width 33 height 13
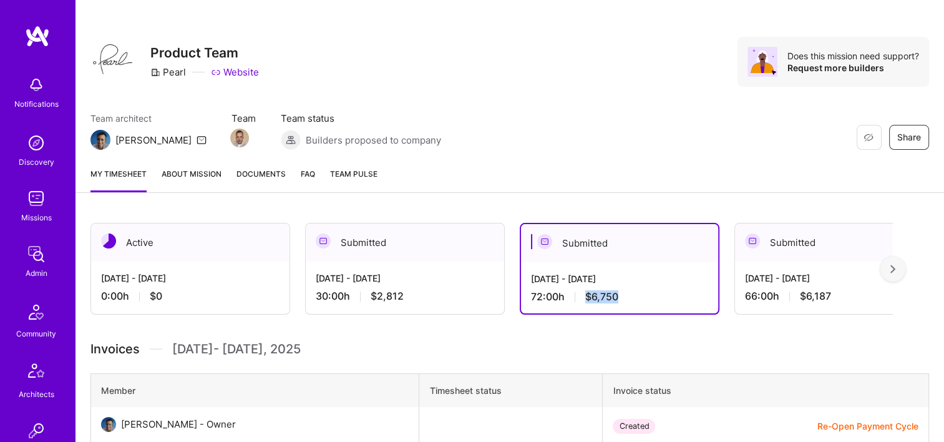
copy span "$6,750"
drag, startPoint x: 832, startPoint y: 301, endPoint x: 805, endPoint y: 299, distance: 26.9
click at [805, 299] on div "66:00 h $6,187" at bounding box center [834, 295] width 178 height 13
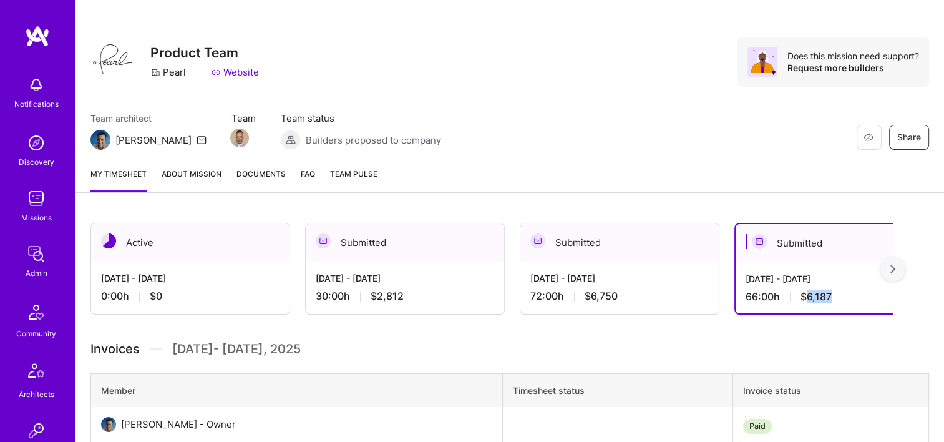
copy span "6,187"
click at [262, 172] on span "Documents" at bounding box center [260, 173] width 49 height 13
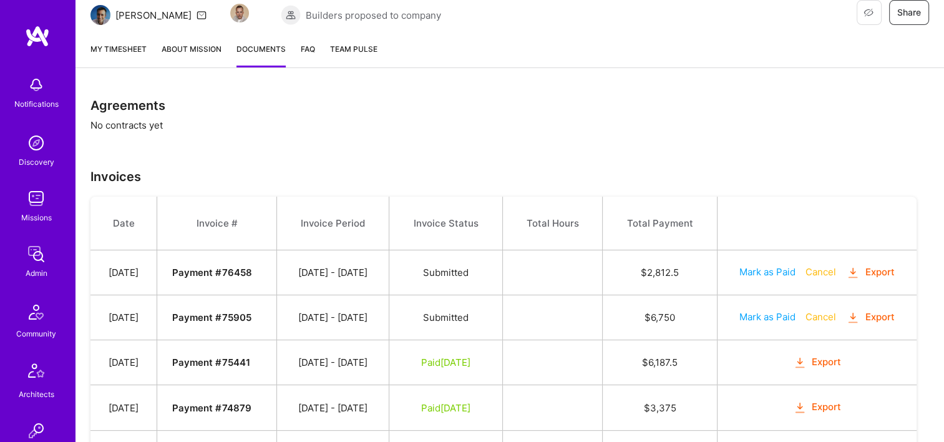
scroll to position [125, 0]
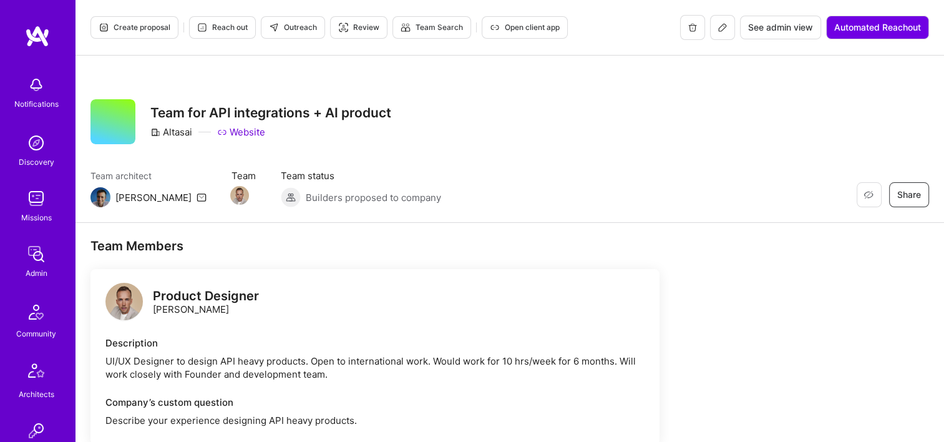
click at [795, 37] on button "See admin view" at bounding box center [780, 28] width 81 height 24
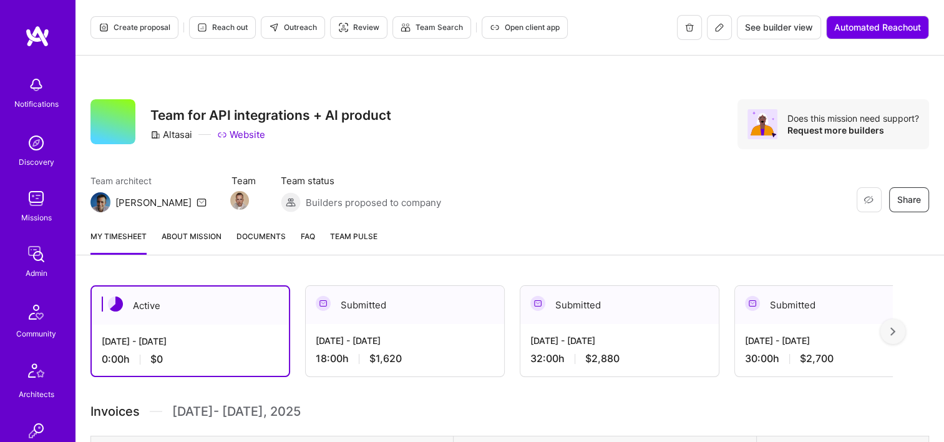
click at [273, 245] on link "Documents" at bounding box center [260, 242] width 49 height 25
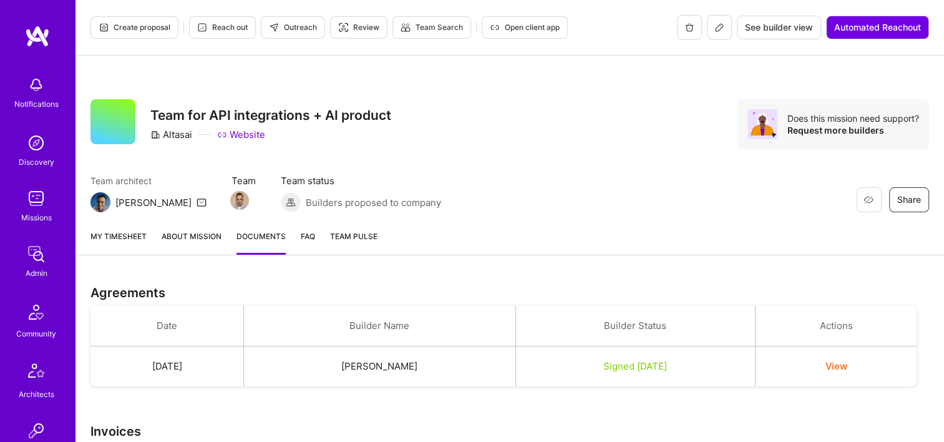
click at [145, 242] on link "My timesheet" at bounding box center [118, 242] width 56 height 25
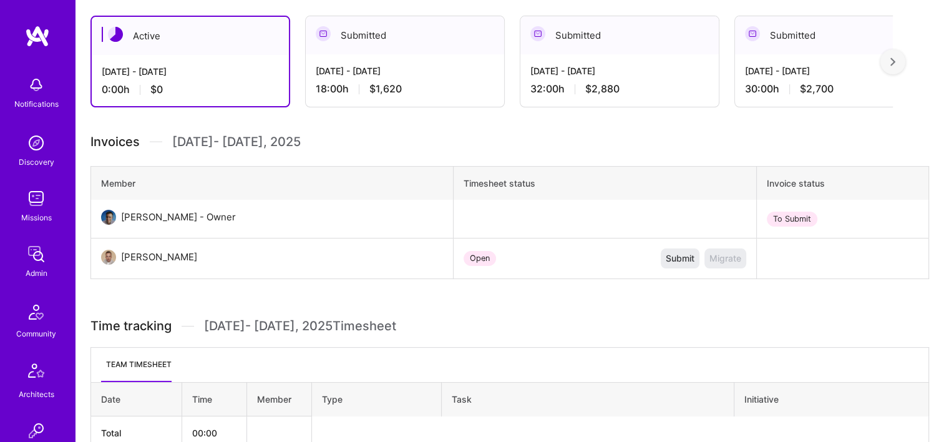
scroll to position [187, 0]
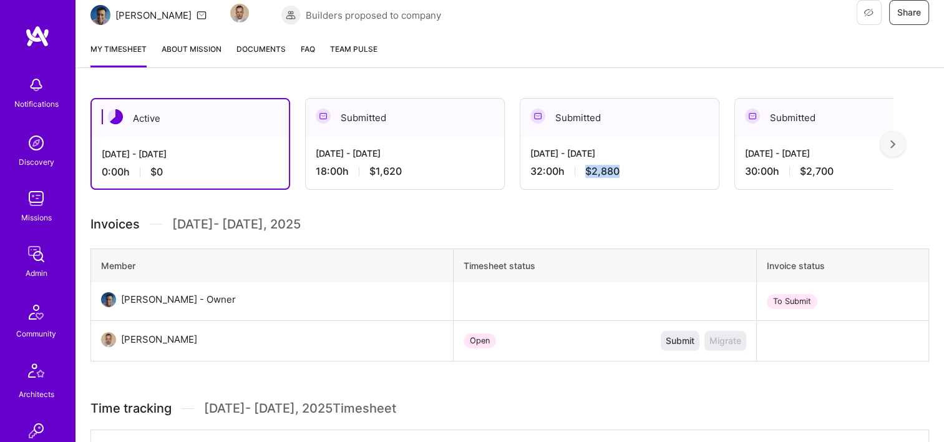
drag, startPoint x: 605, startPoint y: 172, endPoint x: 579, endPoint y: 173, distance: 26.2
click at [579, 173] on div "32:00 h $2,880" at bounding box center [619, 171] width 178 height 13
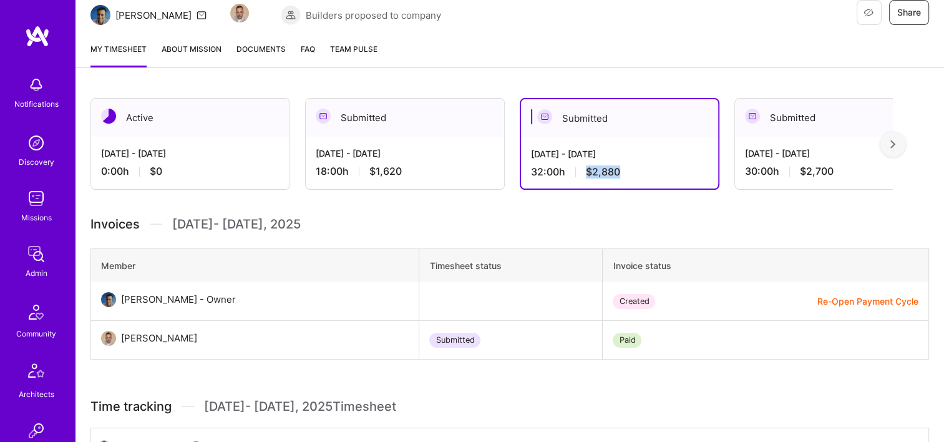
copy div "$2,880"
drag, startPoint x: 837, startPoint y: 176, endPoint x: 802, endPoint y: 174, distance: 35.6
click at [802, 174] on div "30:00 h $2,700" at bounding box center [834, 171] width 178 height 13
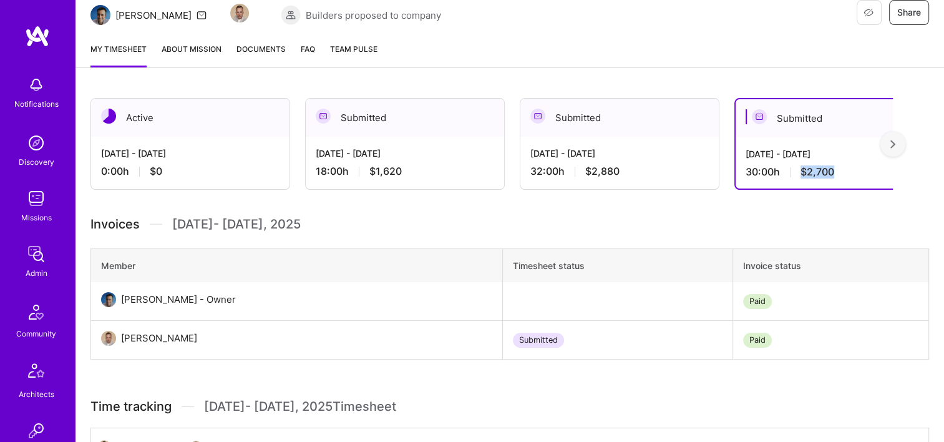
copy span "$2,700"
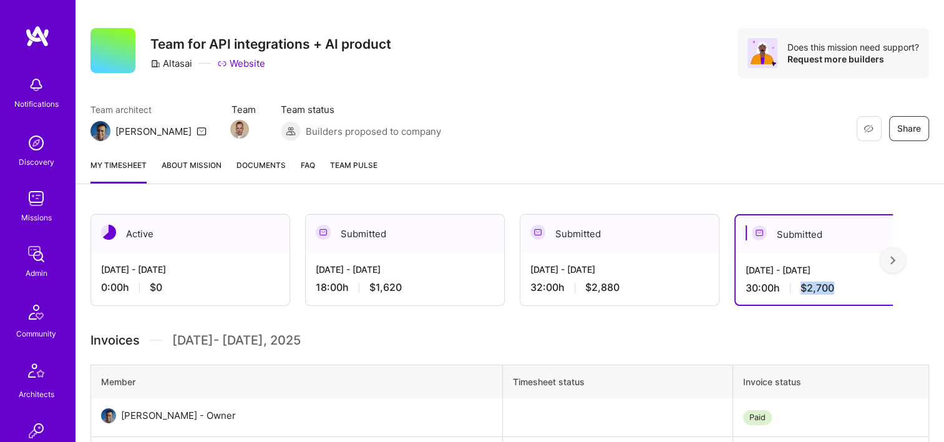
scroll to position [0, 0]
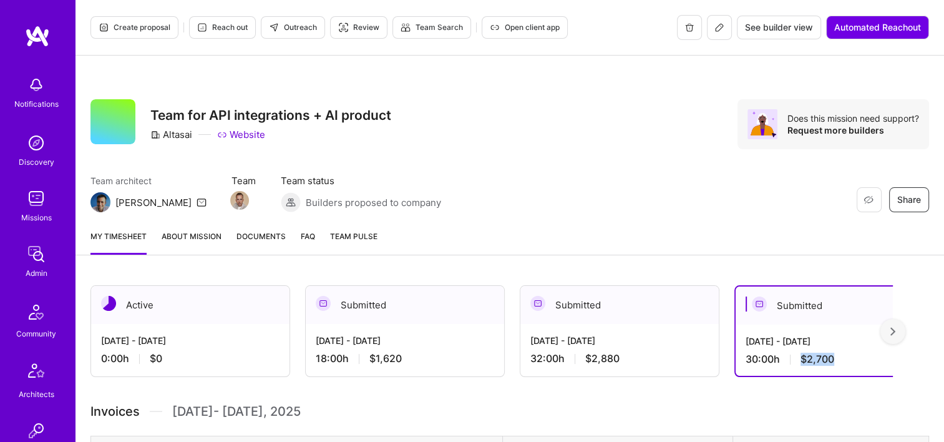
click at [264, 246] on link "Documents" at bounding box center [260, 242] width 49 height 25
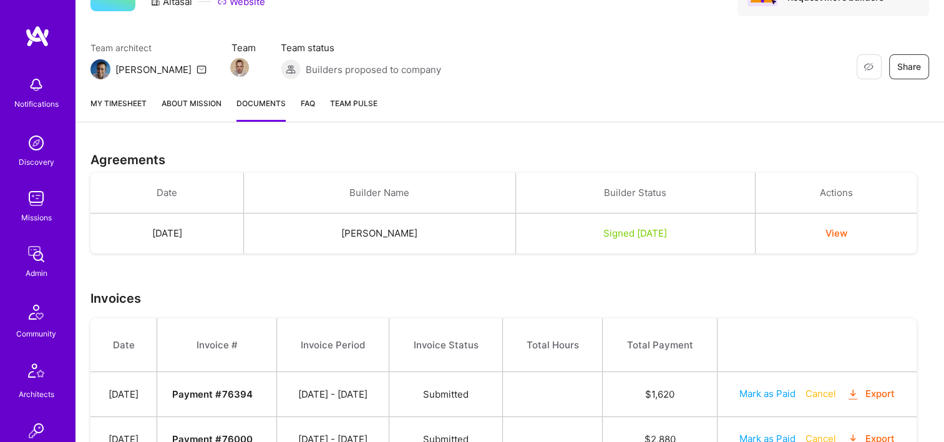
scroll to position [374, 0]
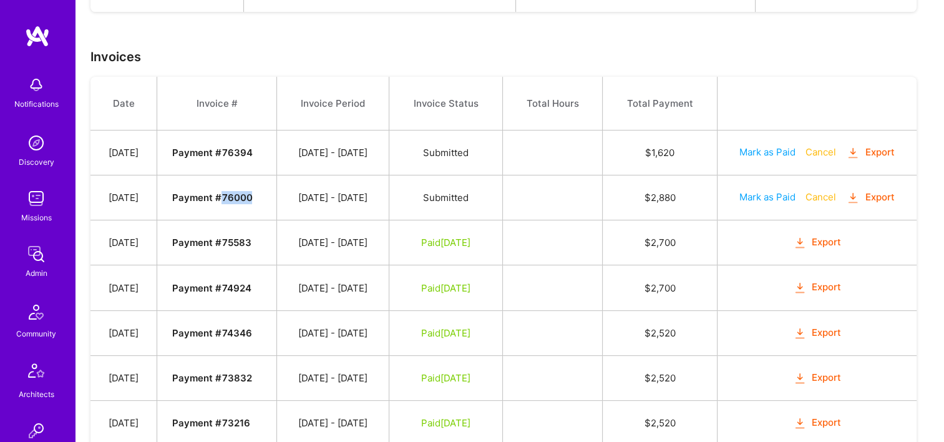
drag, startPoint x: 282, startPoint y: 196, endPoint x: 246, endPoint y: 195, distance: 35.6
click at [246, 195] on td "Payment # 76000" at bounding box center [216, 197] width 119 height 45
copy strong "76000"
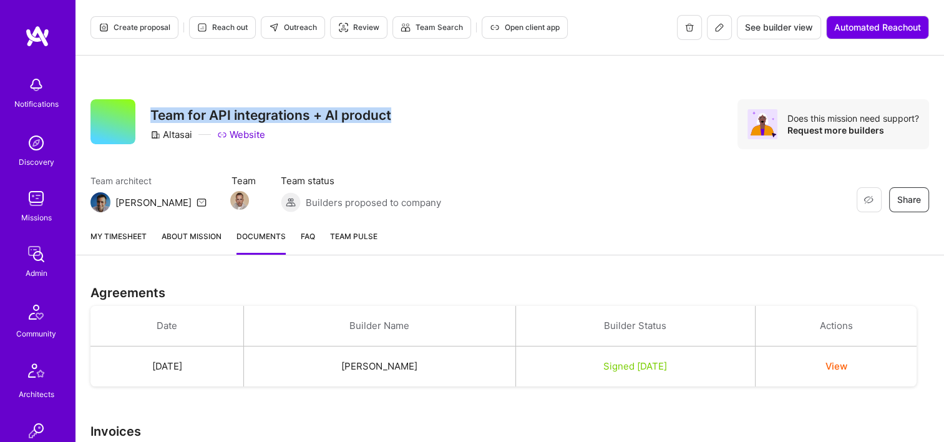
drag, startPoint x: 397, startPoint y: 115, endPoint x: 143, endPoint y: 117, distance: 253.2
click at [143, 117] on div "Restore Not Interested Share Team for API integrations + AI product Altasai Web…" at bounding box center [509, 124] width 838 height 50
copy h3 "Team for API integrations + AI product"
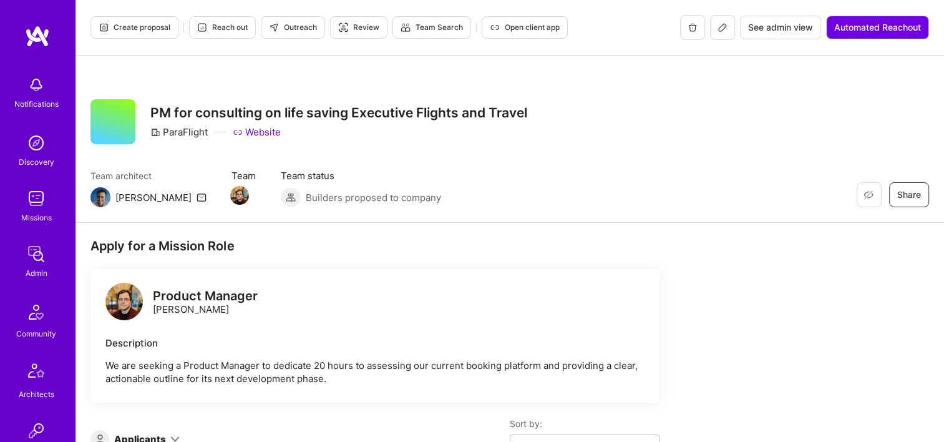
click at [766, 37] on button "See admin view" at bounding box center [780, 28] width 81 height 24
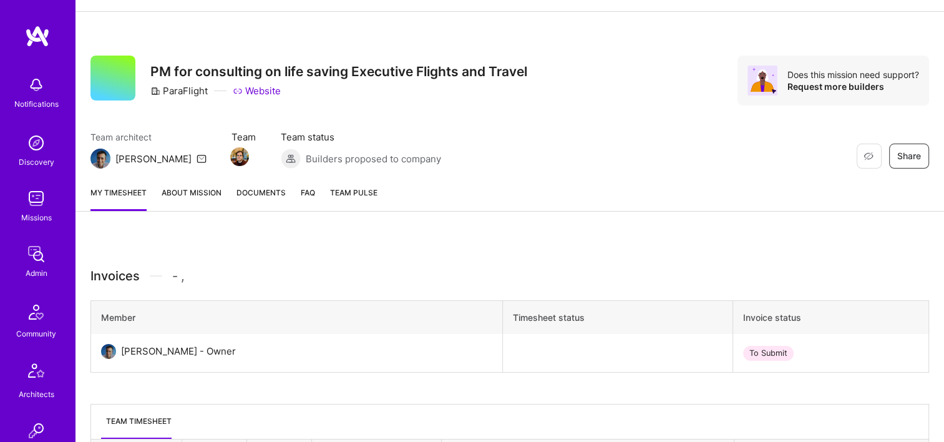
scroll to position [168, 0]
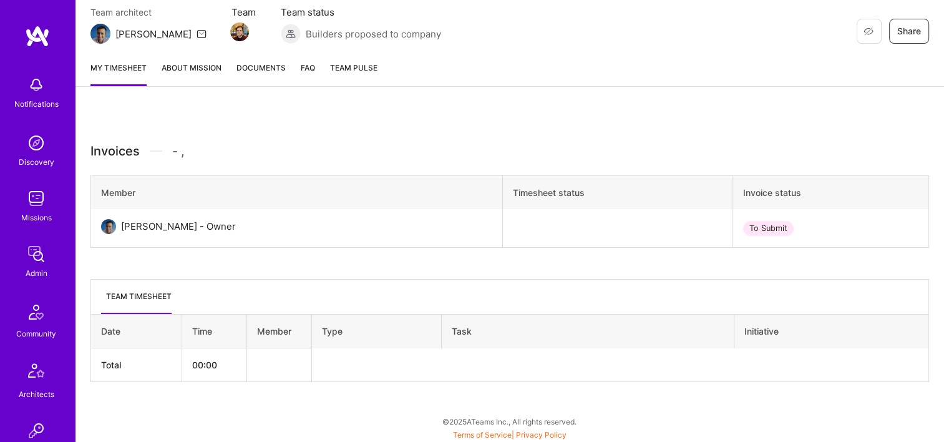
click at [261, 75] on link "Documents" at bounding box center [260, 73] width 49 height 25
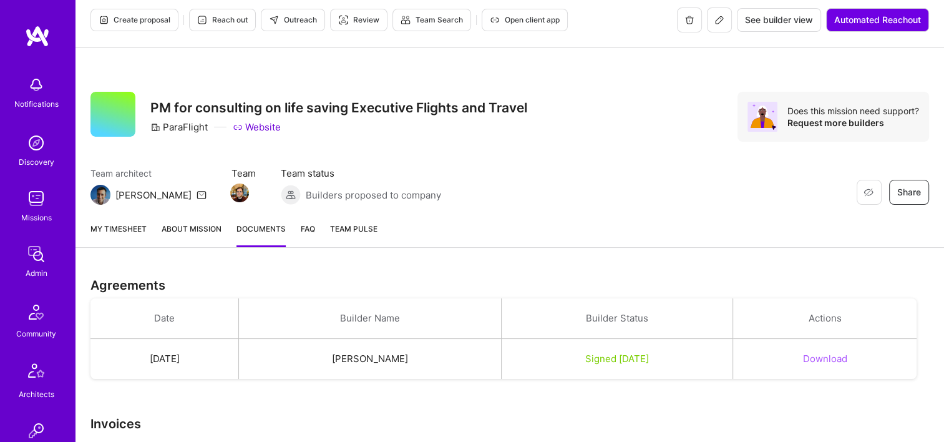
scroll to position [57, 0]
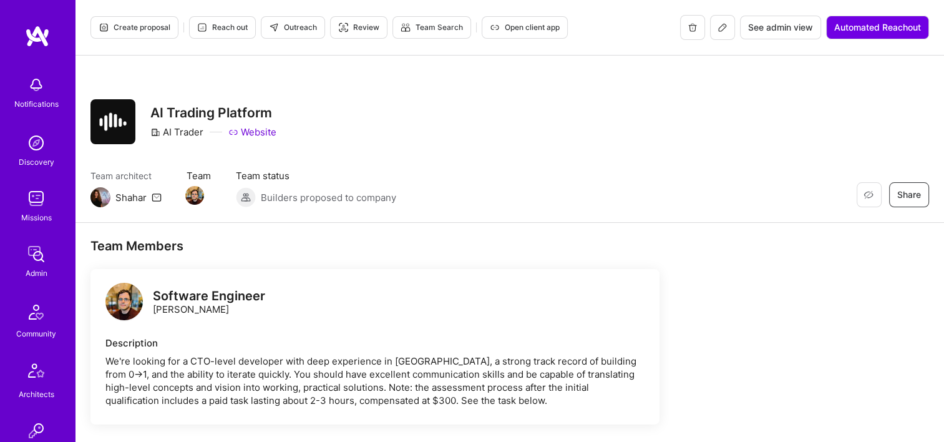
click at [770, 26] on span "See admin view" at bounding box center [780, 27] width 65 height 12
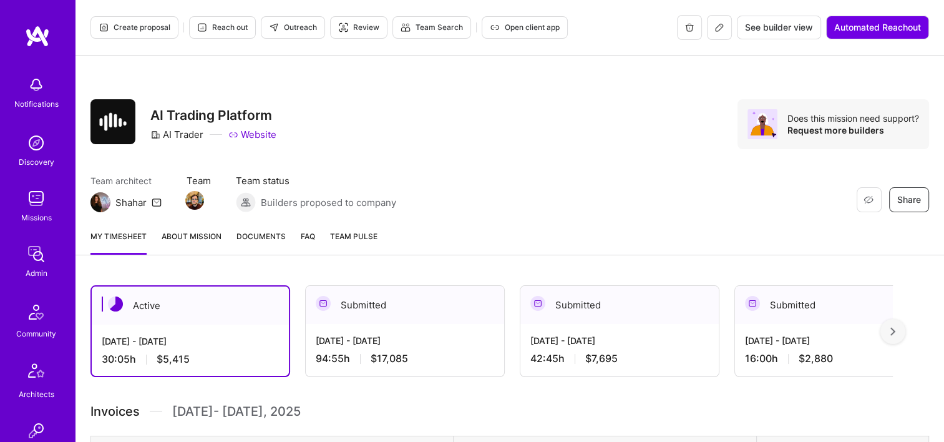
click at [273, 240] on span "Documents" at bounding box center [260, 236] width 49 height 13
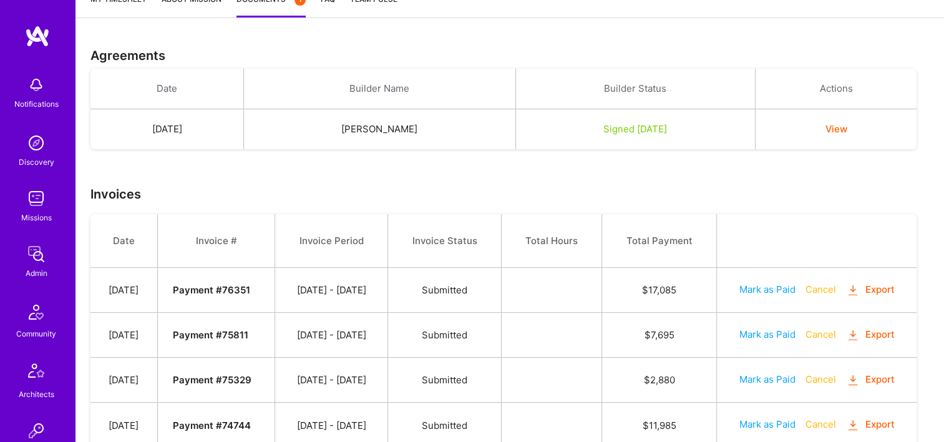
scroll to position [327, 0]
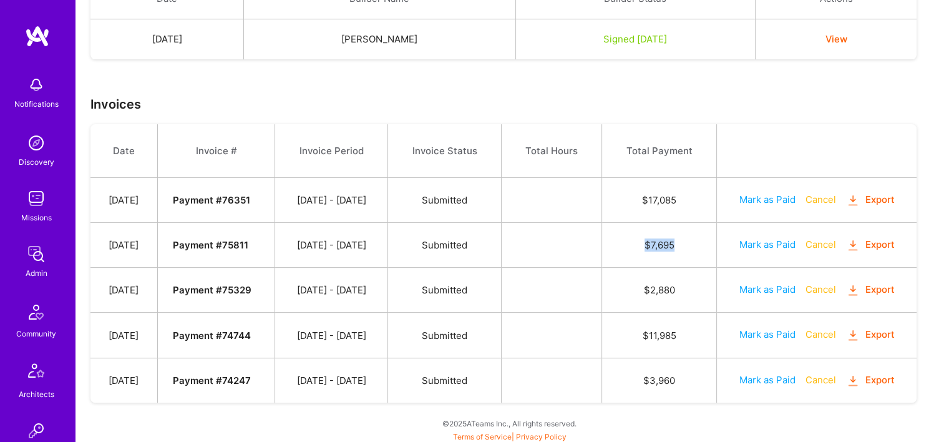
drag, startPoint x: 685, startPoint y: 243, endPoint x: 641, endPoint y: 243, distance: 44.3
click at [641, 243] on td "$ 7,695" at bounding box center [659, 245] width 115 height 45
copy td "$ 7,695"
click at [622, 230] on td "$ 7,695" at bounding box center [659, 245] width 115 height 45
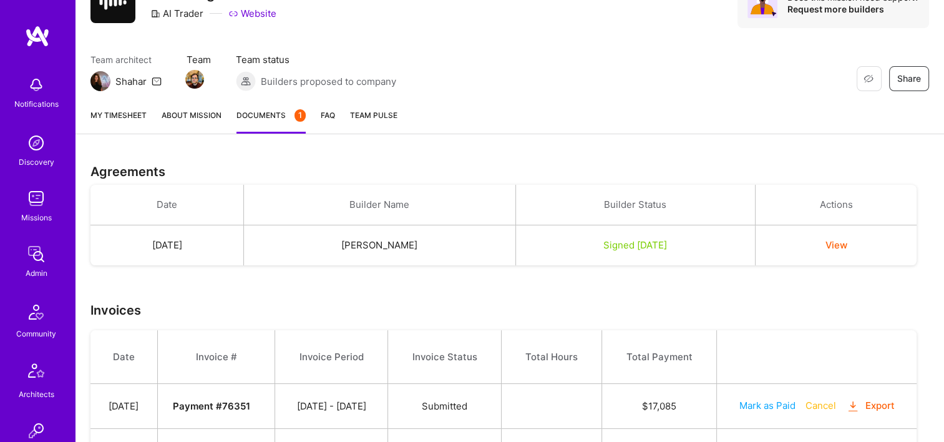
scroll to position [202, 0]
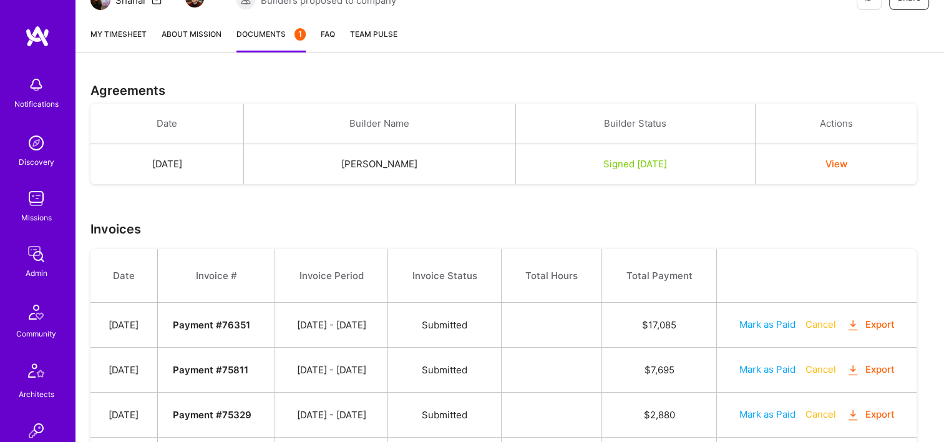
click at [32, 249] on img at bounding box center [36, 253] width 25 height 25
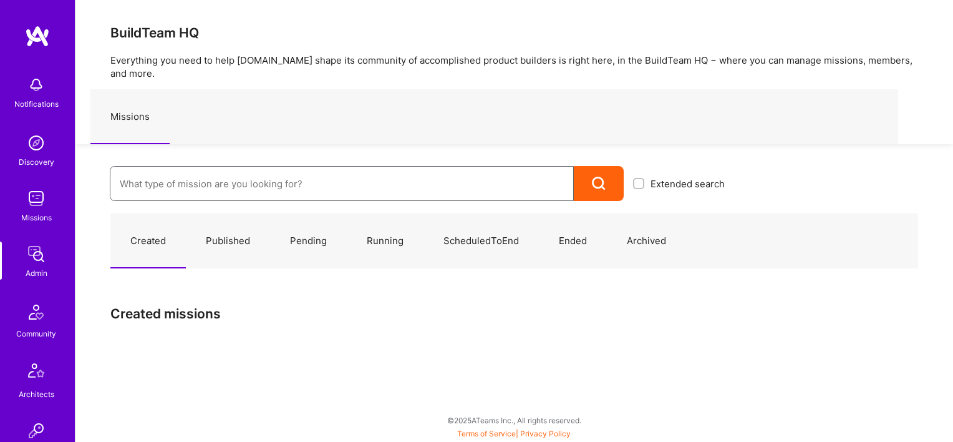
click at [276, 173] on input at bounding box center [342, 184] width 444 height 32
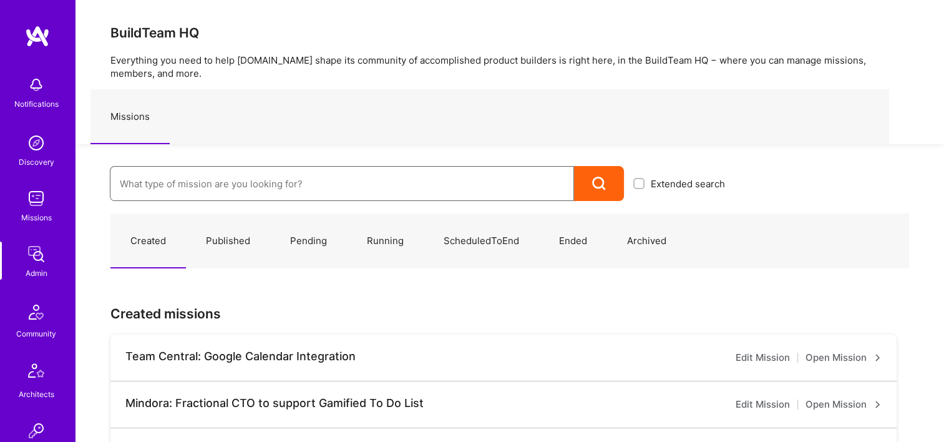
click at [355, 184] on input at bounding box center [342, 184] width 444 height 32
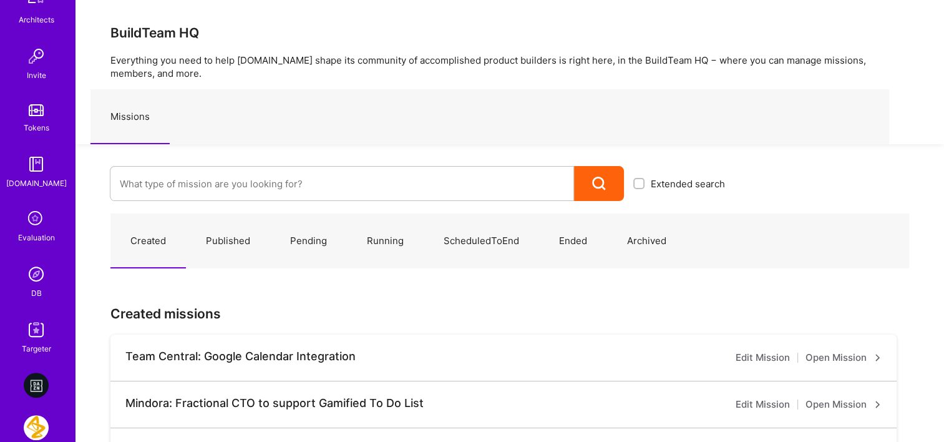
click at [35, 277] on img at bounding box center [36, 273] width 25 height 25
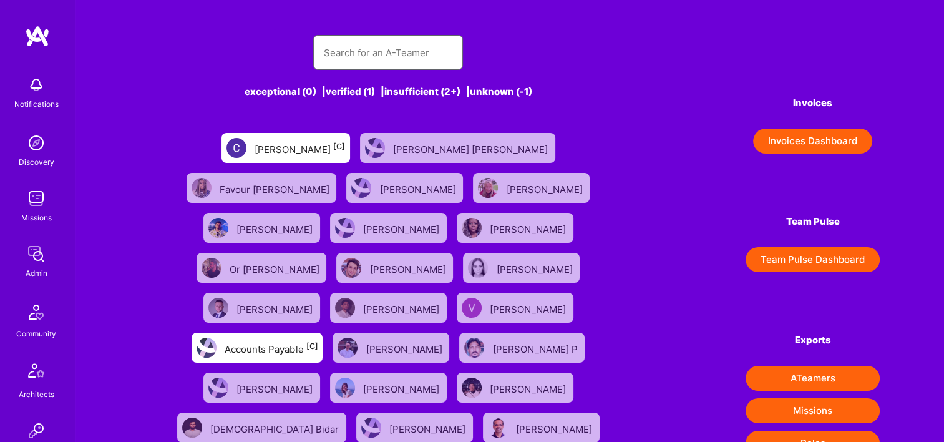
click at [350, 52] on input "text" at bounding box center [388, 53] width 130 height 32
paste input "Darius Krisiunas"
type input "Darius Krisiunas"
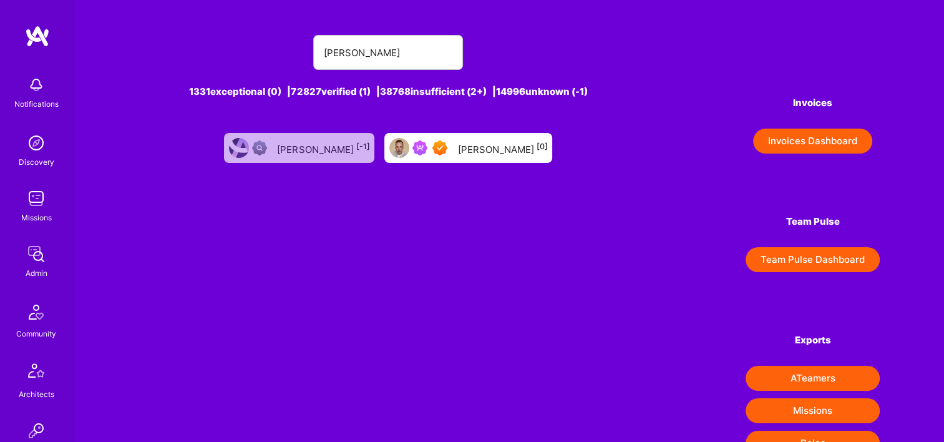
click at [484, 135] on div "Darius Krisiunas [0]" at bounding box center [468, 148] width 168 height 30
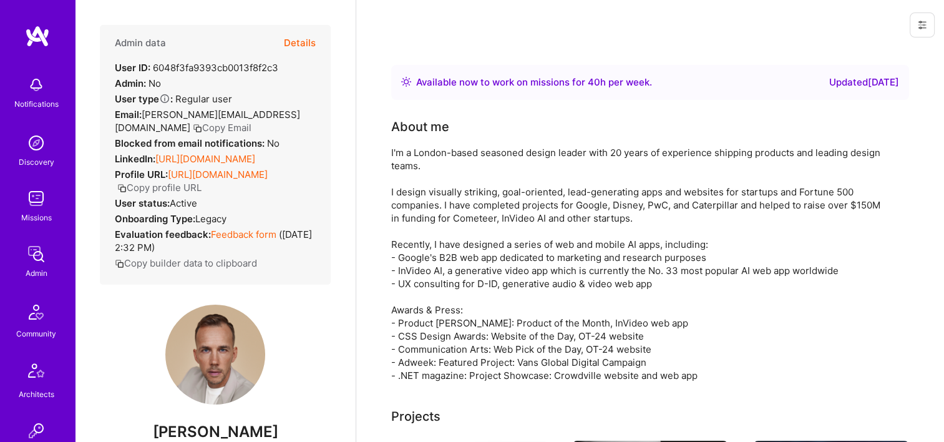
click at [302, 47] on button "Details" at bounding box center [300, 43] width 32 height 36
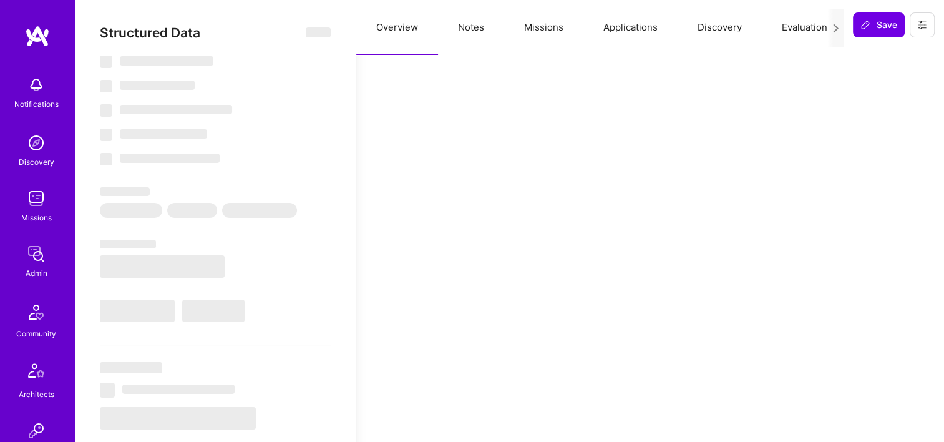
click at [546, 12] on button "Missions" at bounding box center [543, 27] width 79 height 55
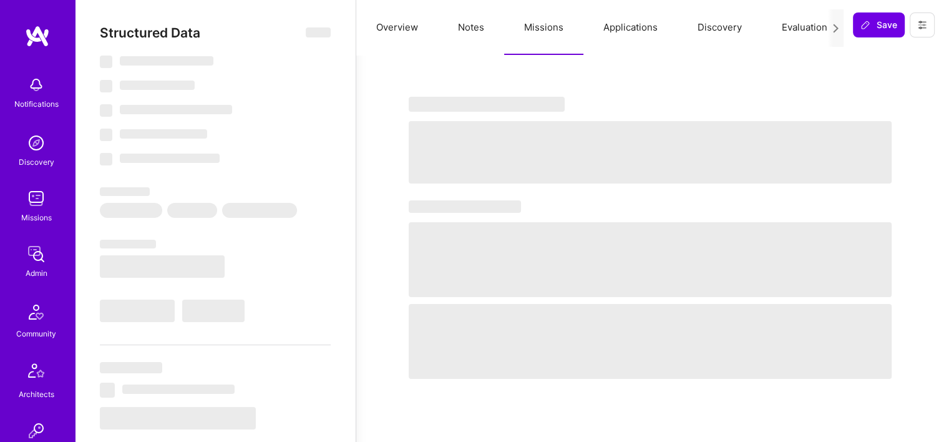
click at [544, 22] on button "Missions" at bounding box center [543, 27] width 79 height 55
select select "Right Now"
select select "7"
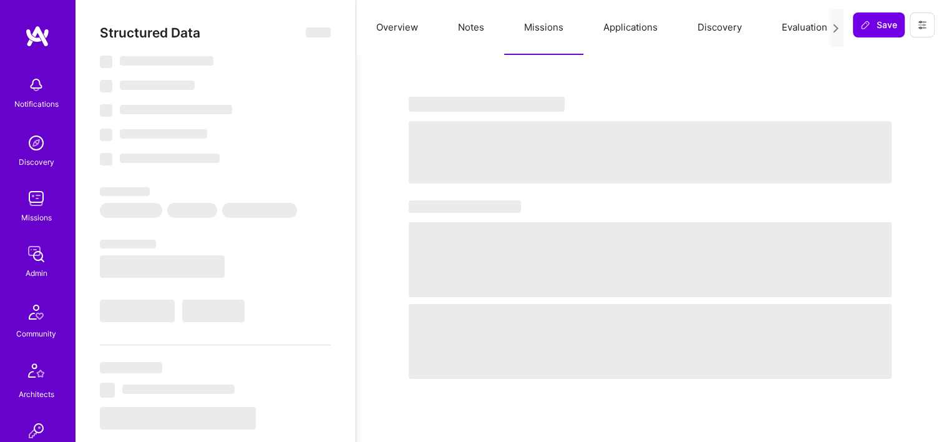
select select "7"
select select "GB"
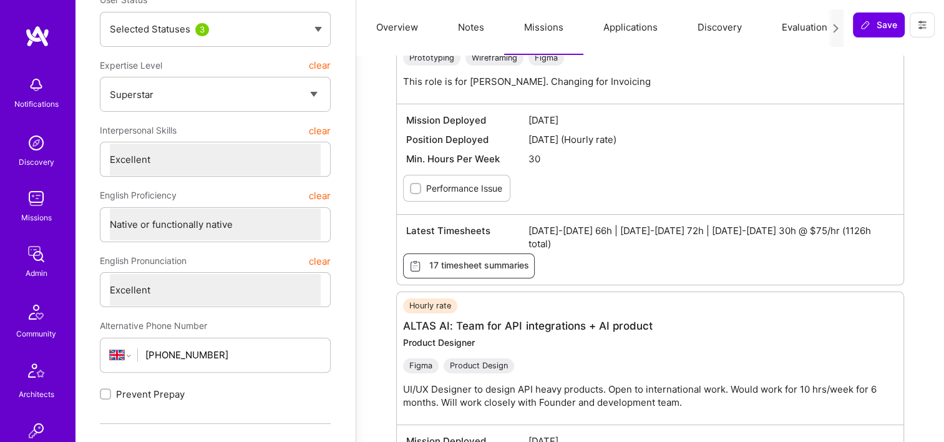
scroll to position [249, 0]
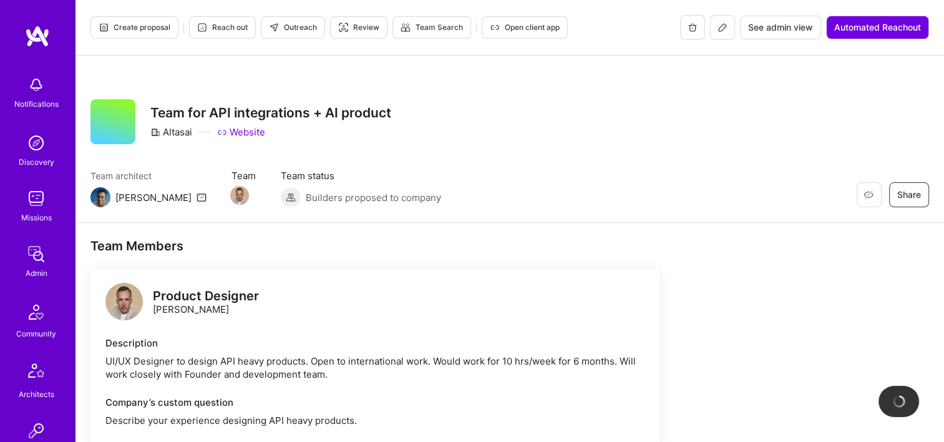
click at [780, 27] on span "See admin view" at bounding box center [780, 27] width 65 height 12
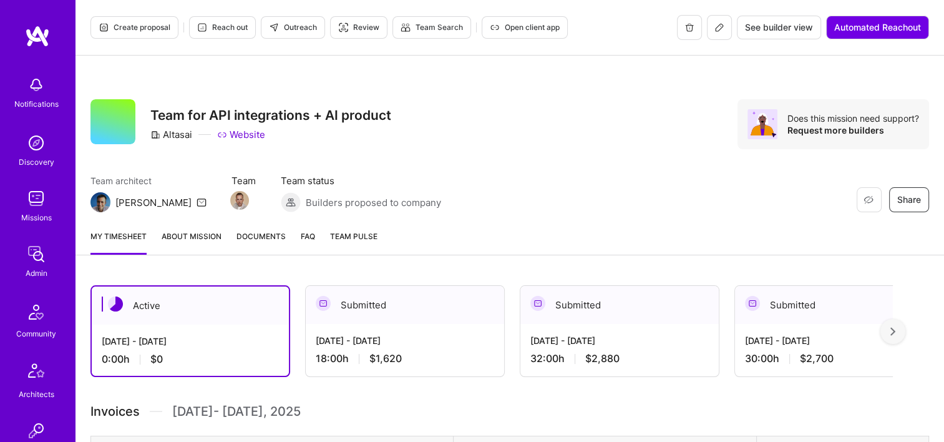
click at [259, 230] on span "Documents" at bounding box center [260, 236] width 49 height 13
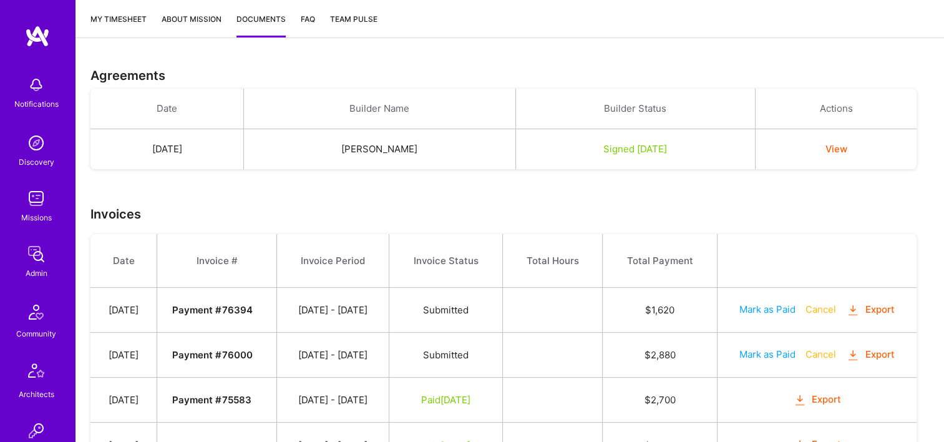
scroll to position [437, 0]
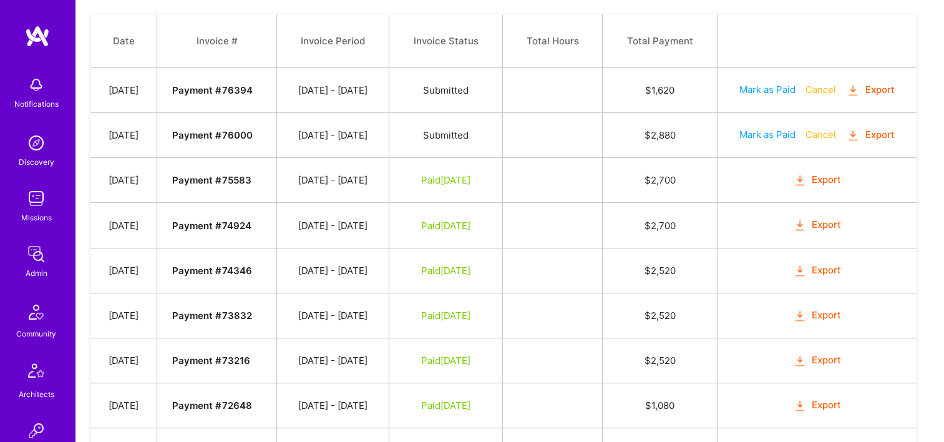
click at [878, 131] on button "Export" at bounding box center [870, 135] width 49 height 14
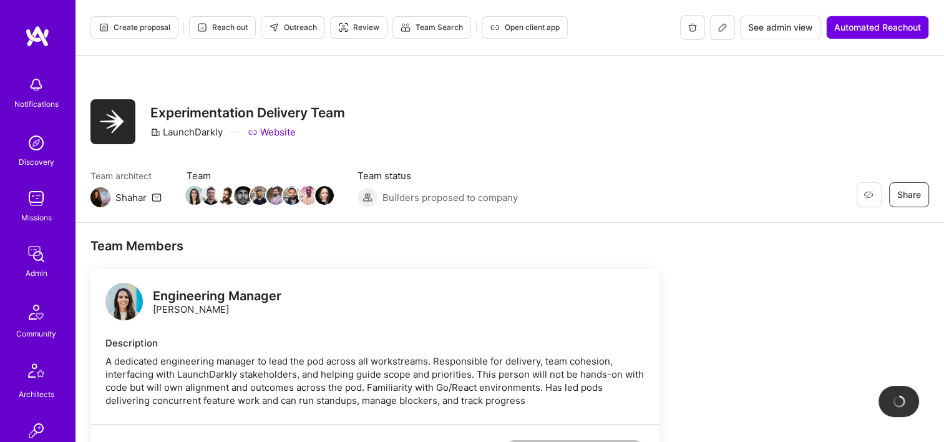
click at [779, 27] on span "See admin view" at bounding box center [780, 27] width 65 height 12
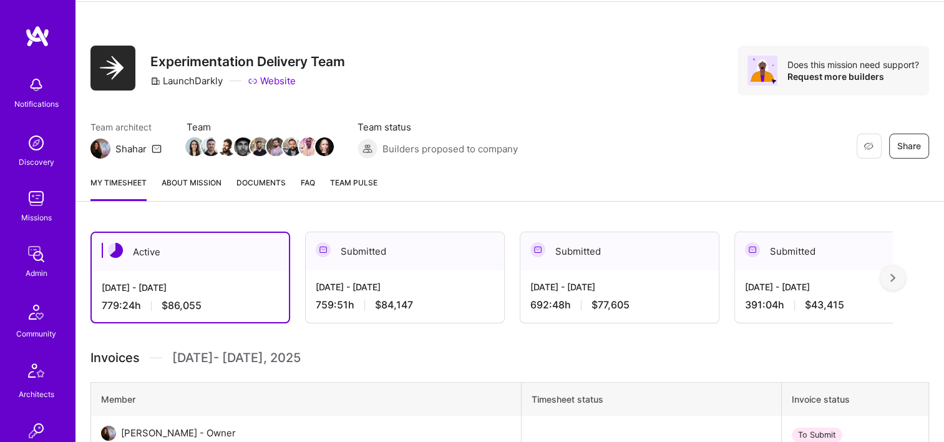
scroll to position [125, 0]
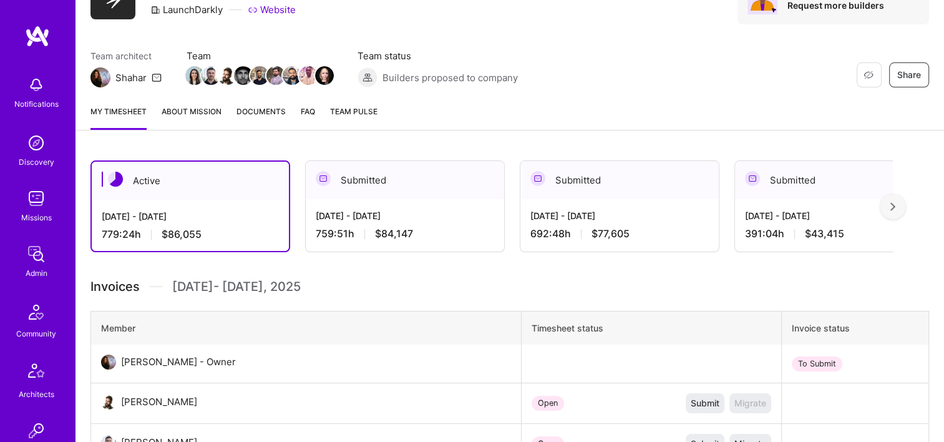
click at [254, 115] on span "Documents" at bounding box center [260, 111] width 49 height 13
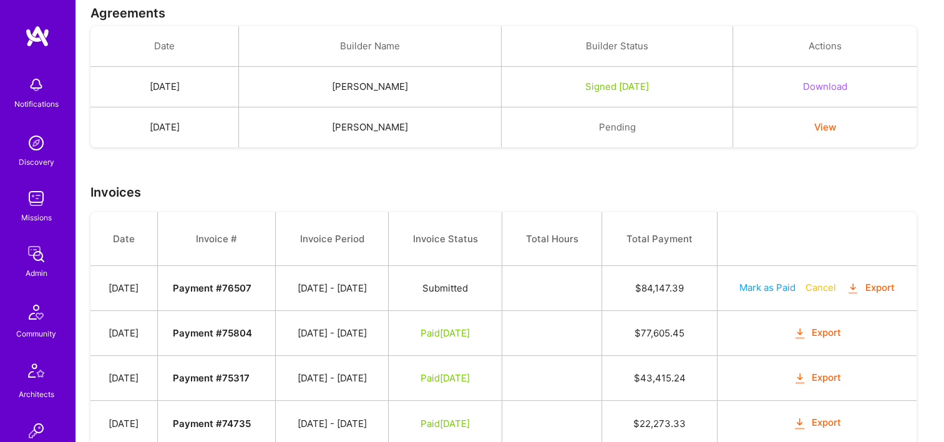
scroll to position [322, 0]
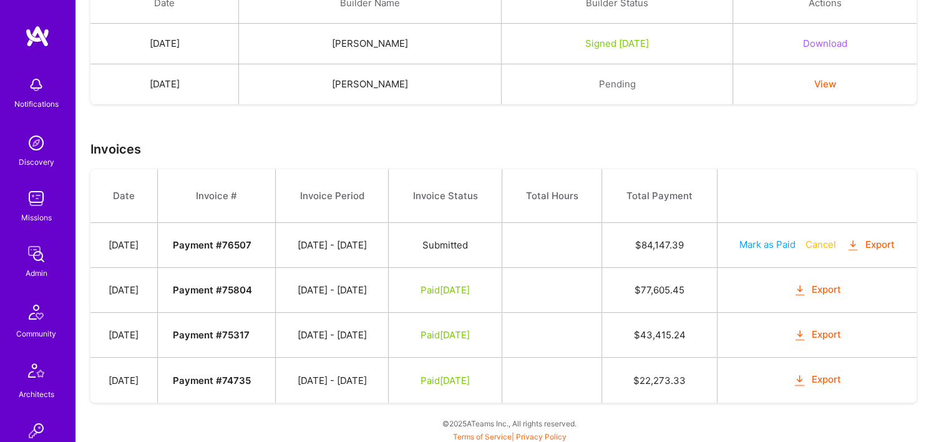
click at [821, 287] on button "Export" at bounding box center [816, 290] width 49 height 14
click at [814, 335] on button "Export" at bounding box center [816, 334] width 49 height 14
click at [601, 299] on td at bounding box center [551, 290] width 100 height 45
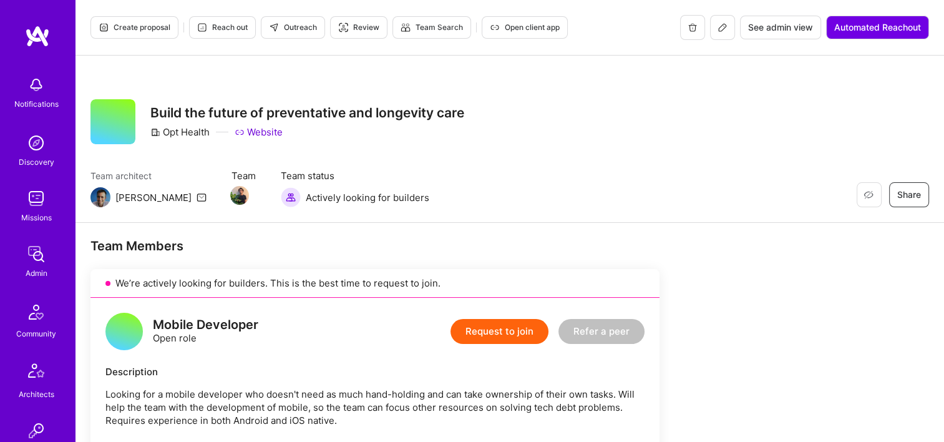
click at [771, 34] on button "See admin view" at bounding box center [780, 28] width 81 height 24
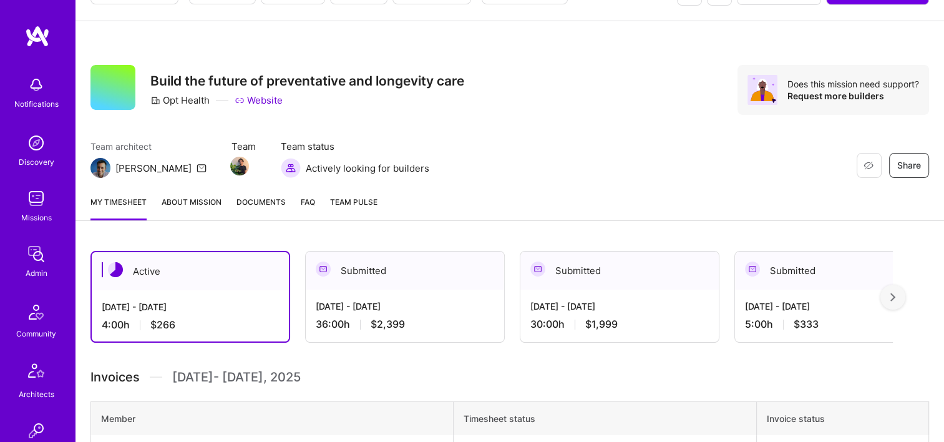
scroll to position [125, 0]
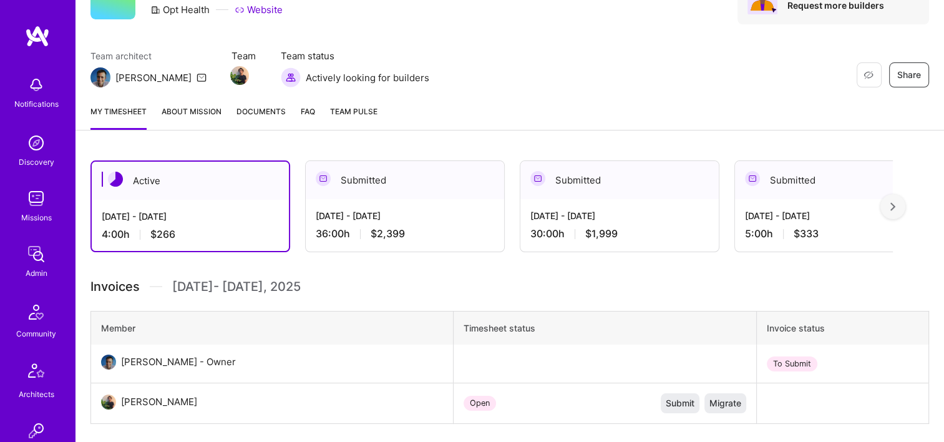
click at [259, 127] on link "Documents" at bounding box center [260, 117] width 49 height 25
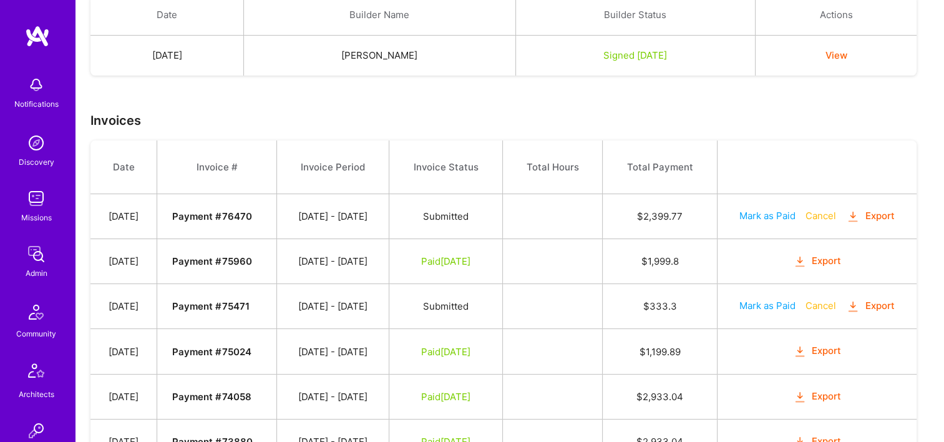
scroll to position [374, 0]
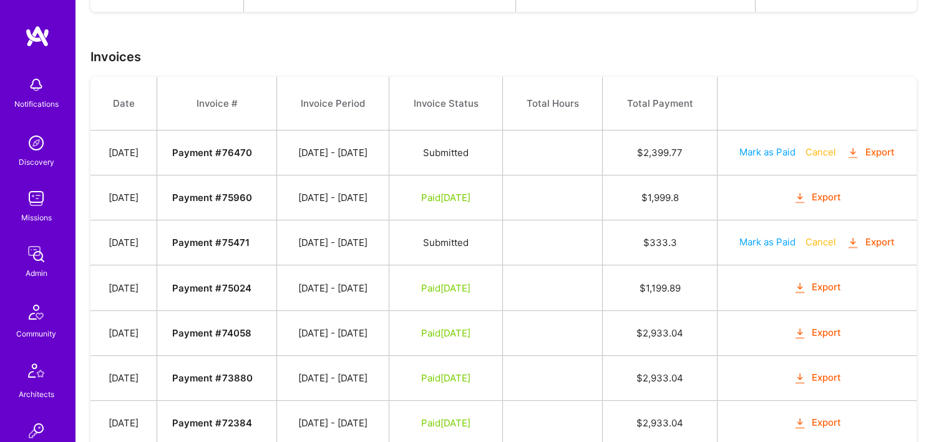
click at [860, 240] on icon "button" at bounding box center [853, 243] width 14 height 14
click at [603, 246] on td at bounding box center [553, 242] width 100 height 45
click at [831, 192] on button "Export" at bounding box center [817, 197] width 49 height 14
drag, startPoint x: 674, startPoint y: 240, endPoint x: 657, endPoint y: 240, distance: 16.8
click at [657, 240] on td "$ 333.3" at bounding box center [660, 242] width 115 height 45
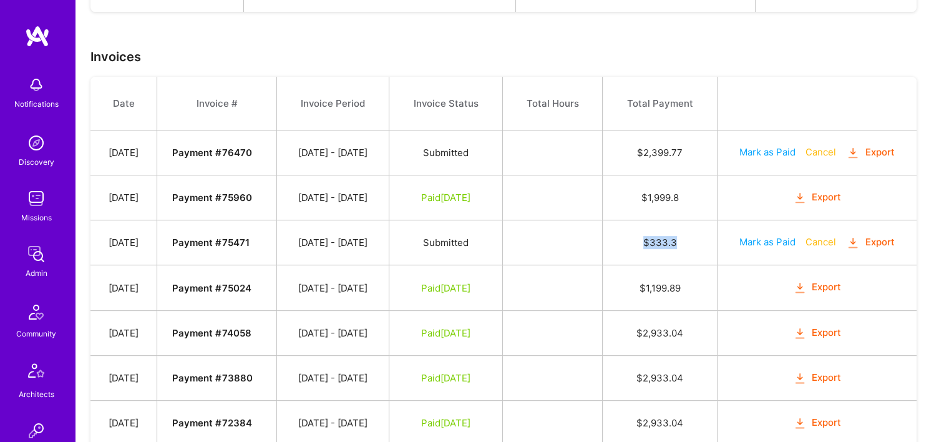
copy td "$ 333.3"
drag, startPoint x: 691, startPoint y: 192, endPoint x: 656, endPoint y: 195, distance: 35.0
click at [656, 195] on td "$ 1,999.8" at bounding box center [660, 197] width 115 height 45
copy td "$ 1,999.8"
click at [603, 191] on td at bounding box center [553, 197] width 100 height 45
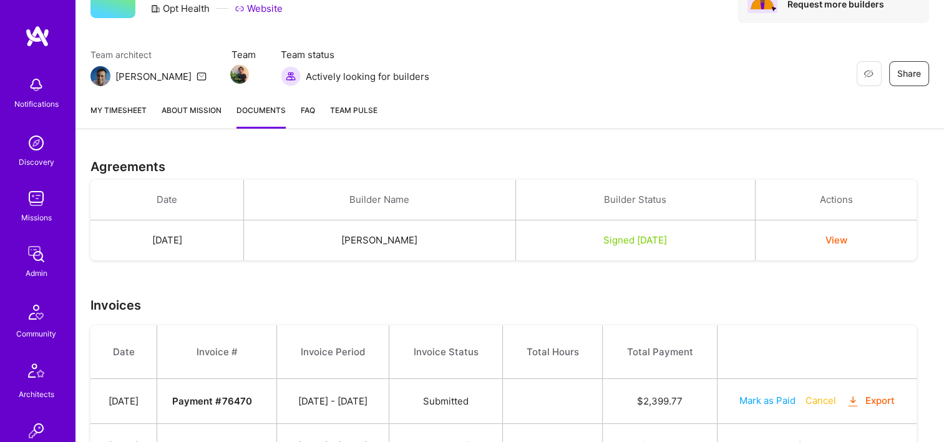
scroll to position [0, 0]
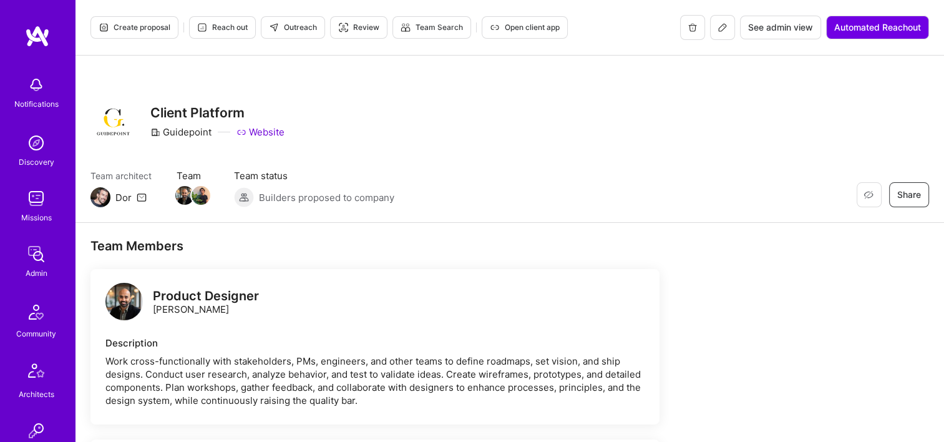
click at [777, 24] on span "See admin view" at bounding box center [780, 27] width 65 height 12
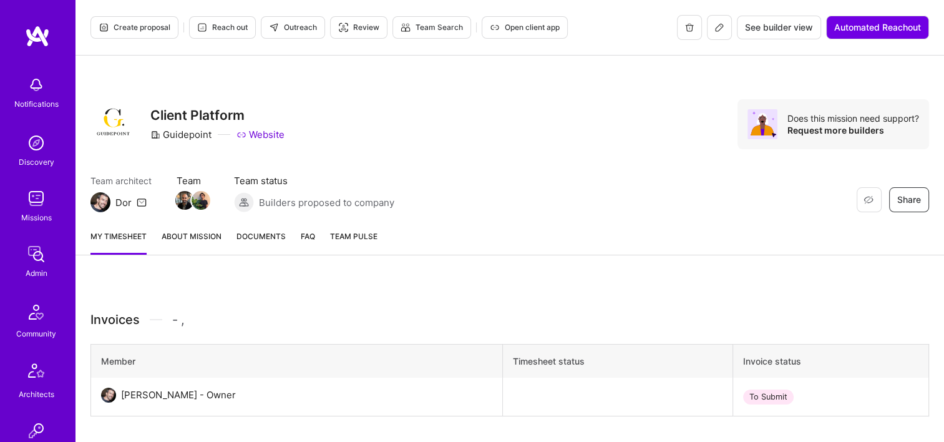
click at [265, 237] on span "Documents" at bounding box center [260, 236] width 49 height 13
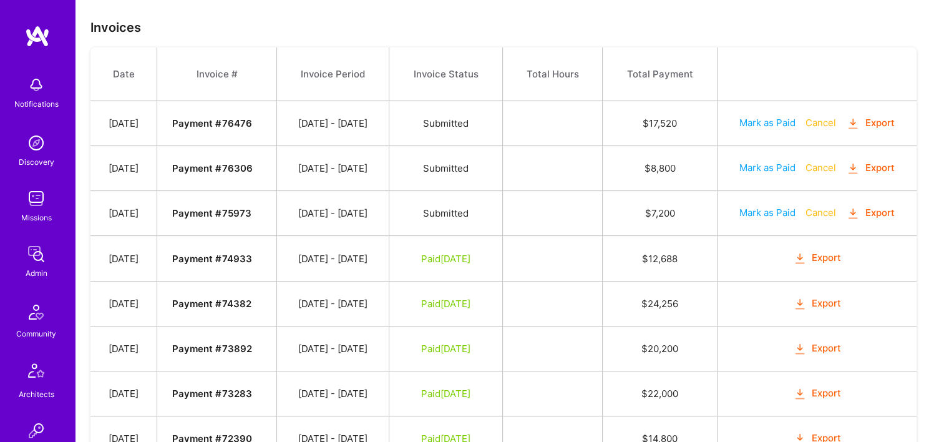
scroll to position [374, 0]
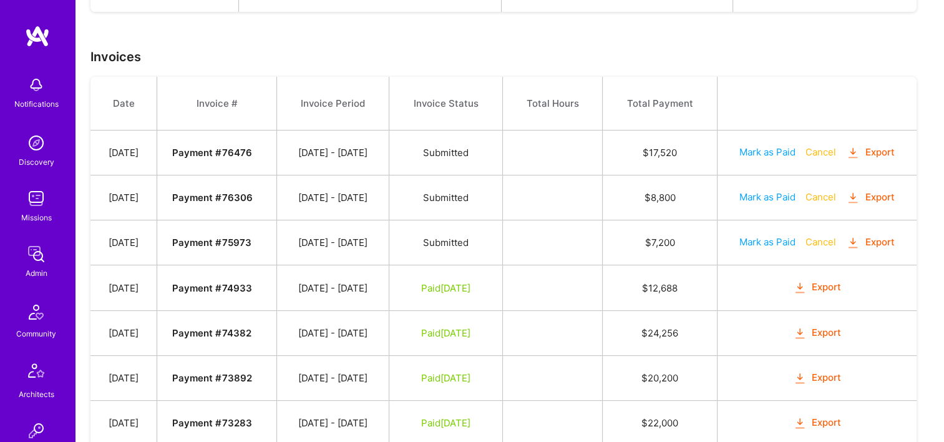
click at [869, 193] on button "Export" at bounding box center [870, 197] width 49 height 14
click at [890, 196] on button "Export" at bounding box center [870, 197] width 49 height 14
click at [887, 241] on button "Export" at bounding box center [870, 242] width 49 height 14
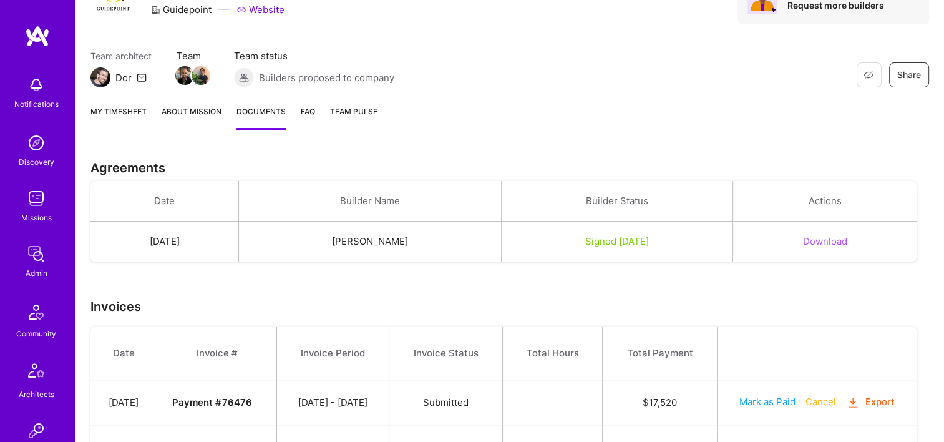
scroll to position [125, 0]
click at [125, 116] on link "My timesheet" at bounding box center [118, 117] width 56 height 25
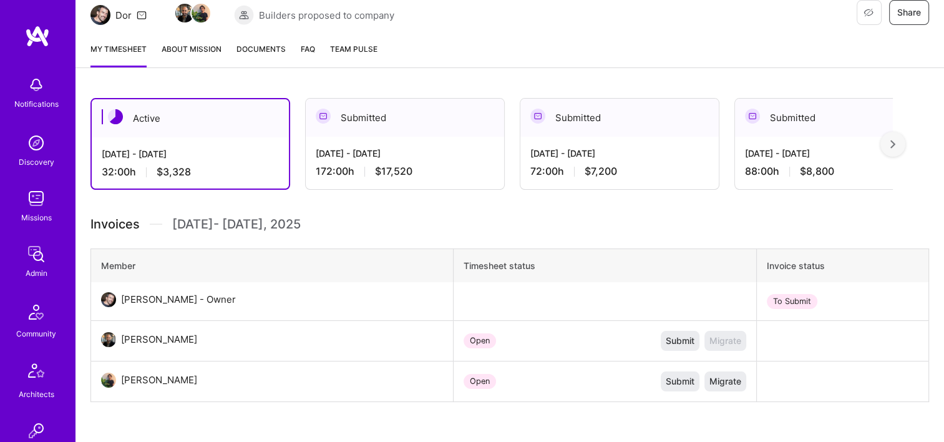
click at [613, 145] on div "[DATE] - [DATE] 72:00 h $7,200" at bounding box center [619, 162] width 198 height 51
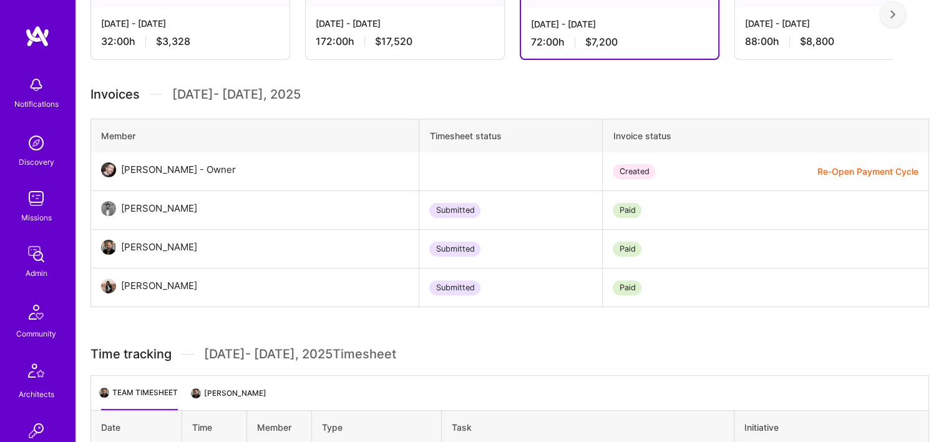
scroll to position [249, 0]
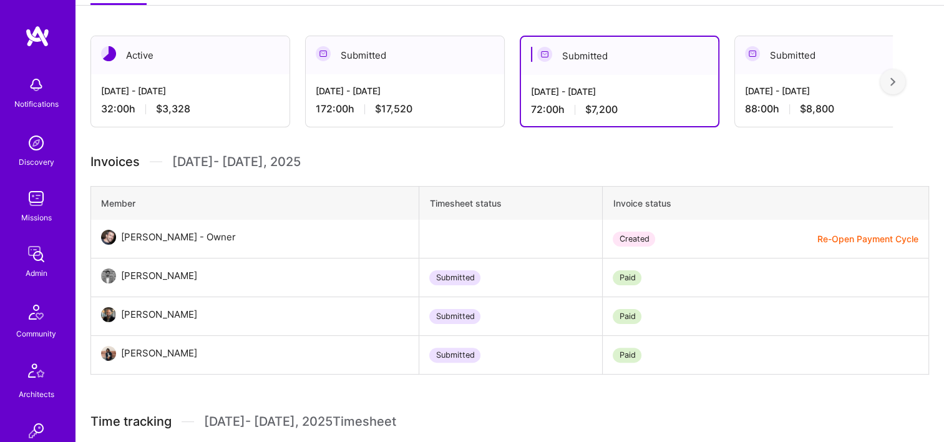
click at [773, 120] on div "[DATE] - [DATE] 88:00 h $8,800" at bounding box center [834, 99] width 198 height 51
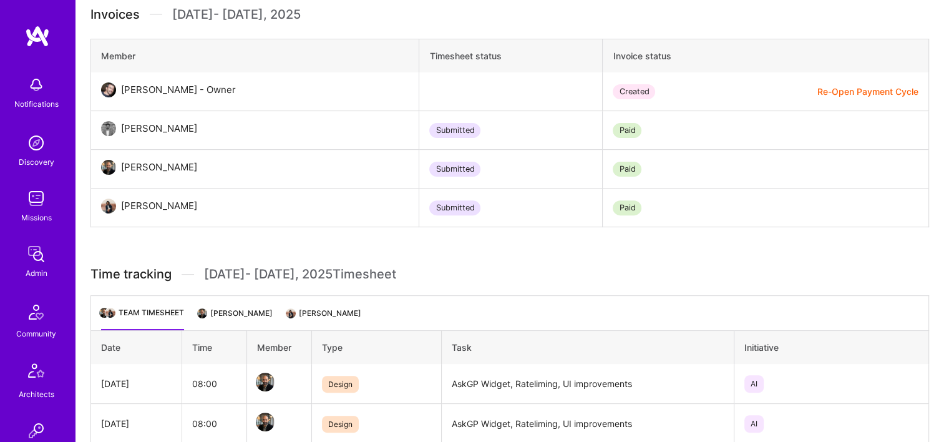
scroll to position [312, 0]
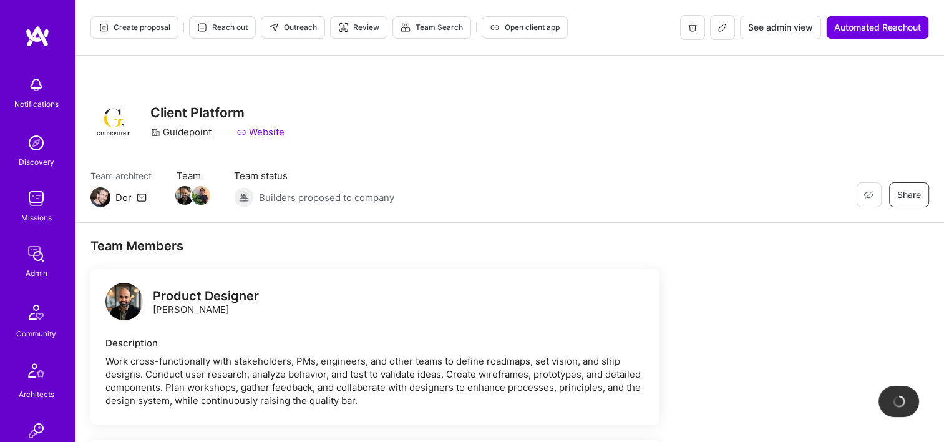
click at [788, 30] on span "See admin view" at bounding box center [780, 27] width 65 height 12
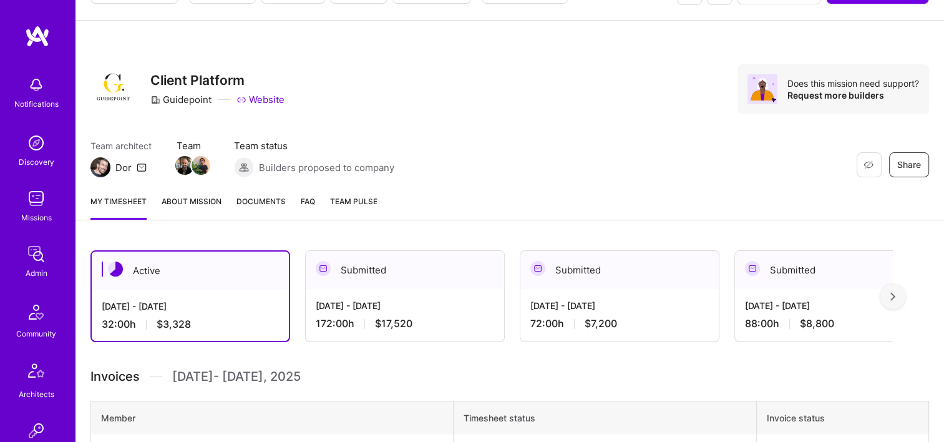
scroll to position [125, 0]
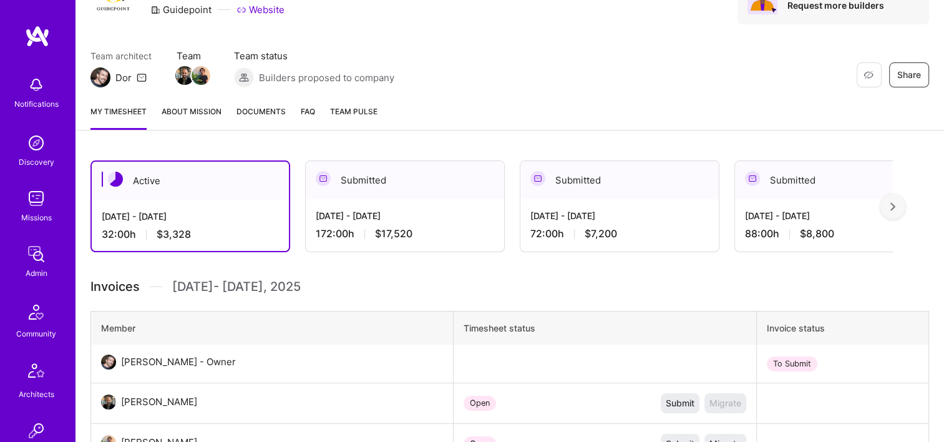
click at [442, 217] on div "[DATE] - [DATE]" at bounding box center [405, 215] width 178 height 13
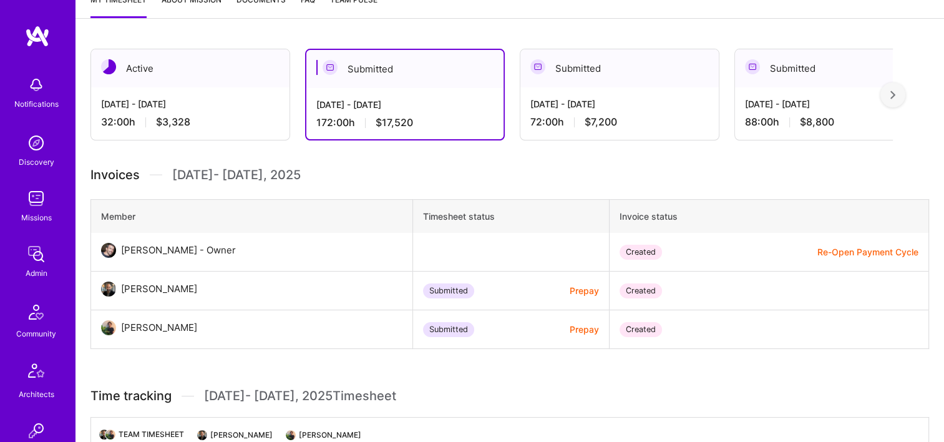
scroll to position [249, 0]
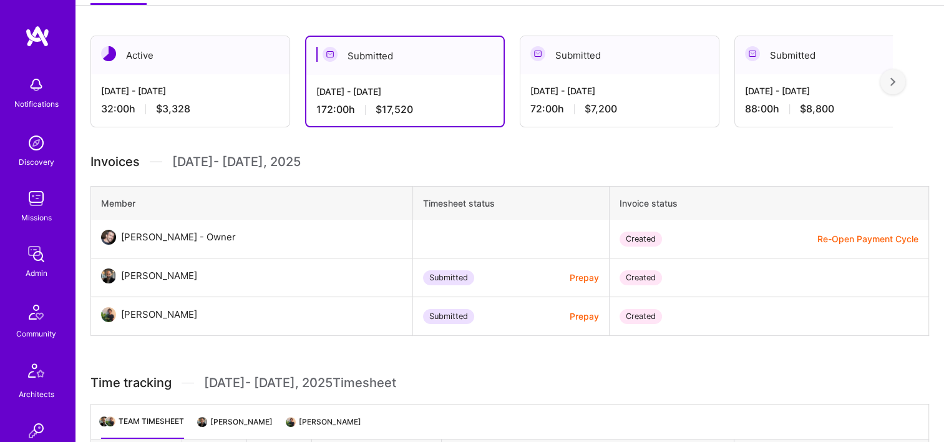
click at [601, 97] on div "[DATE] - [DATE] 72:00 h $7,200" at bounding box center [619, 99] width 198 height 51
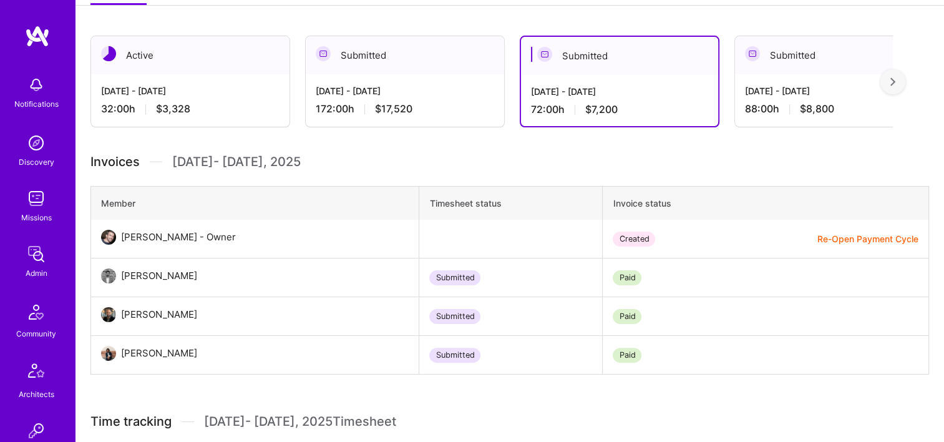
click at [790, 85] on div "[DATE] - [DATE]" at bounding box center [834, 90] width 178 height 13
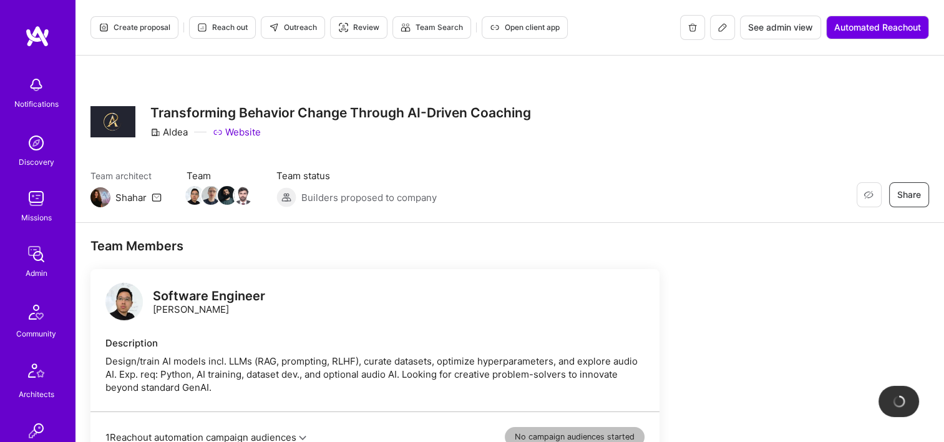
click at [791, 17] on button "See admin view" at bounding box center [780, 28] width 81 height 24
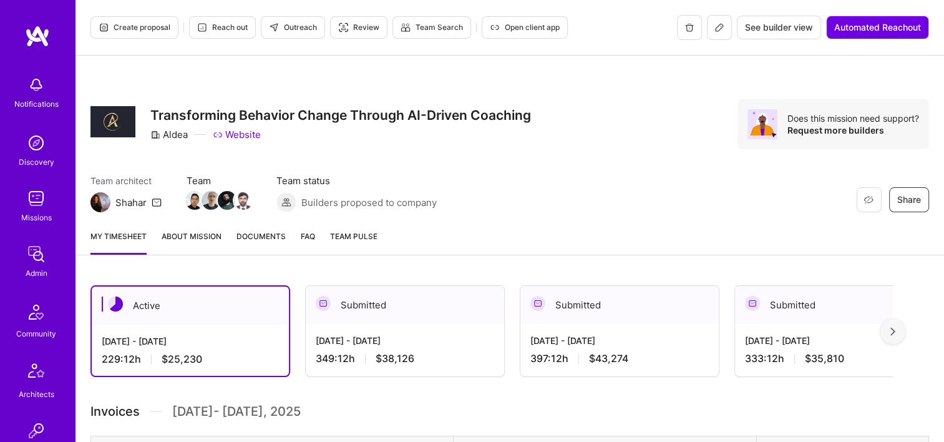
click at [251, 233] on span "Documents" at bounding box center [260, 236] width 49 height 13
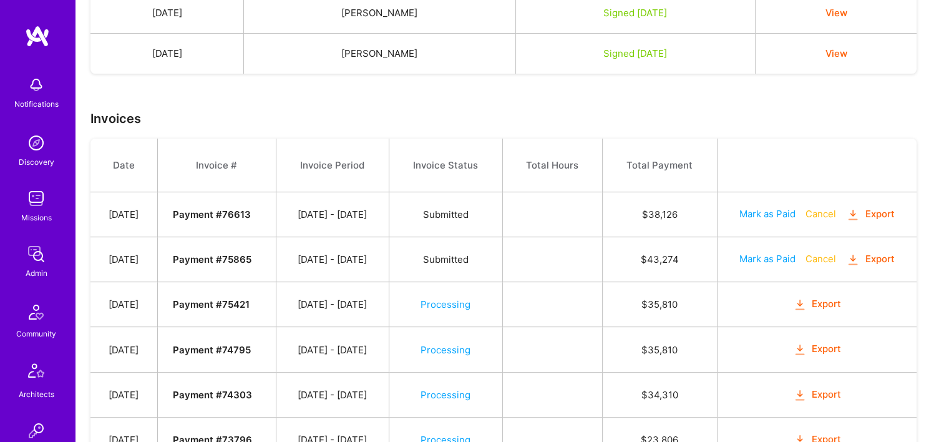
scroll to position [499, 0]
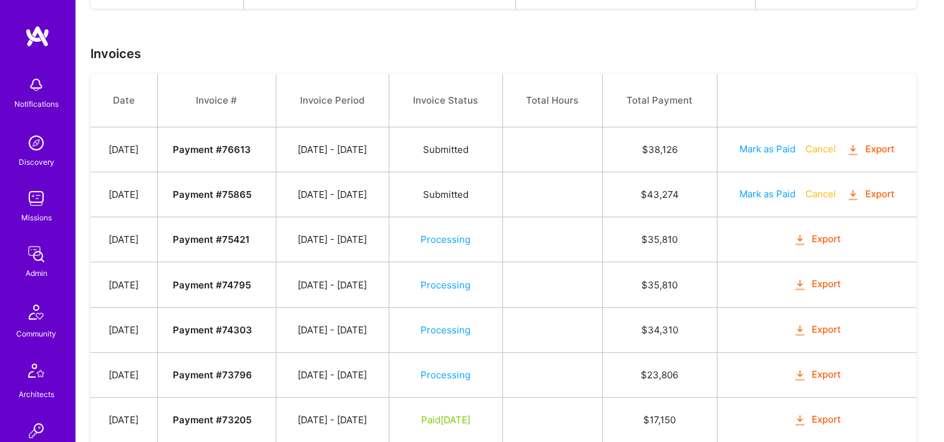
click at [804, 233] on icon "button" at bounding box center [800, 240] width 14 height 14
click at [878, 195] on button "Export" at bounding box center [870, 194] width 49 height 14
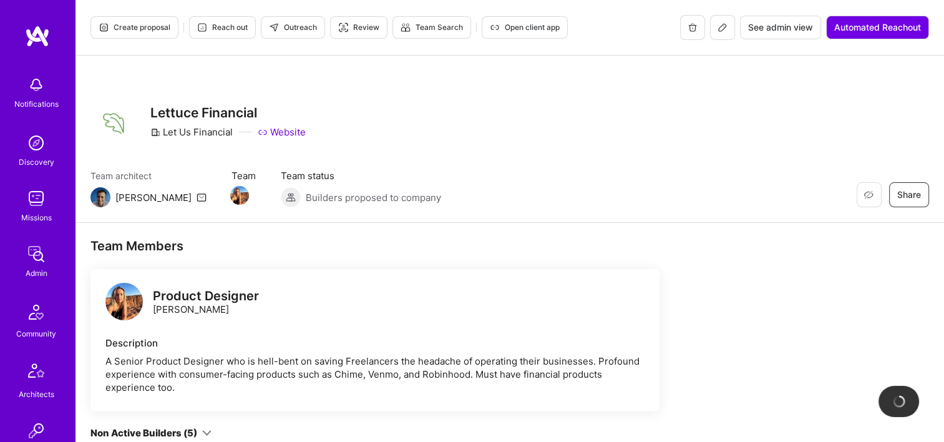
click at [776, 26] on span "See admin view" at bounding box center [780, 27] width 65 height 12
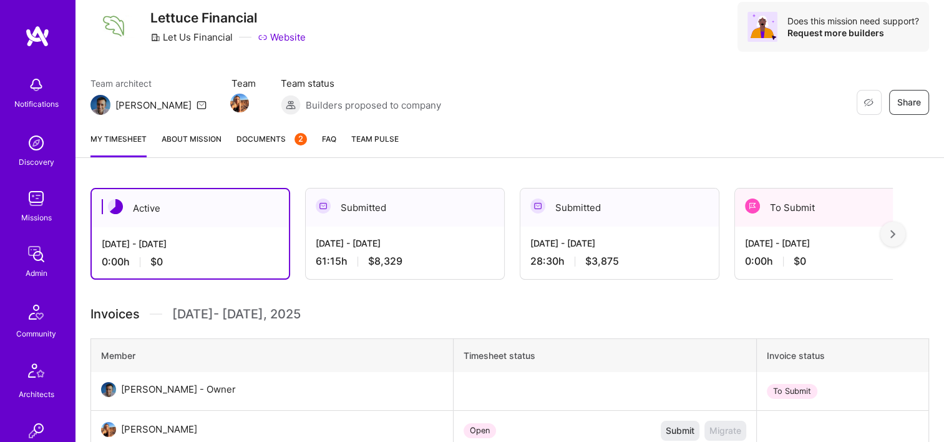
scroll to position [125, 0]
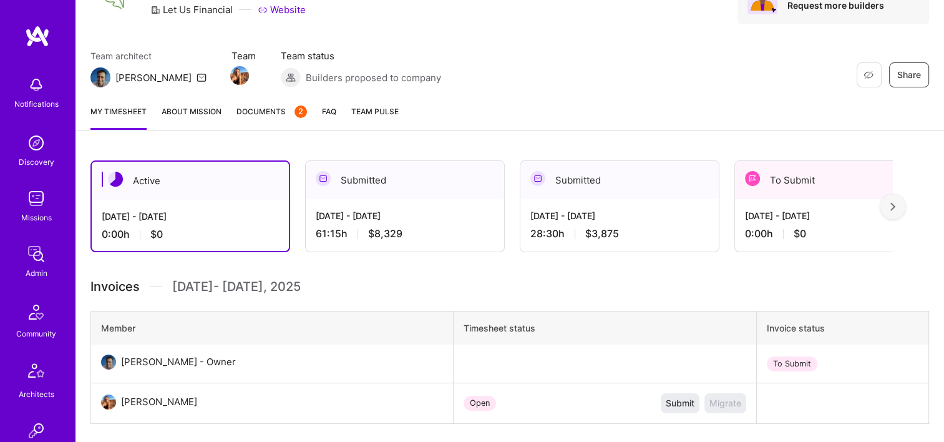
click at [264, 110] on span "Documents 2" at bounding box center [271, 111] width 70 height 13
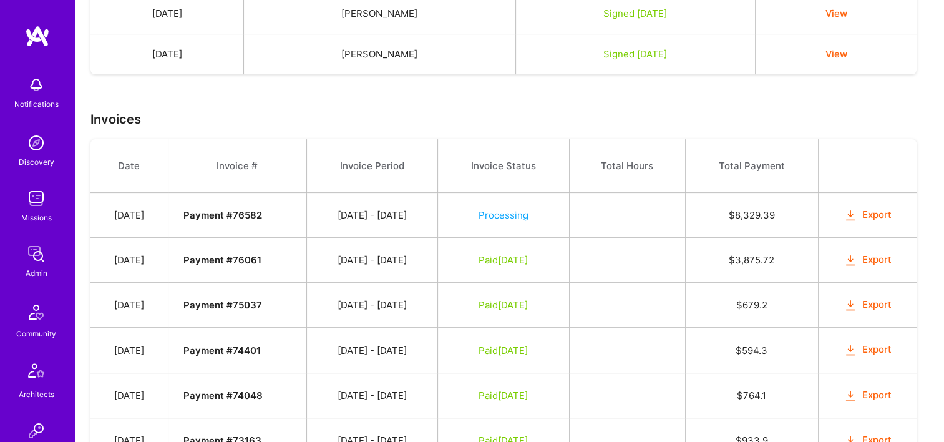
scroll to position [374, 0]
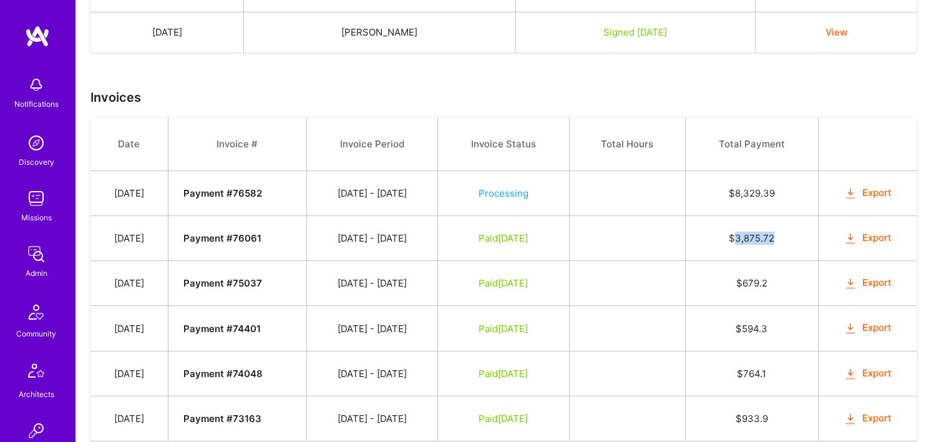
drag, startPoint x: 788, startPoint y: 235, endPoint x: 748, endPoint y: 236, distance: 40.6
click at [748, 236] on td "$ 3,875.72" at bounding box center [751, 238] width 133 height 45
drag, startPoint x: 748, startPoint y: 236, endPoint x: 710, endPoint y: 247, distance: 38.9
click at [710, 247] on td "$ 3,875.72" at bounding box center [751, 238] width 133 height 45
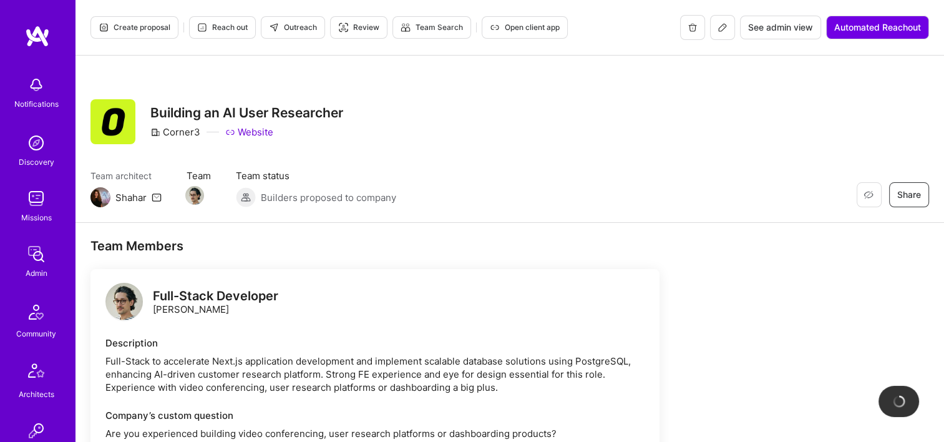
click at [793, 14] on div "Create proposal Reach out Outreach Review Team Search Open client app See admin…" at bounding box center [509, 28] width 868 height 56
click at [781, 24] on span "See admin view" at bounding box center [780, 27] width 65 height 12
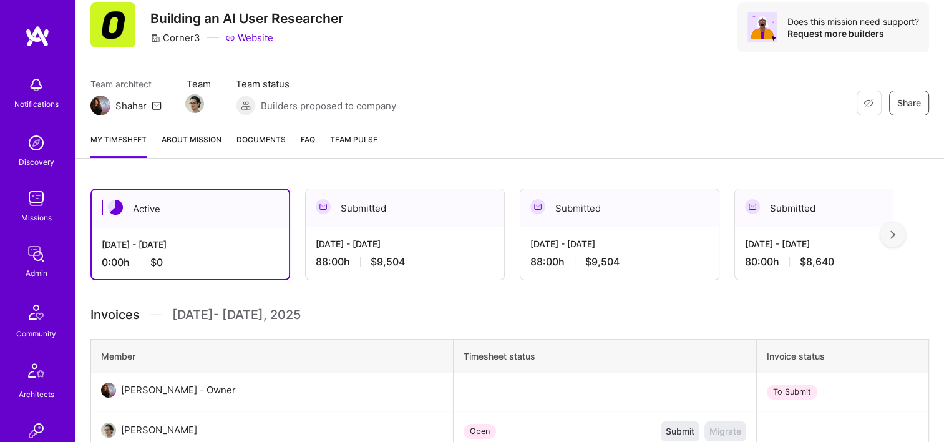
scroll to position [125, 0]
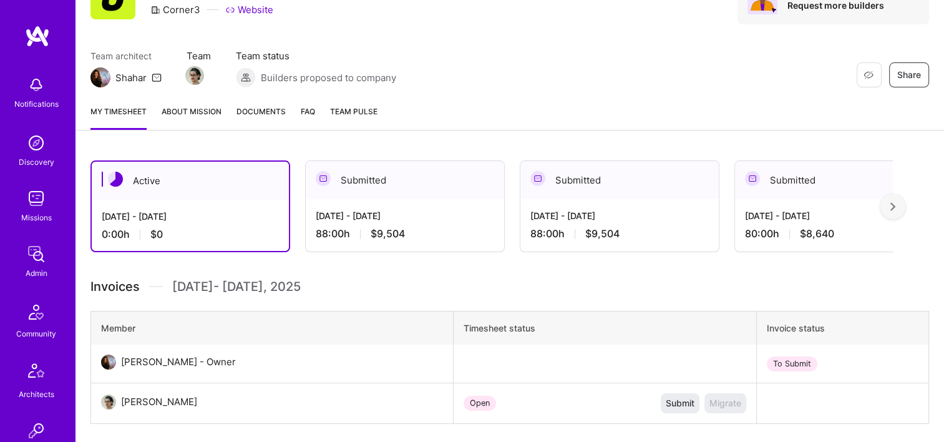
click at [277, 114] on span "Documents" at bounding box center [260, 111] width 49 height 13
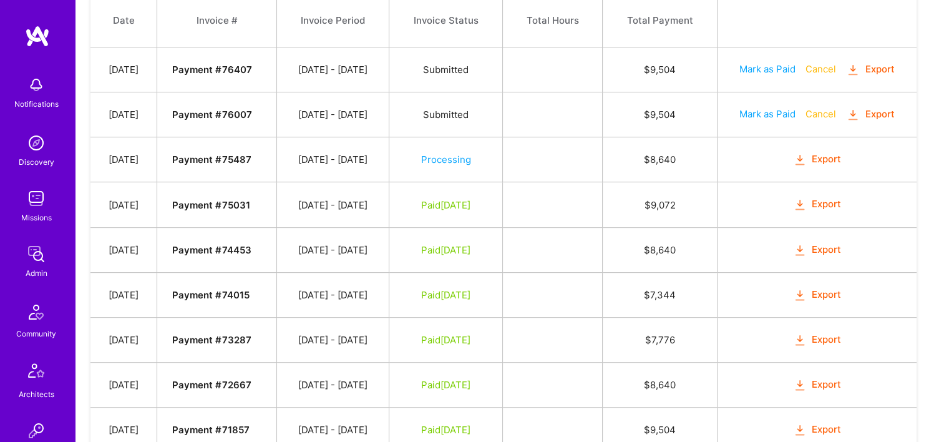
scroll to position [437, 0]
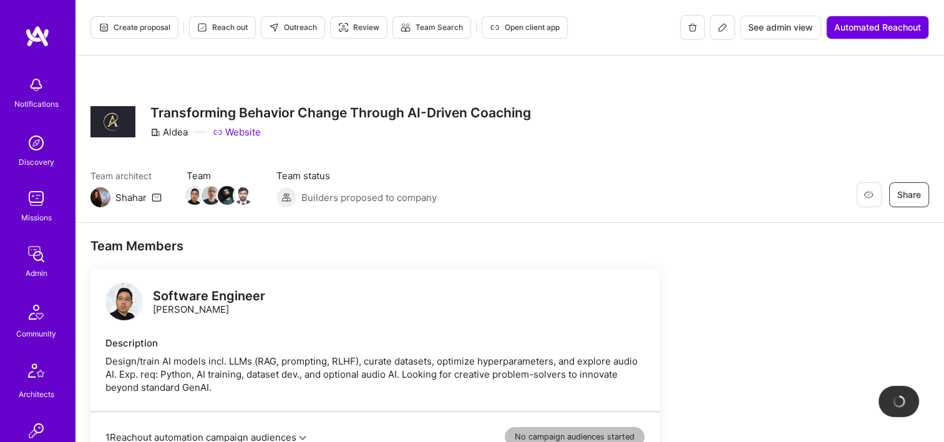
click at [761, 34] on button "See admin view" at bounding box center [780, 28] width 81 height 24
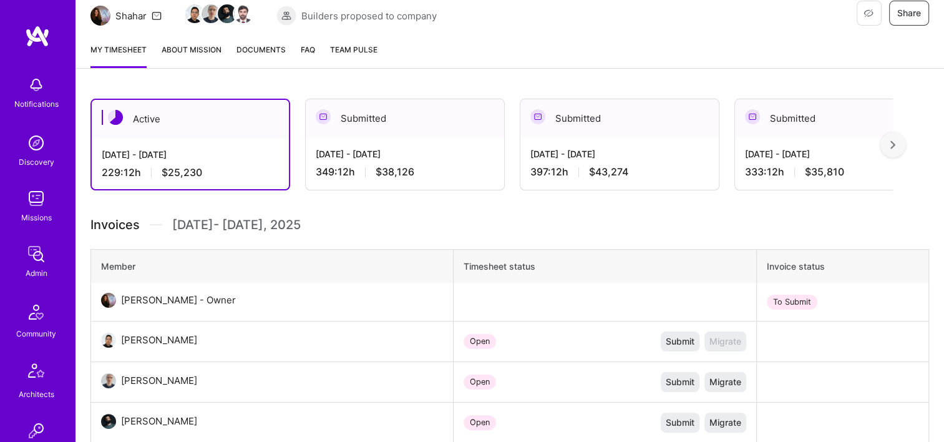
scroll to position [125, 0]
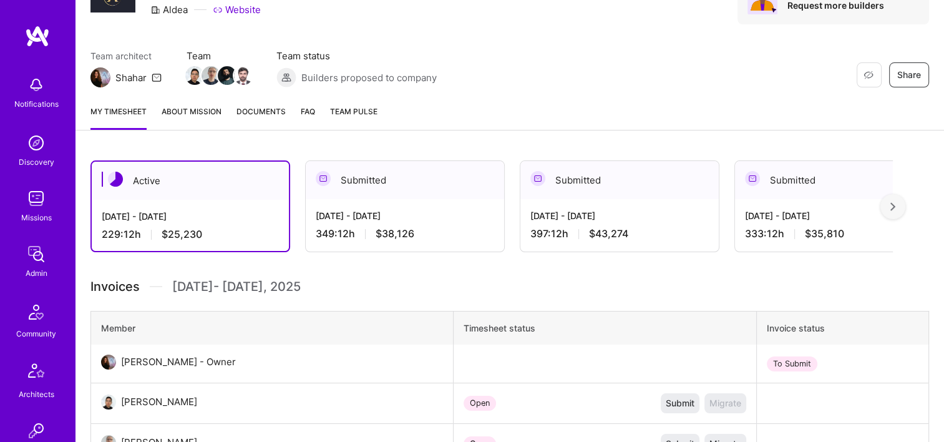
click at [247, 114] on span "Documents" at bounding box center [260, 111] width 49 height 13
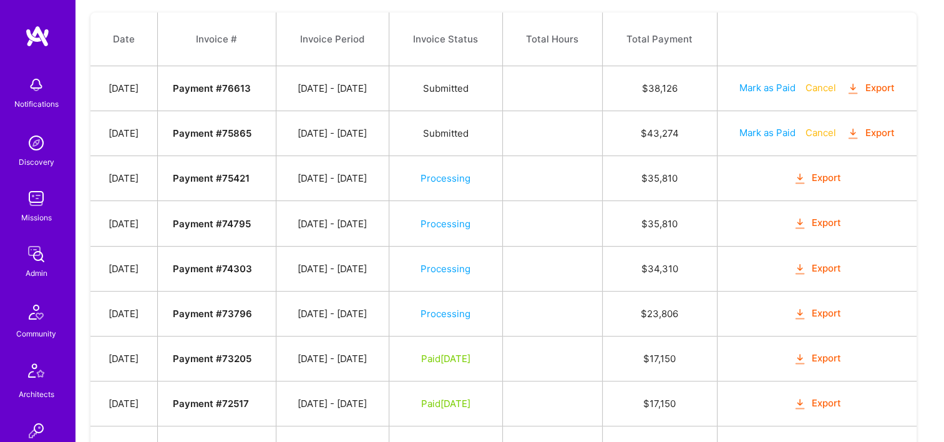
scroll to position [561, 0]
click at [823, 173] on button "Export" at bounding box center [817, 177] width 49 height 14
click at [887, 130] on button "Export" at bounding box center [870, 132] width 49 height 14
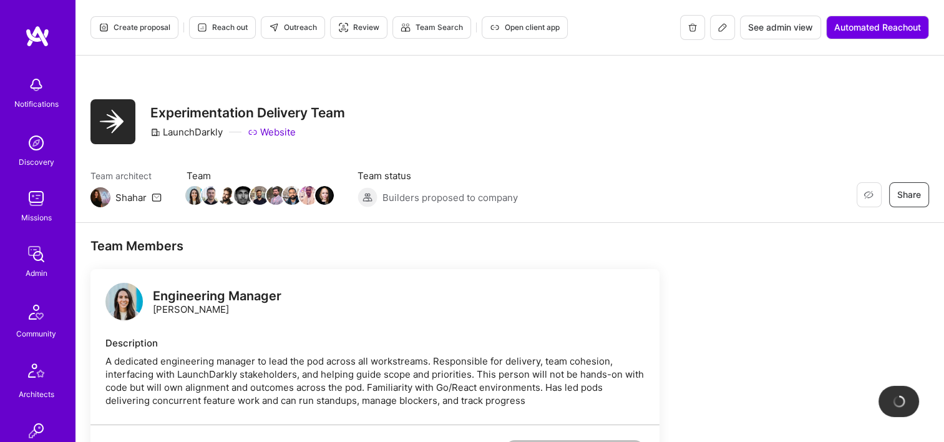
click at [786, 20] on button "See admin view" at bounding box center [780, 28] width 81 height 24
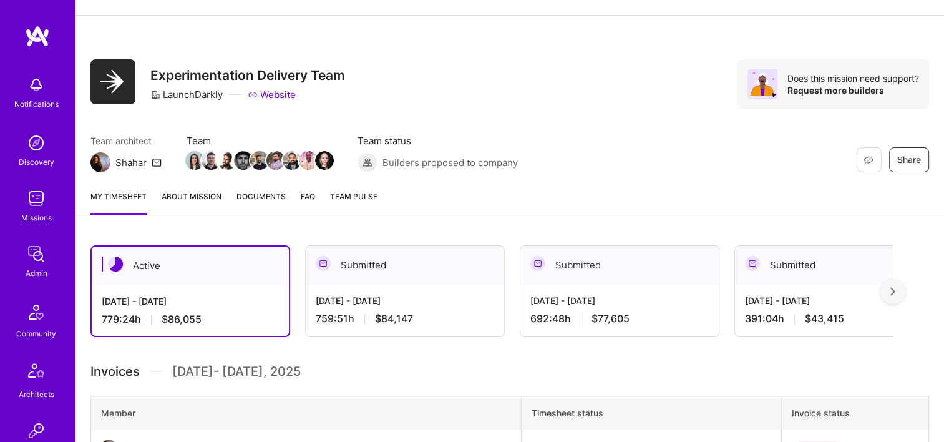
scroll to position [62, 0]
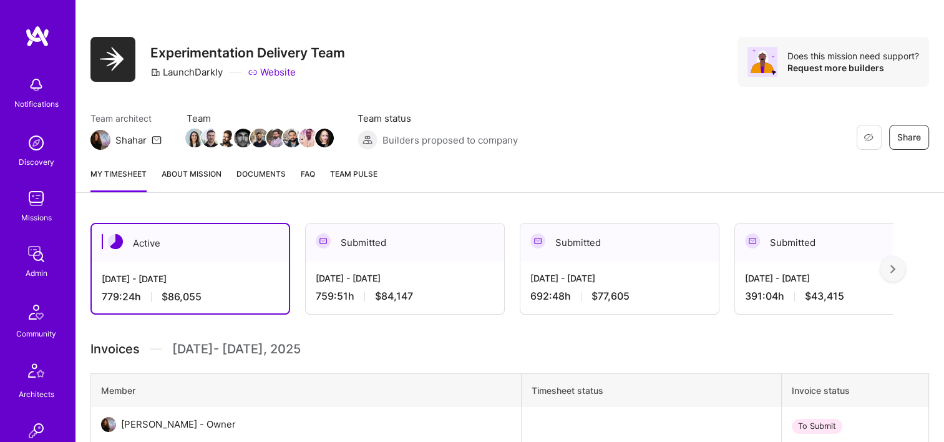
click at [281, 180] on link "Documents" at bounding box center [260, 179] width 49 height 25
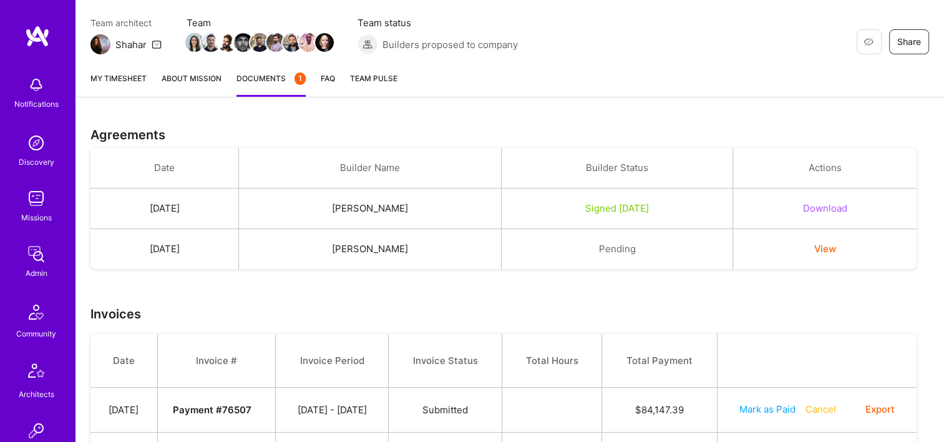
scroll to position [322, 0]
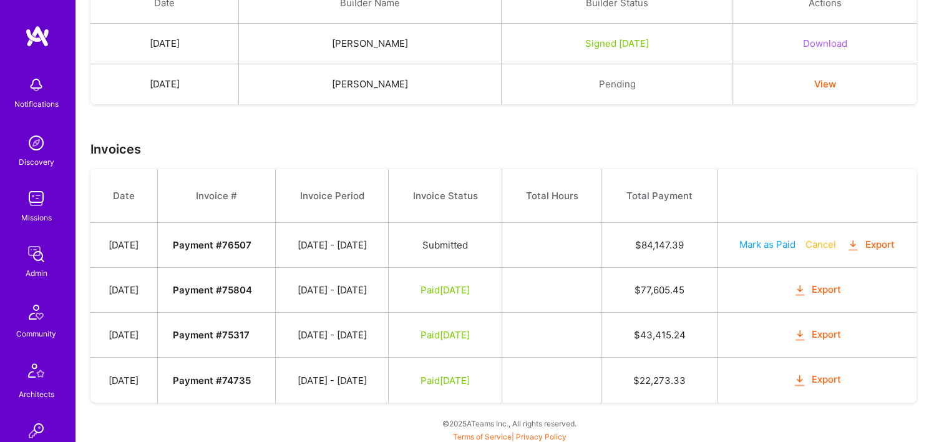
click at [822, 329] on button "Export" at bounding box center [816, 334] width 49 height 14
click at [816, 283] on button "Export" at bounding box center [816, 290] width 49 height 14
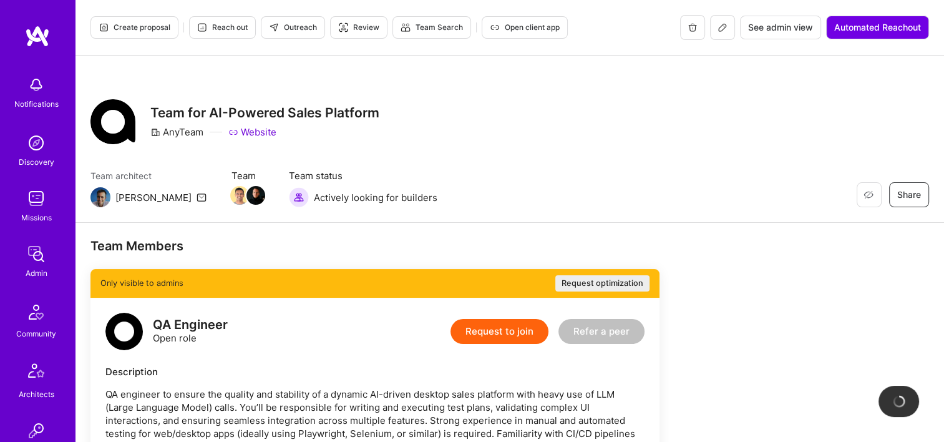
click at [785, 27] on span "See admin view" at bounding box center [780, 27] width 65 height 12
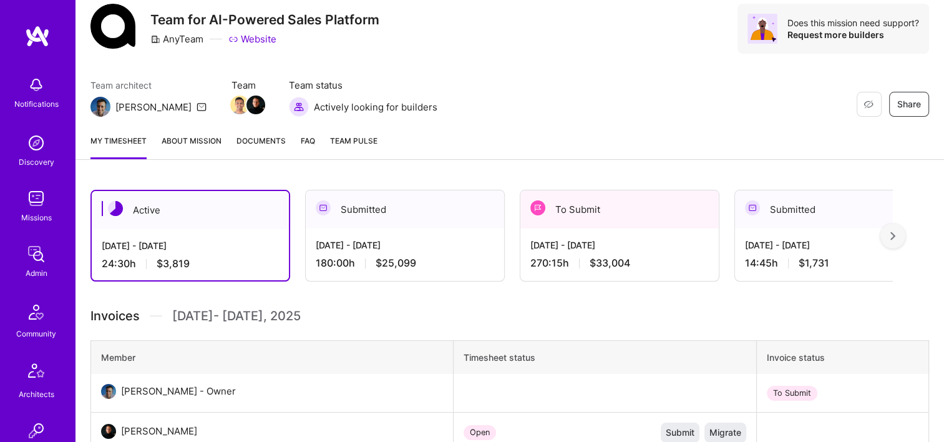
scroll to position [125, 0]
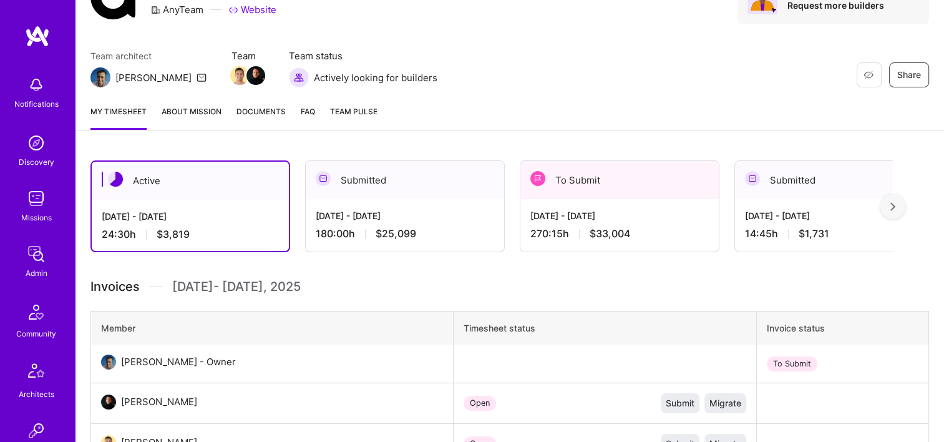
click at [247, 110] on span "Documents" at bounding box center [260, 111] width 49 height 13
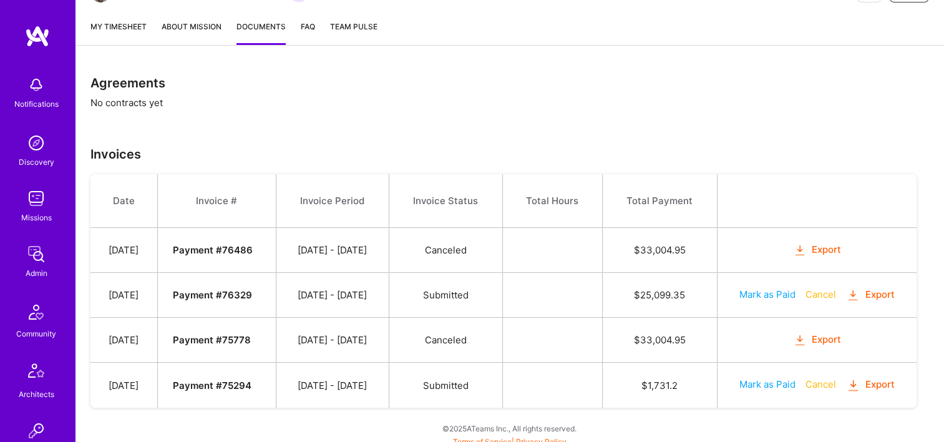
scroll to position [215, 0]
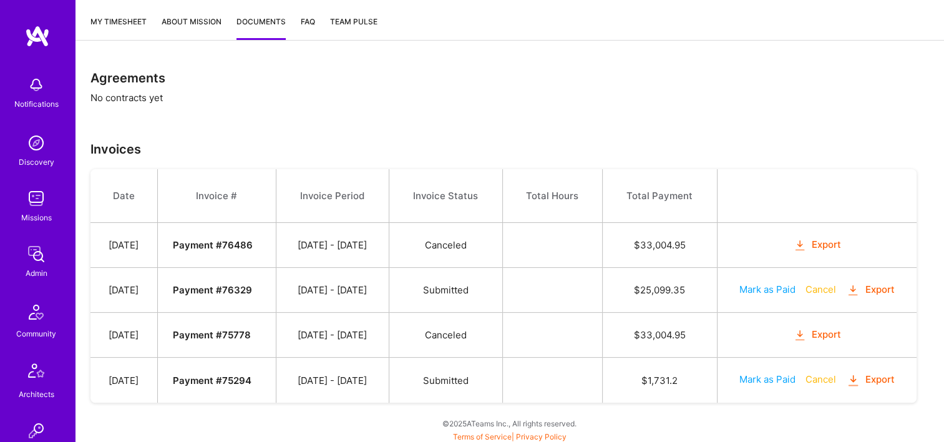
click at [888, 378] on button "Export" at bounding box center [870, 379] width 49 height 14
click at [811, 334] on button "Export" at bounding box center [817, 334] width 49 height 14
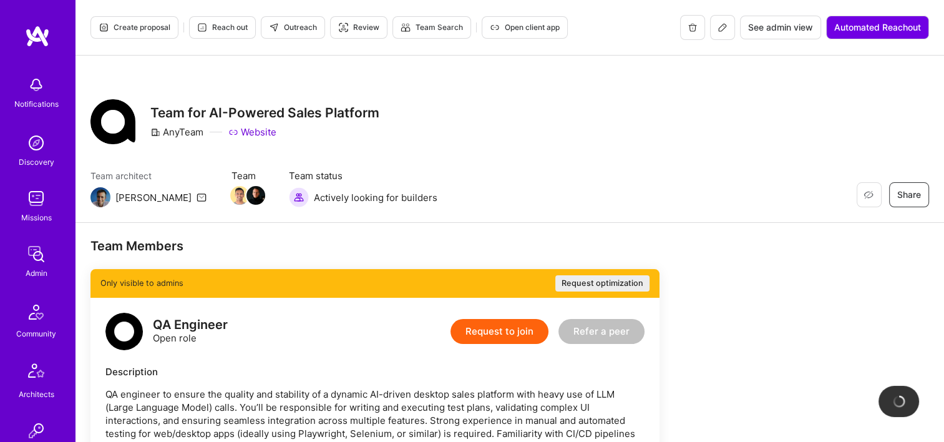
click at [764, 27] on span "See admin view" at bounding box center [780, 27] width 65 height 12
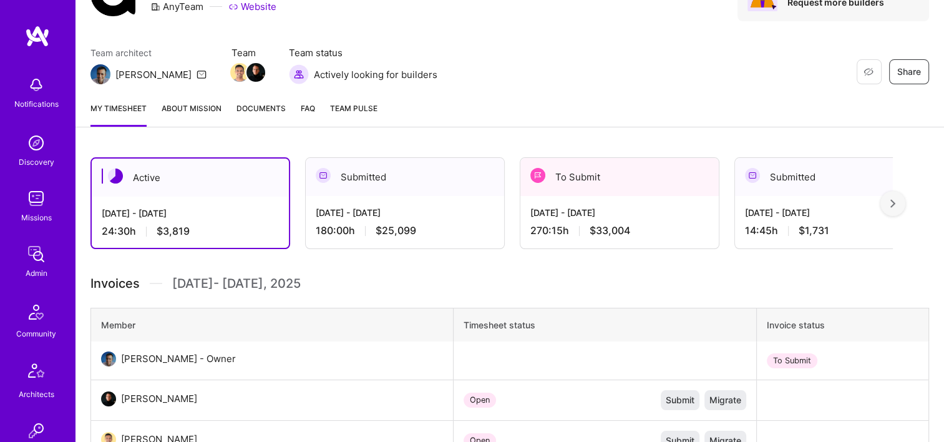
scroll to position [125, 0]
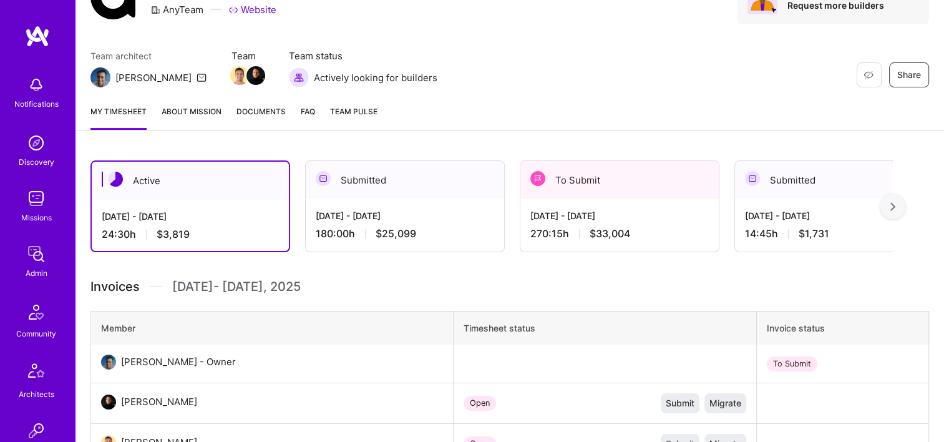
click at [265, 115] on span "Documents" at bounding box center [260, 111] width 49 height 13
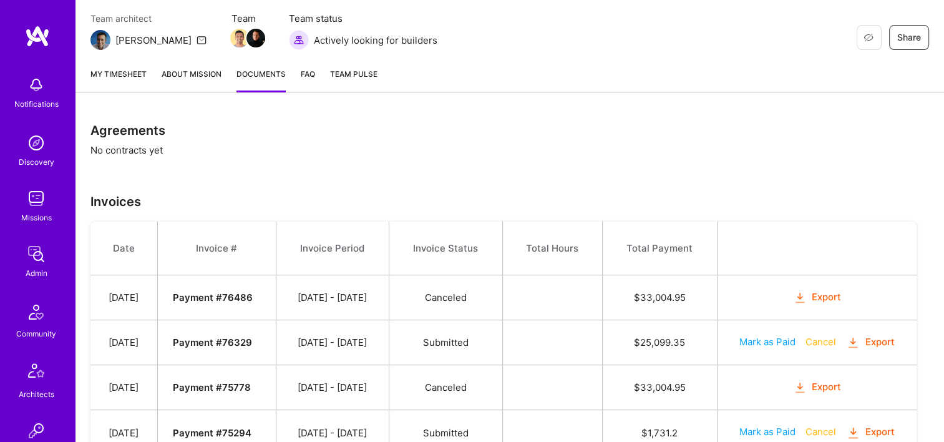
scroll to position [215, 0]
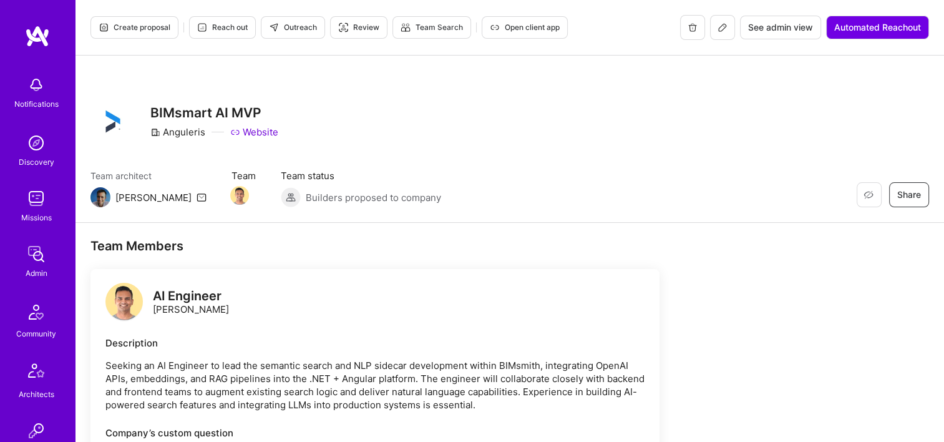
click at [787, 36] on button "See admin view" at bounding box center [780, 28] width 81 height 24
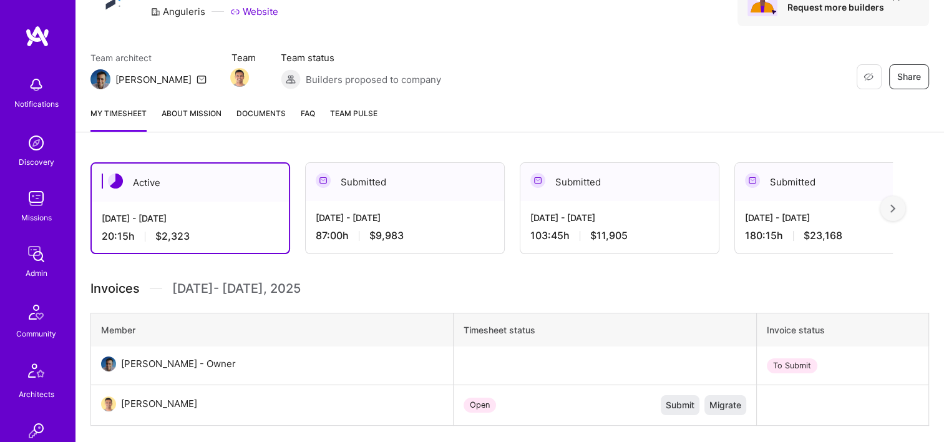
scroll to position [125, 0]
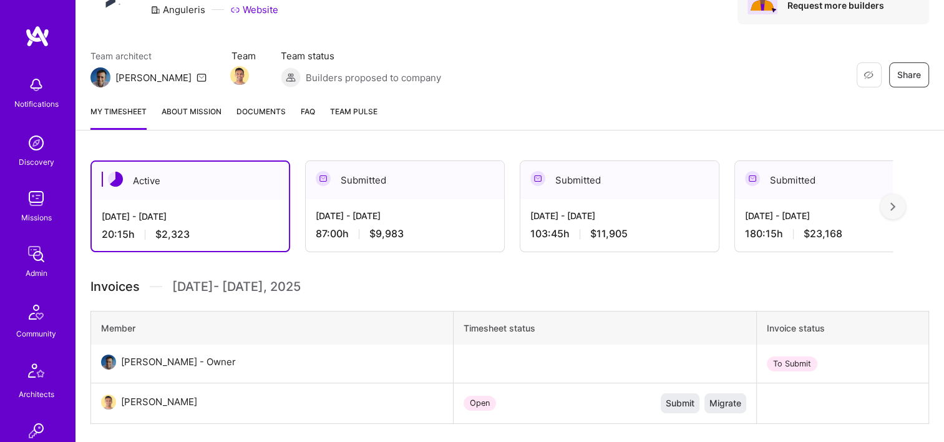
drag, startPoint x: 246, startPoint y: 102, endPoint x: 281, endPoint y: 105, distance: 34.4
click at [246, 102] on div "My timesheet About Mission Documents FAQ Team Pulse" at bounding box center [509, 113] width 868 height 36
click at [250, 119] on link "Documents" at bounding box center [260, 117] width 49 height 25
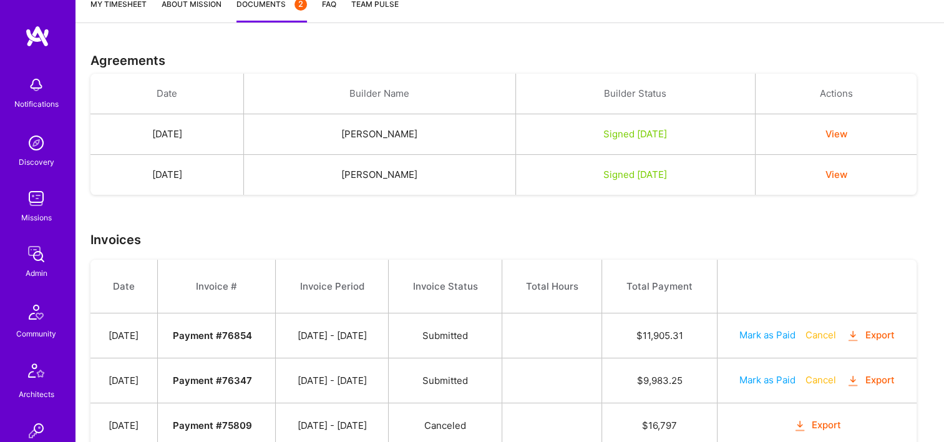
scroll to position [367, 0]
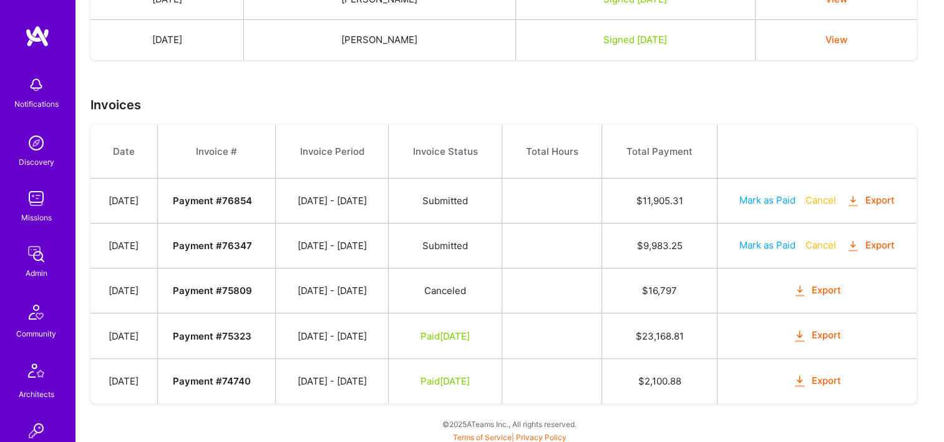
click at [812, 286] on button "Export" at bounding box center [816, 290] width 49 height 14
click at [873, 201] on button "Export" at bounding box center [870, 200] width 49 height 14
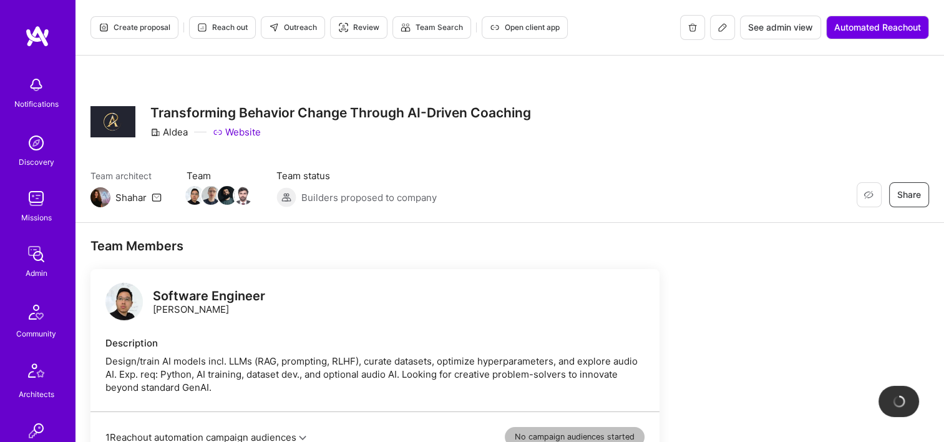
click at [767, 34] on button "See admin view" at bounding box center [780, 28] width 81 height 24
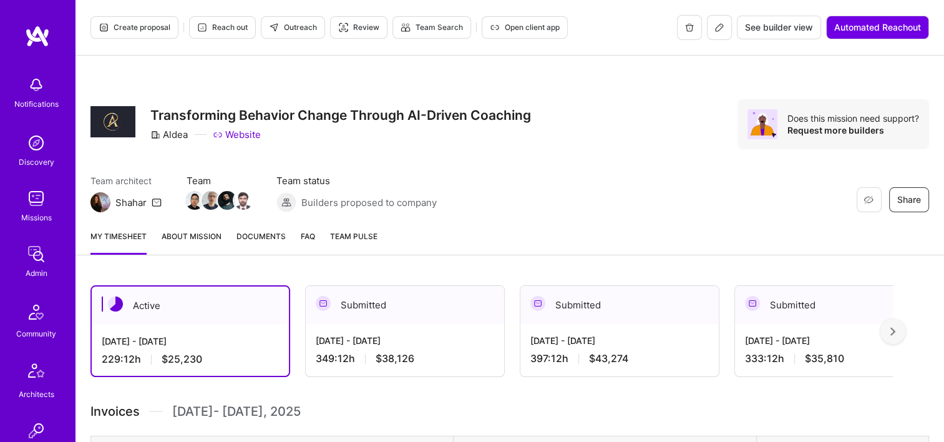
scroll to position [125, 0]
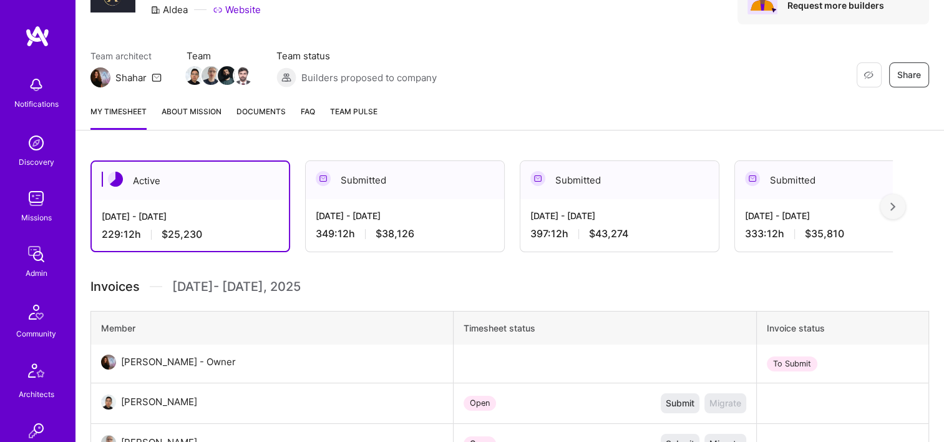
click at [269, 125] on link "Documents" at bounding box center [260, 117] width 49 height 25
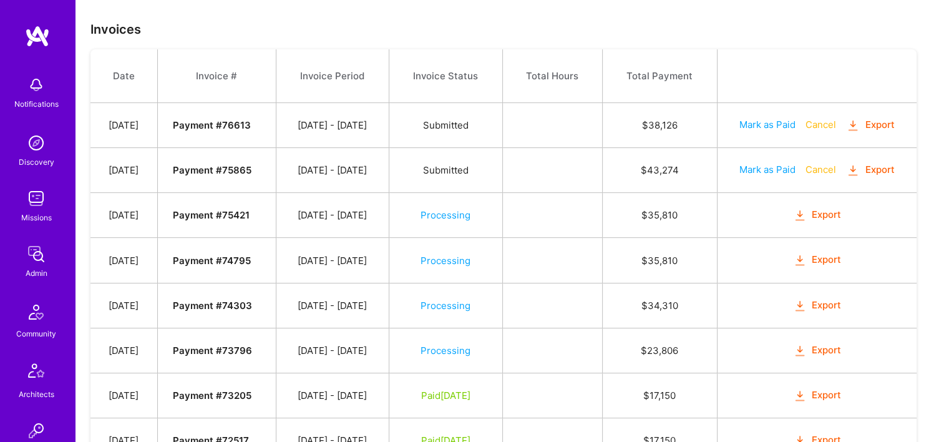
scroll to position [561, 0]
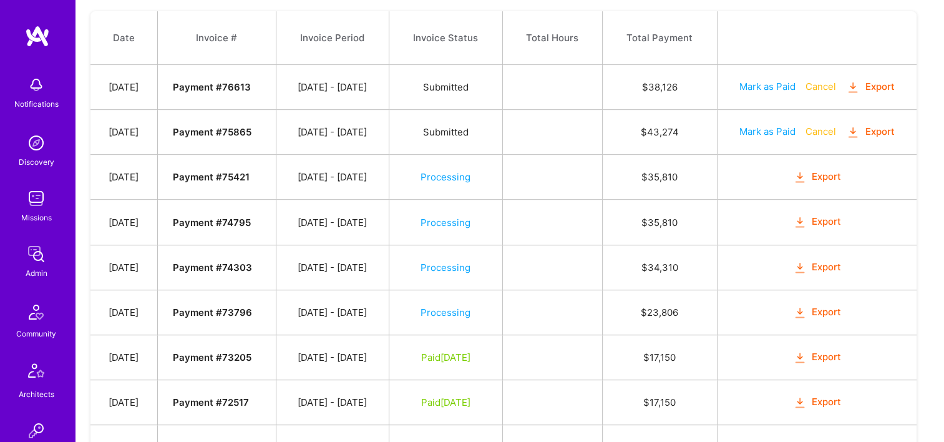
click at [823, 178] on button "Export" at bounding box center [817, 177] width 49 height 14
click at [886, 132] on button "Export" at bounding box center [870, 132] width 49 height 14
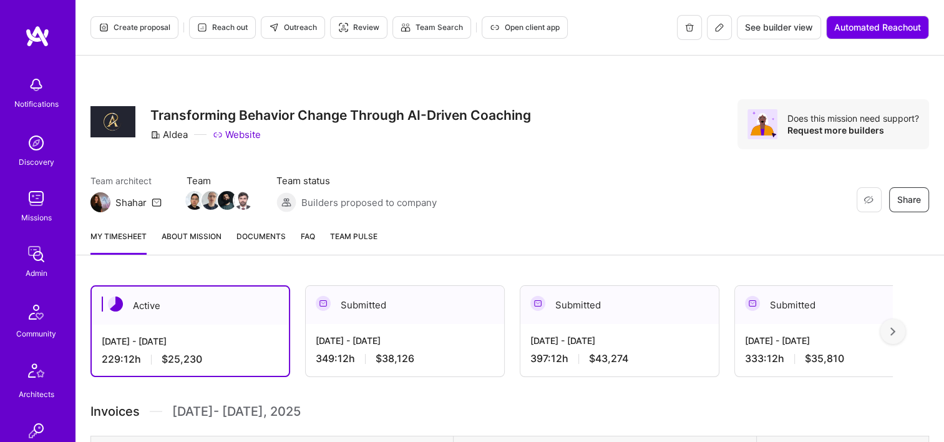
click at [259, 240] on span "Documents" at bounding box center [260, 236] width 49 height 13
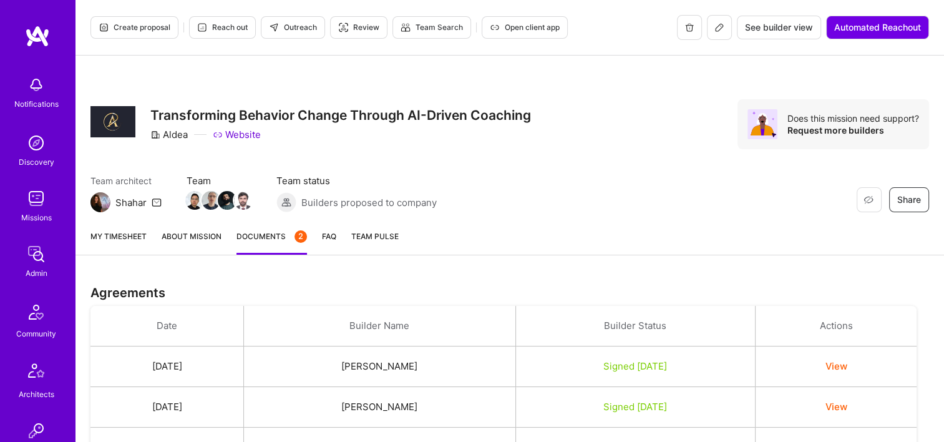
click at [126, 244] on link "My timesheet" at bounding box center [118, 242] width 56 height 25
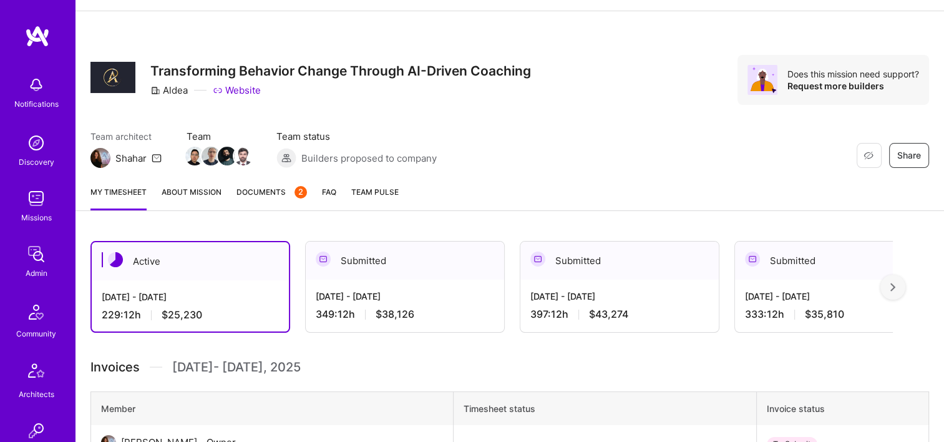
scroll to position [125, 0]
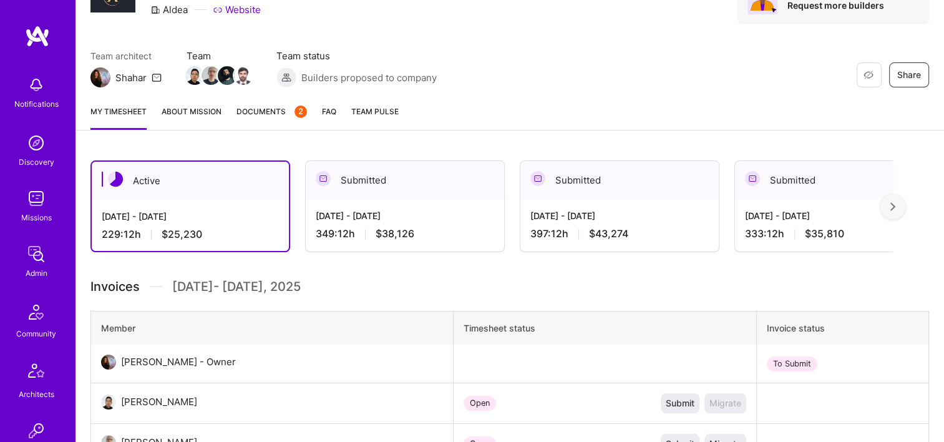
click at [720, 211] on div "Active [DATE] - [DATE] 229:12 h $25,230 Submitted [DATE] - [DATE] 349:12 h $38,…" at bounding box center [491, 206] width 802 height 92
click at [826, 215] on div "[DATE] - [DATE]" at bounding box center [834, 215] width 178 height 13
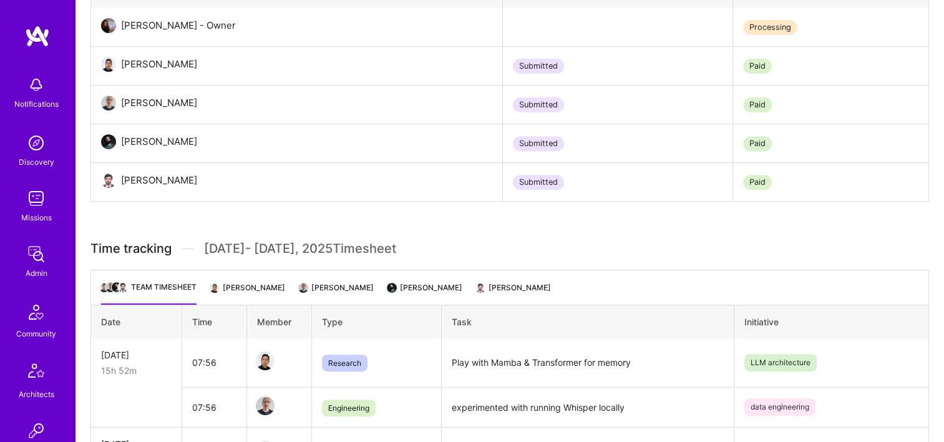
scroll to position [561, 0]
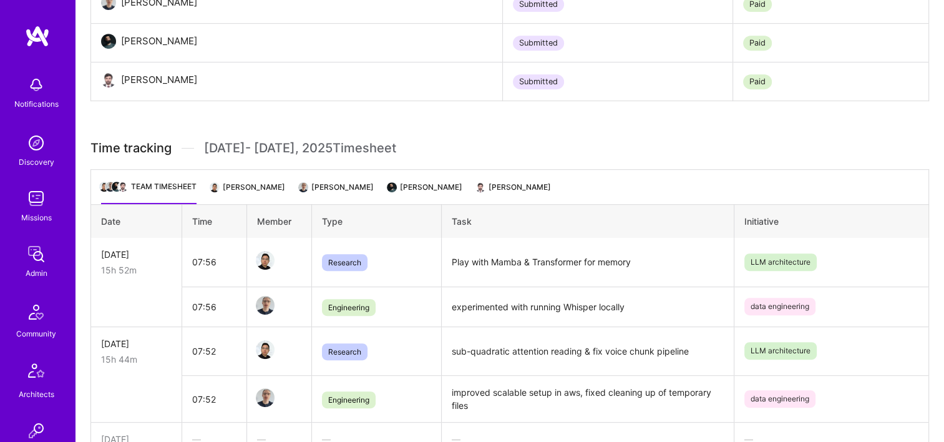
click at [404, 185] on li "[PERSON_NAME]" at bounding box center [426, 192] width 74 height 24
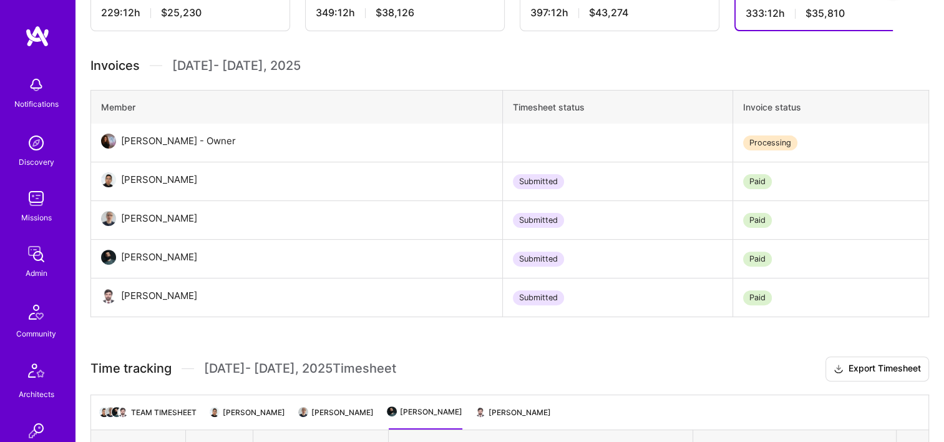
scroll to position [247, 0]
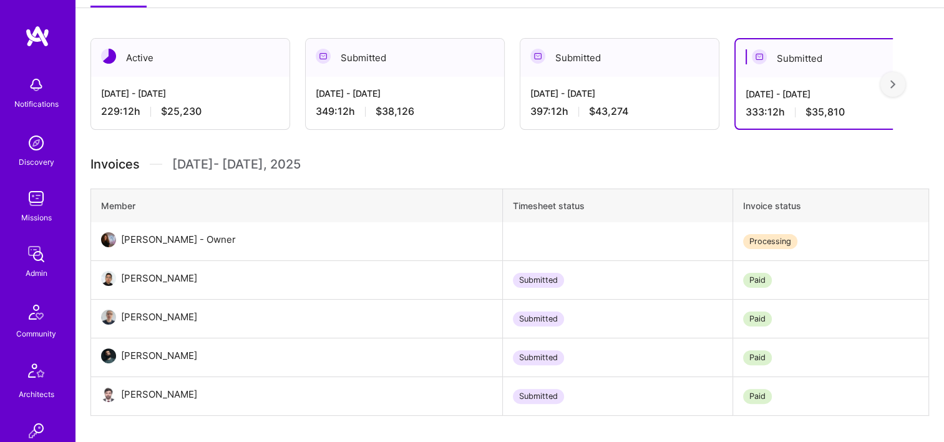
click at [613, 105] on span "$43,274" at bounding box center [608, 111] width 39 height 13
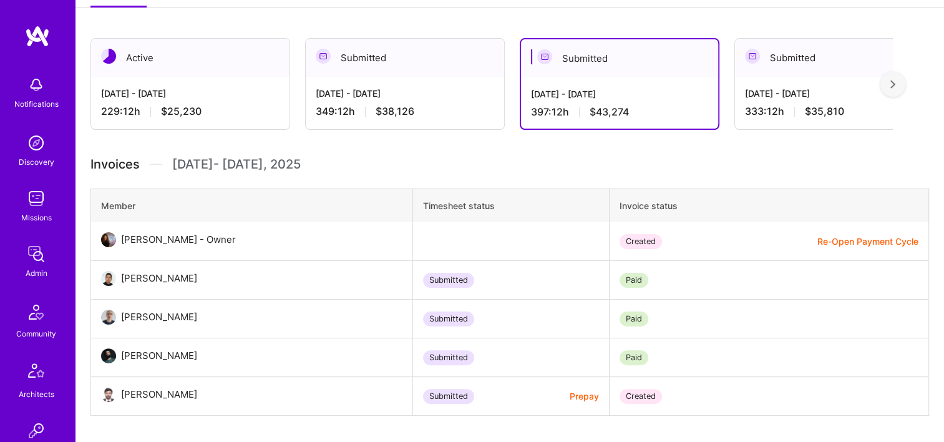
click at [797, 105] on div "333:12 h $35,810" at bounding box center [834, 111] width 178 height 13
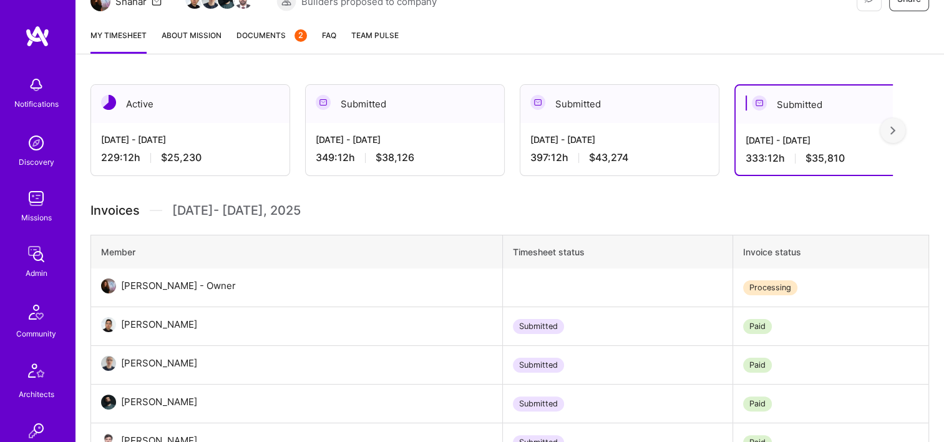
scroll to position [122, 0]
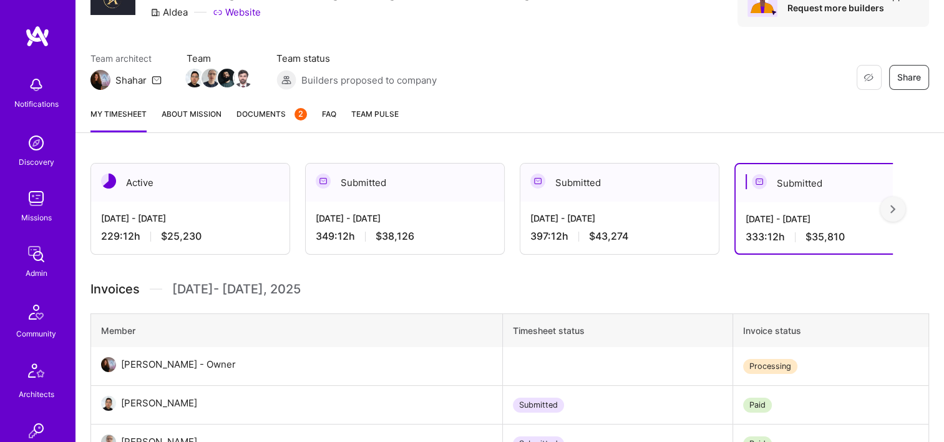
click at [269, 119] on span "Documents 2" at bounding box center [271, 113] width 70 height 13
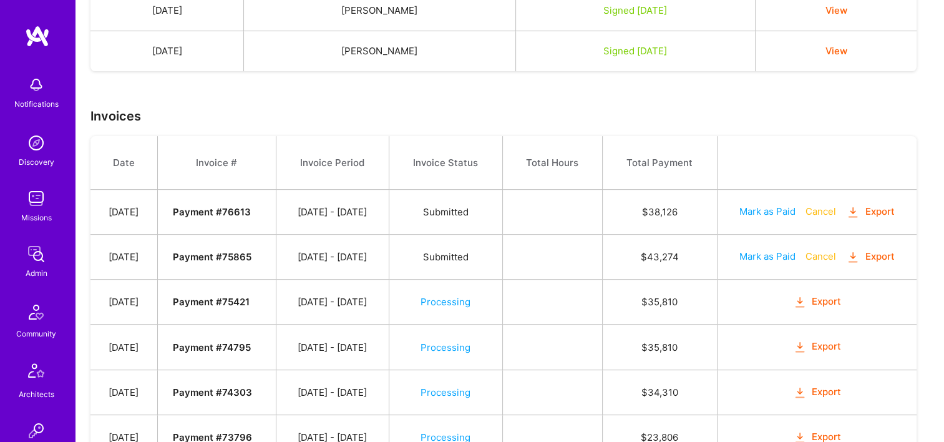
scroll to position [499, 0]
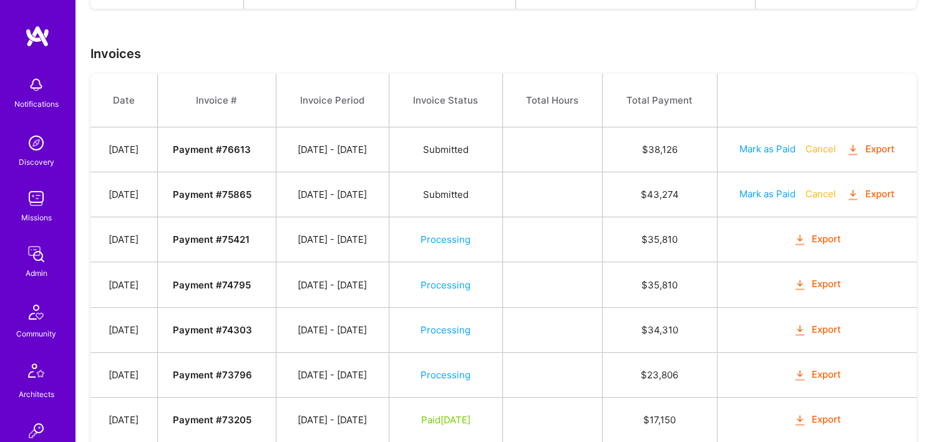
click at [837, 236] on button "Export" at bounding box center [817, 239] width 49 height 14
click at [567, 30] on div "Agreements Date Builder Name Builder Status Actions [DATE] [PERSON_NAME] Signed…" at bounding box center [509, 262] width 868 height 983
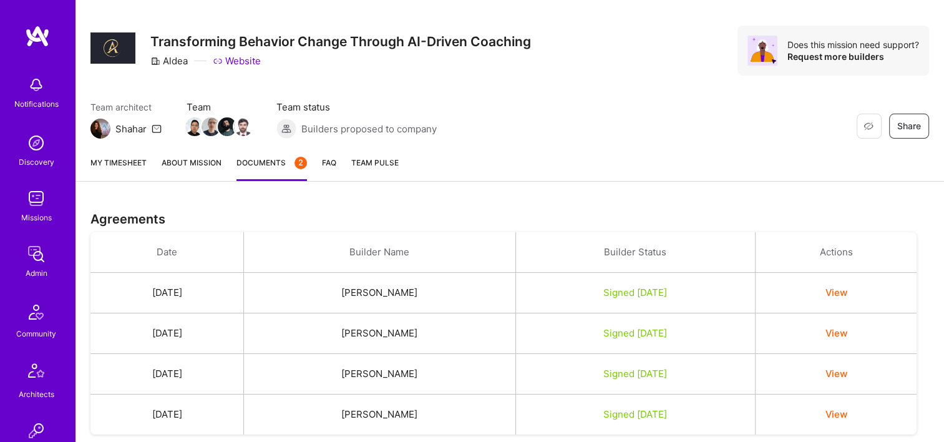
scroll to position [62, 0]
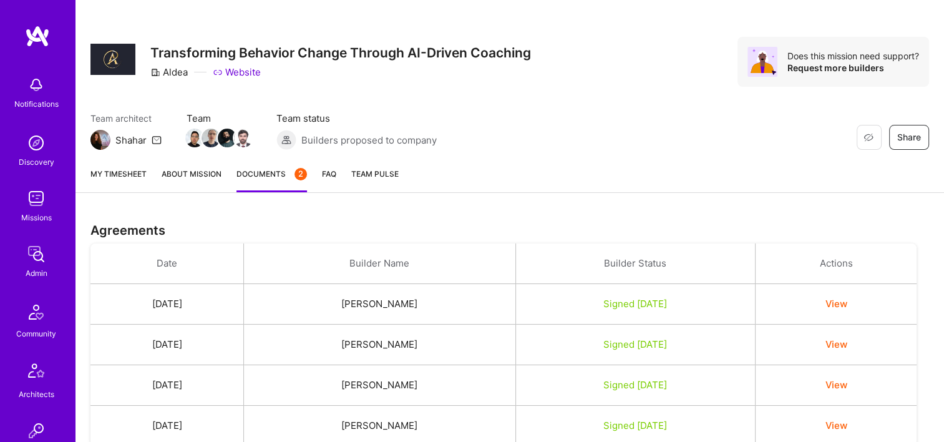
click at [124, 172] on link "My timesheet" at bounding box center [118, 179] width 56 height 25
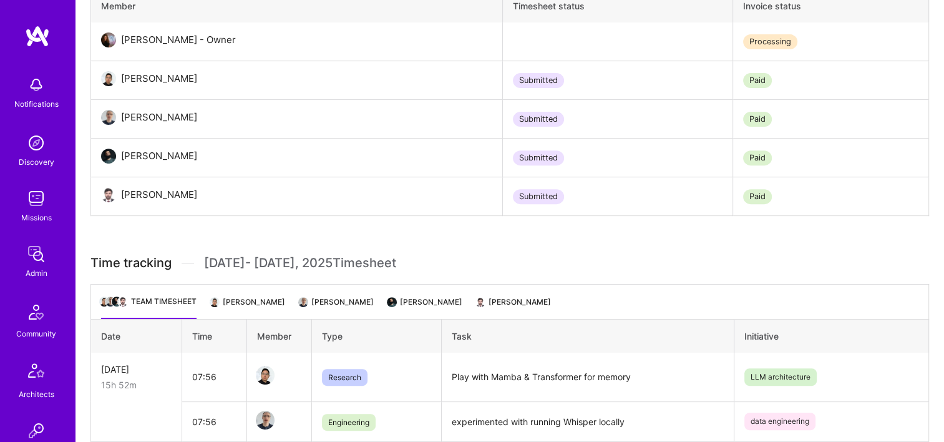
scroll to position [499, 0]
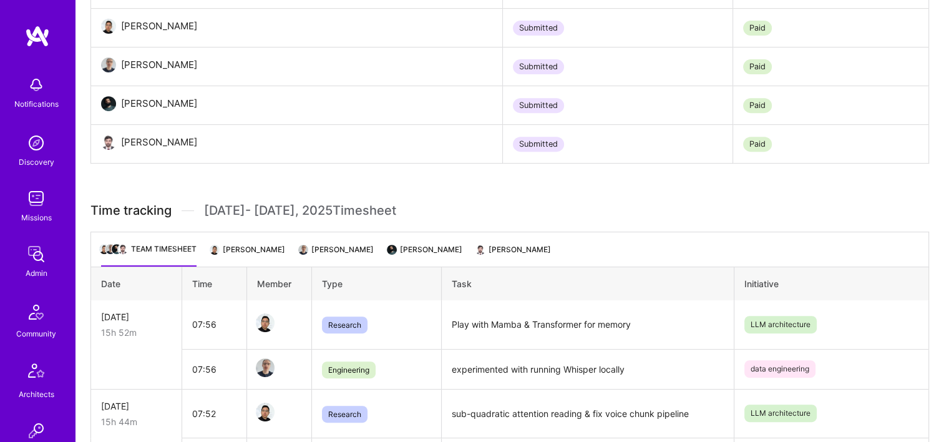
click at [393, 249] on li "[PERSON_NAME]" at bounding box center [426, 254] width 74 height 24
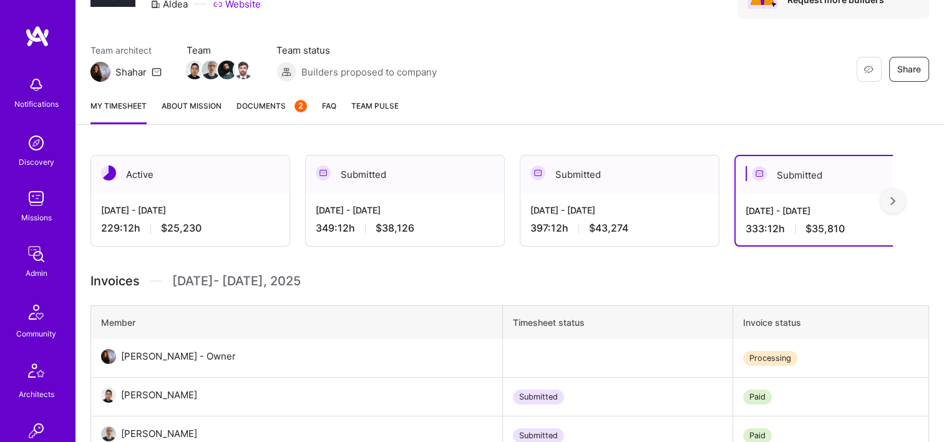
scroll to position [122, 0]
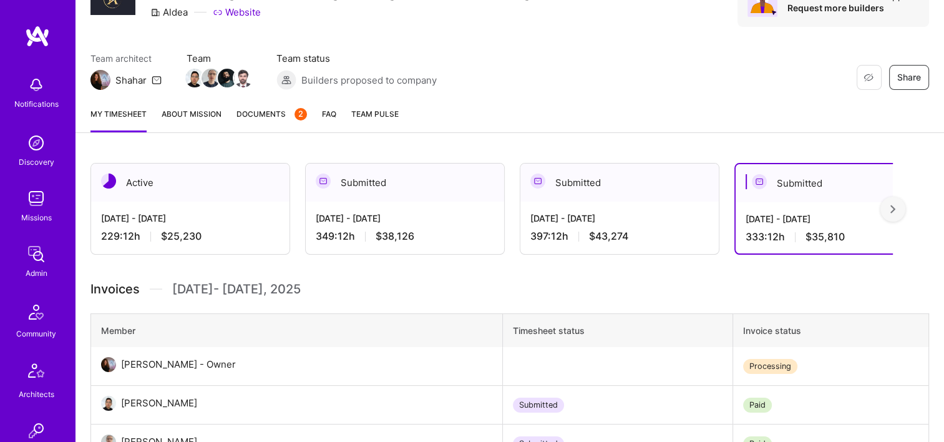
click at [257, 124] on link "Documents 2" at bounding box center [271, 119] width 70 height 25
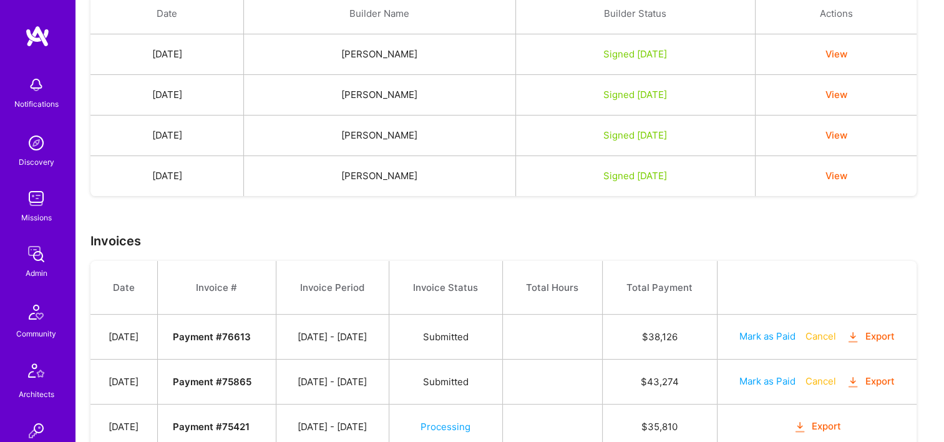
scroll to position [499, 0]
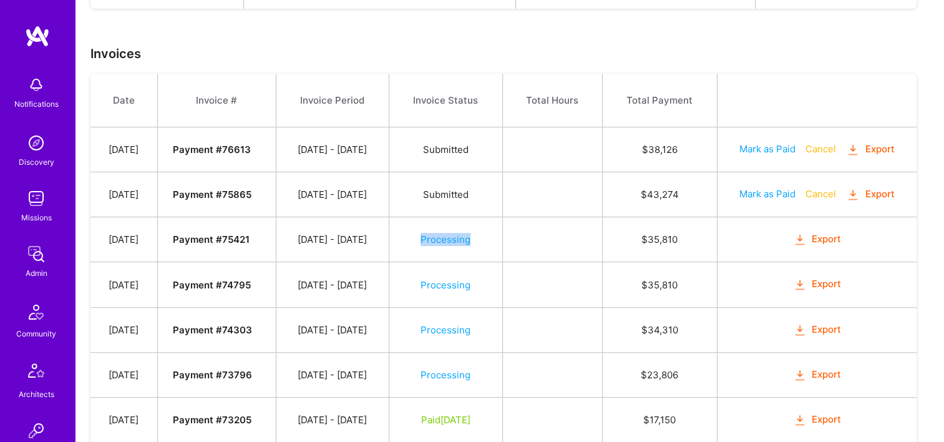
drag, startPoint x: 494, startPoint y: 237, endPoint x: 442, endPoint y: 235, distance: 52.5
click at [442, 235] on td "Processing" at bounding box center [446, 239] width 114 height 45
drag, startPoint x: 442, startPoint y: 235, endPoint x: 421, endPoint y: 248, distance: 24.7
click at [421, 248] on td "Processing" at bounding box center [446, 239] width 114 height 45
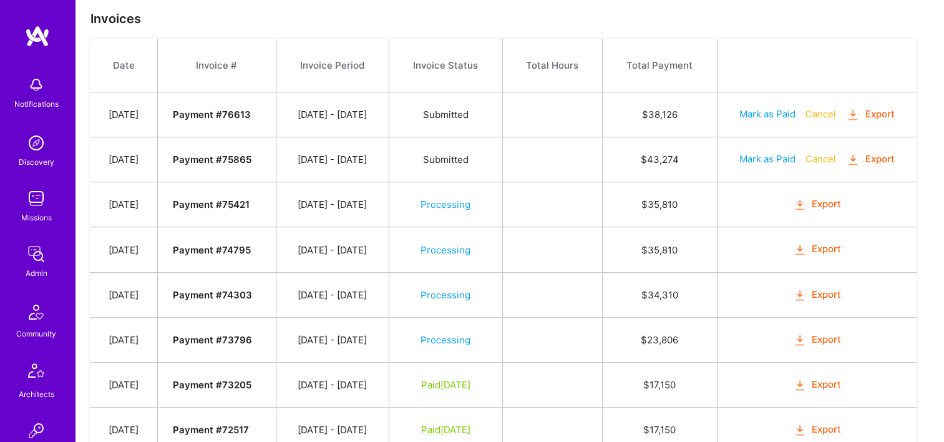
scroll to position [561, 0]
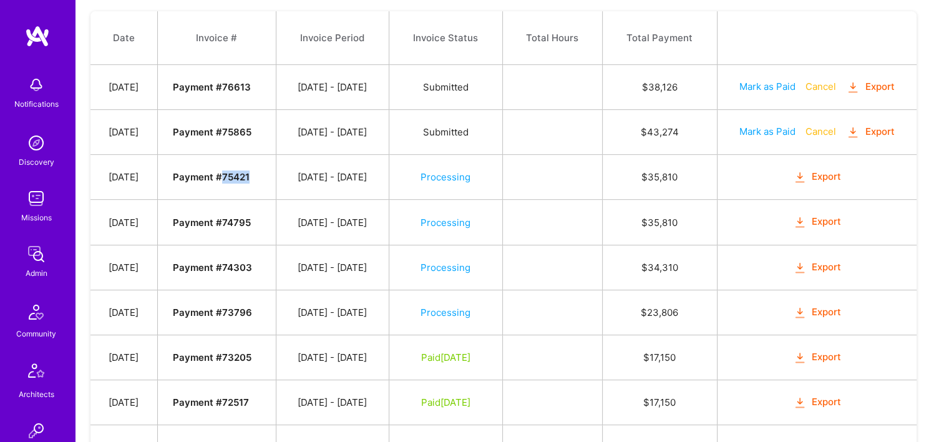
drag, startPoint x: 271, startPoint y: 176, endPoint x: 243, endPoint y: 175, distance: 28.1
click at [243, 175] on strong "Payment # 75421" at bounding box center [211, 177] width 77 height 12
click at [502, 165] on td "Processing" at bounding box center [446, 177] width 114 height 45
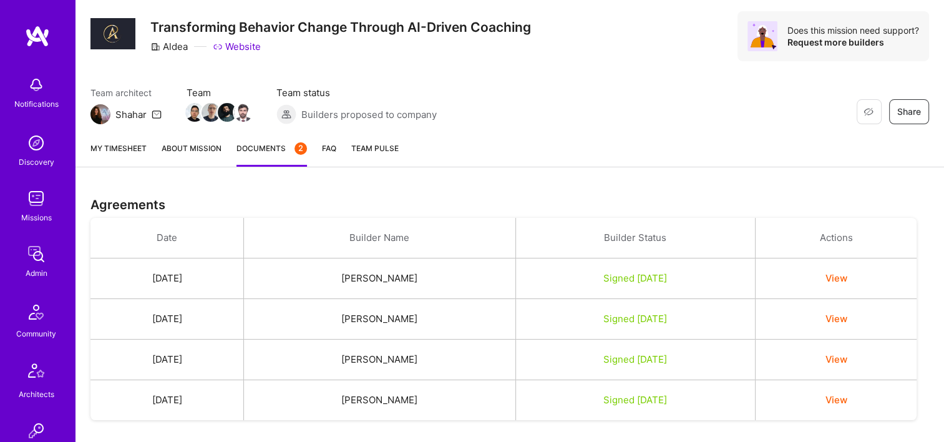
scroll to position [0, 0]
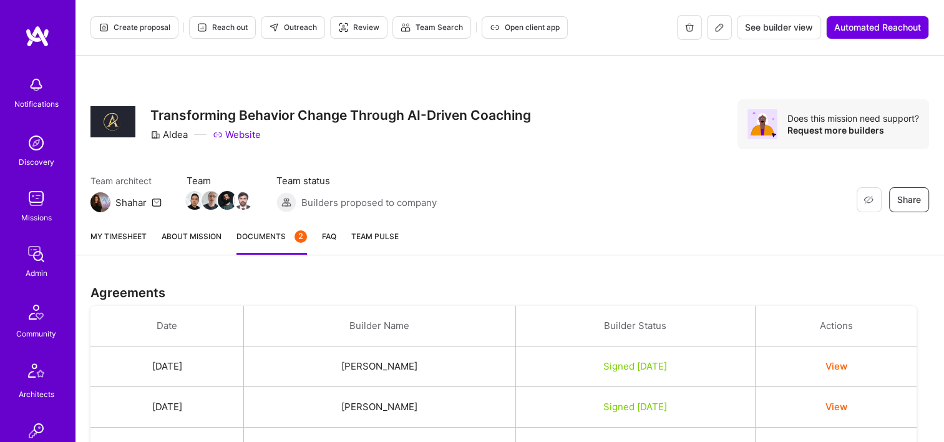
click at [707, 31] on button at bounding box center [719, 27] width 25 height 25
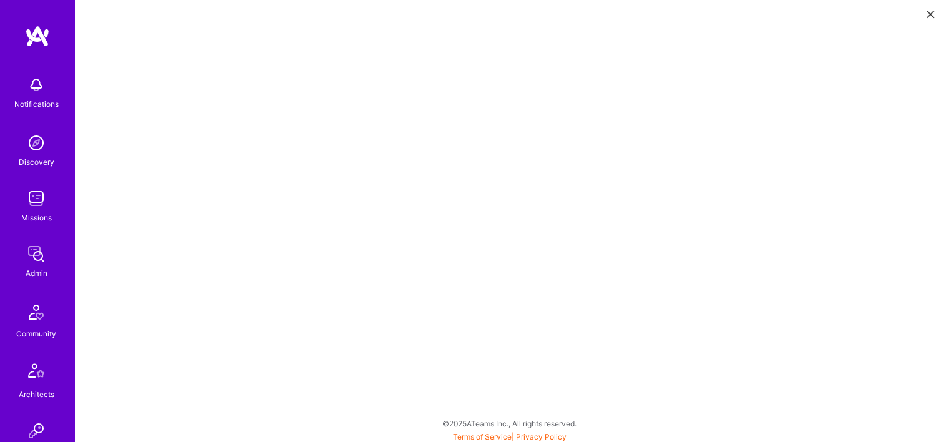
click at [928, 11] on icon at bounding box center [929, 14] width 7 height 7
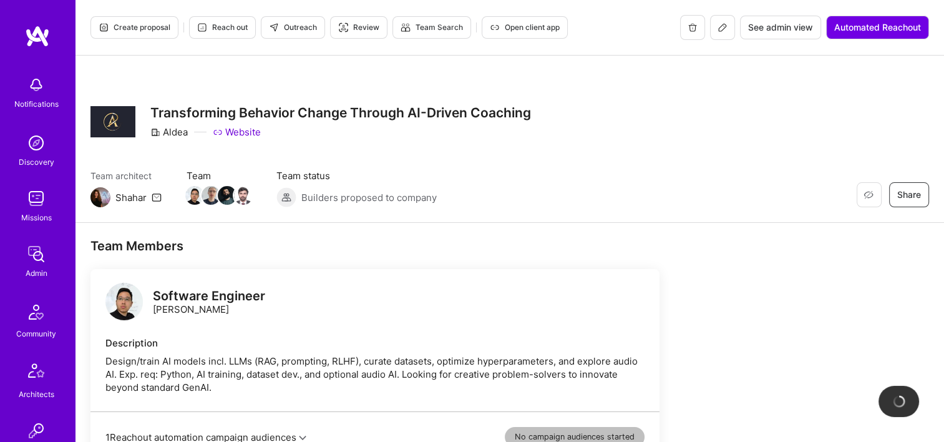
click at [725, 35] on button at bounding box center [722, 27] width 25 height 25
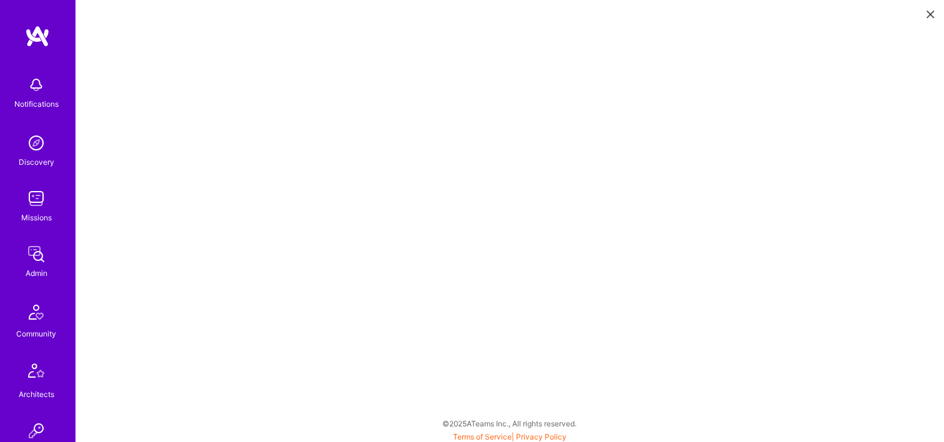
click at [926, 11] on icon at bounding box center [929, 14] width 7 height 7
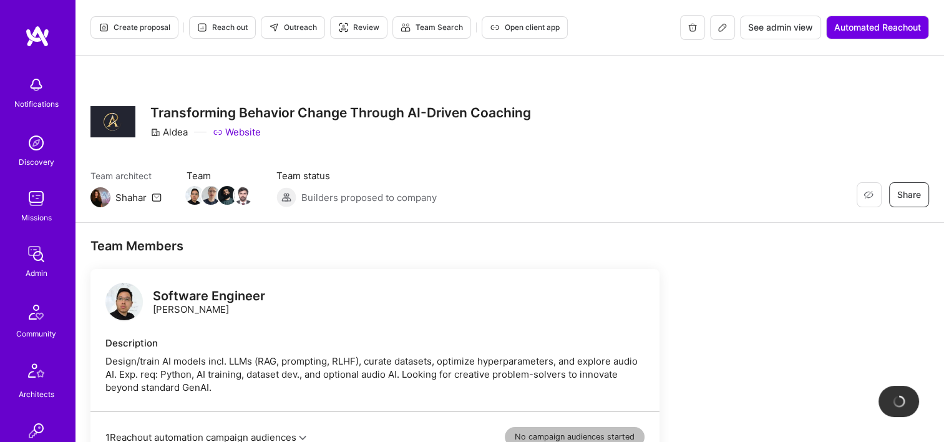
click at [777, 26] on span "See admin view" at bounding box center [780, 27] width 65 height 12
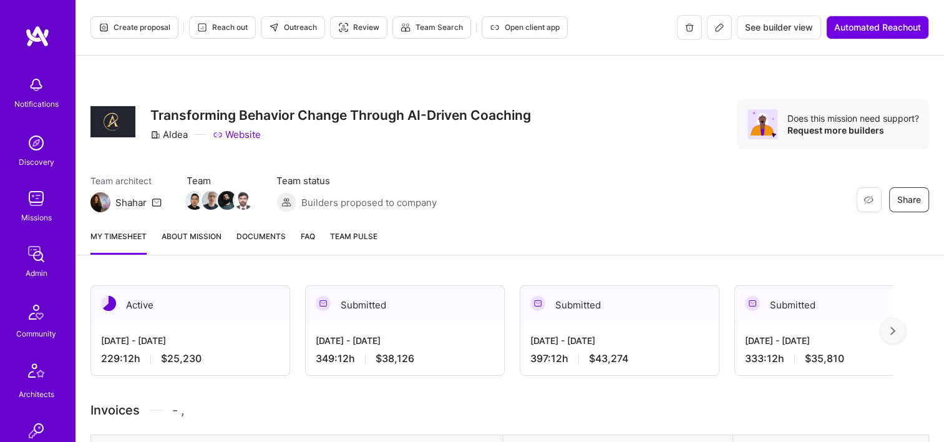
click at [255, 242] on span "Documents" at bounding box center [260, 236] width 49 height 13
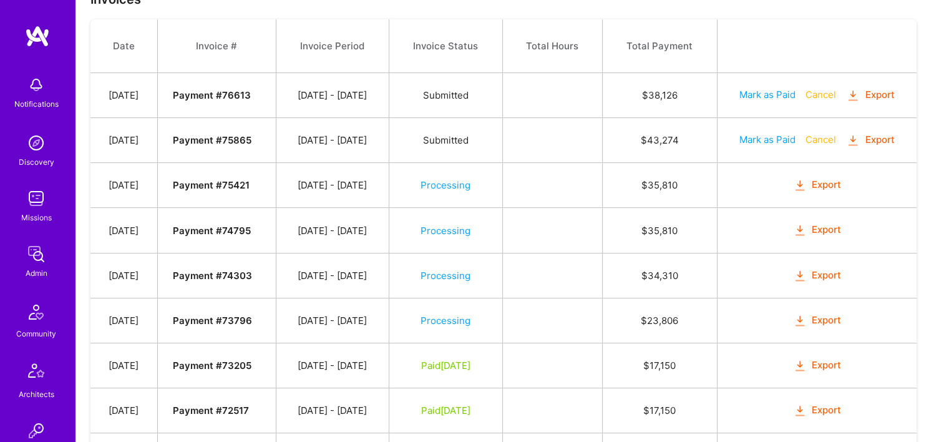
scroll to position [561, 0]
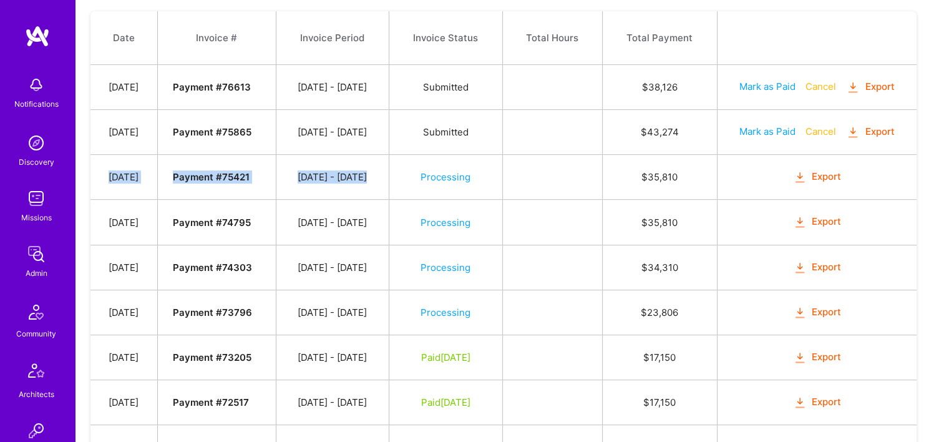
drag, startPoint x: 99, startPoint y: 177, endPoint x: 417, endPoint y: 180, distance: 318.1
click at [417, 180] on tr "[DATE] Payment # 75421 [DATE] - [DATE] Processing $ 35,810 Export" at bounding box center [503, 177] width 826 height 45
click at [243, 178] on strong "Payment # 75421" at bounding box center [211, 177] width 77 height 12
drag, startPoint x: 271, startPoint y: 174, endPoint x: 243, endPoint y: 175, distance: 28.7
click at [243, 175] on strong "Payment # 75421" at bounding box center [211, 177] width 77 height 12
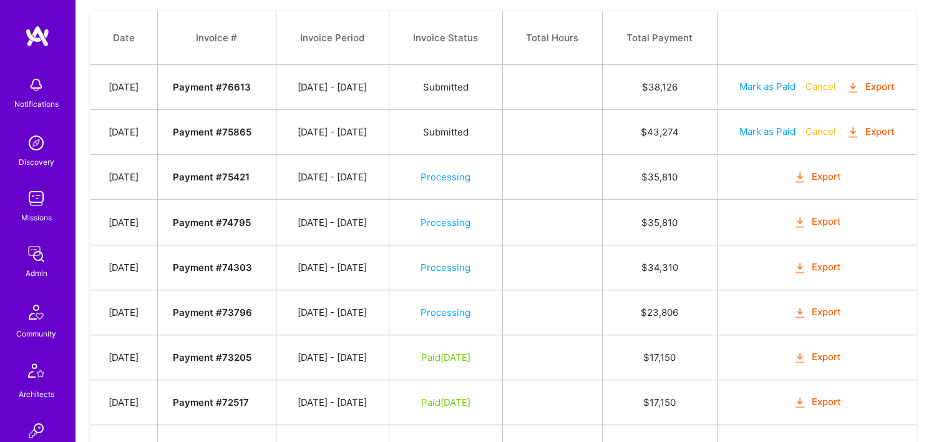
drag, startPoint x: 243, startPoint y: 175, endPoint x: 823, endPoint y: 190, distance: 580.3
click at [565, 186] on td at bounding box center [552, 177] width 100 height 45
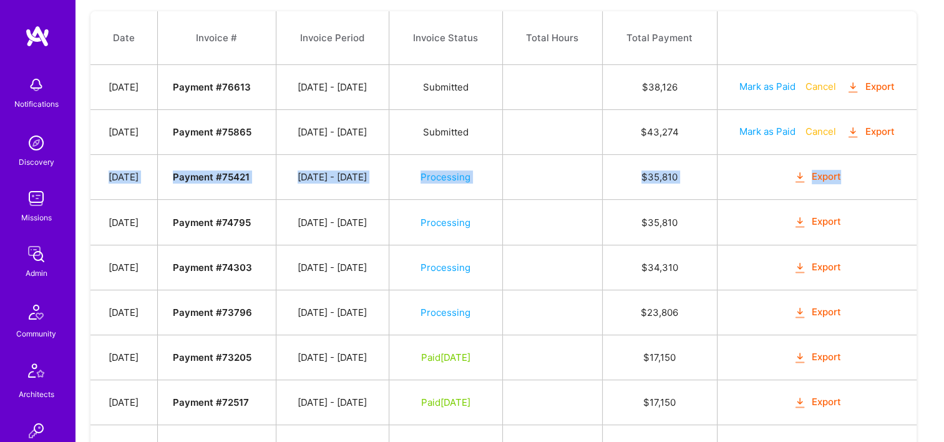
drag, startPoint x: 111, startPoint y: 172, endPoint x: 866, endPoint y: 177, distance: 755.4
click at [866, 177] on tr "[DATE] Payment # 75421 [DATE] - [DATE] Processing $ 35,810 Export" at bounding box center [503, 177] width 826 height 45
click at [549, 172] on td at bounding box center [552, 177] width 100 height 45
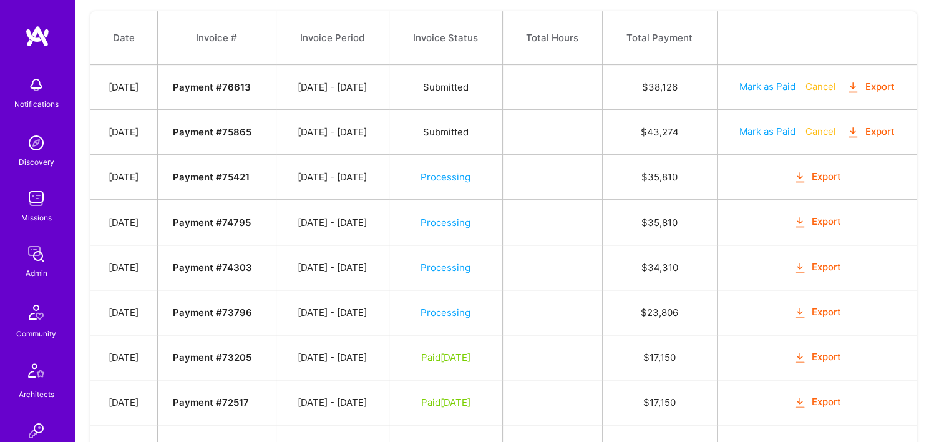
scroll to position [499, 0]
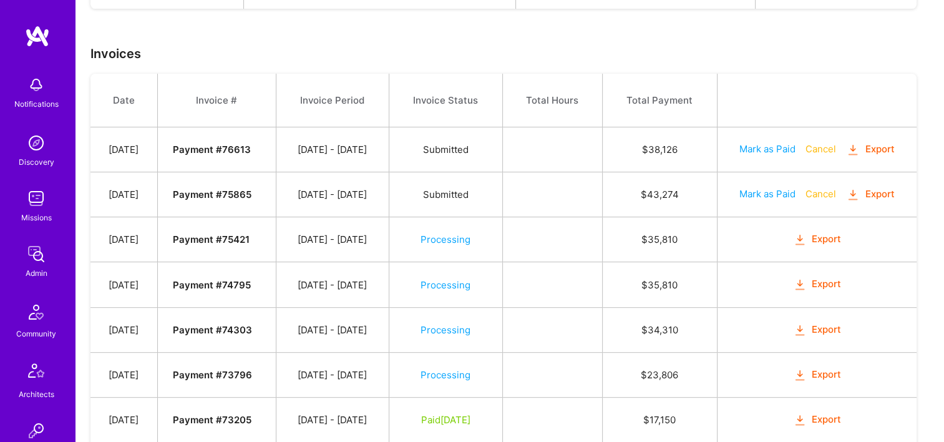
click at [540, 22] on div "Agreements Date Builder Name Builder Status Actions [DATE] [PERSON_NAME] Signed…" at bounding box center [509, 262] width 868 height 983
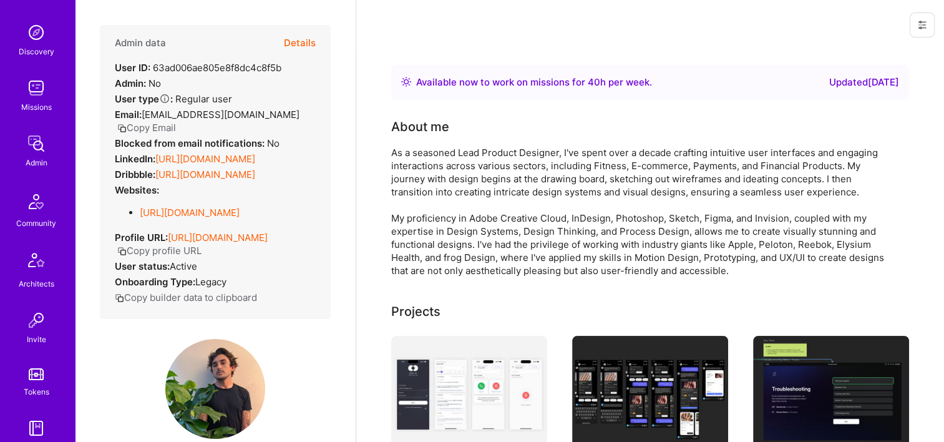
scroll to position [187, 0]
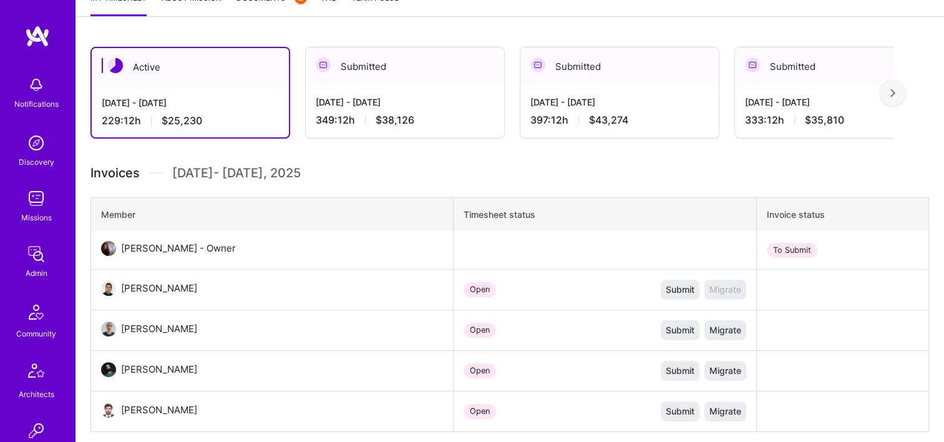
scroll to position [312, 0]
